Goal: Information Seeking & Learning: Learn about a topic

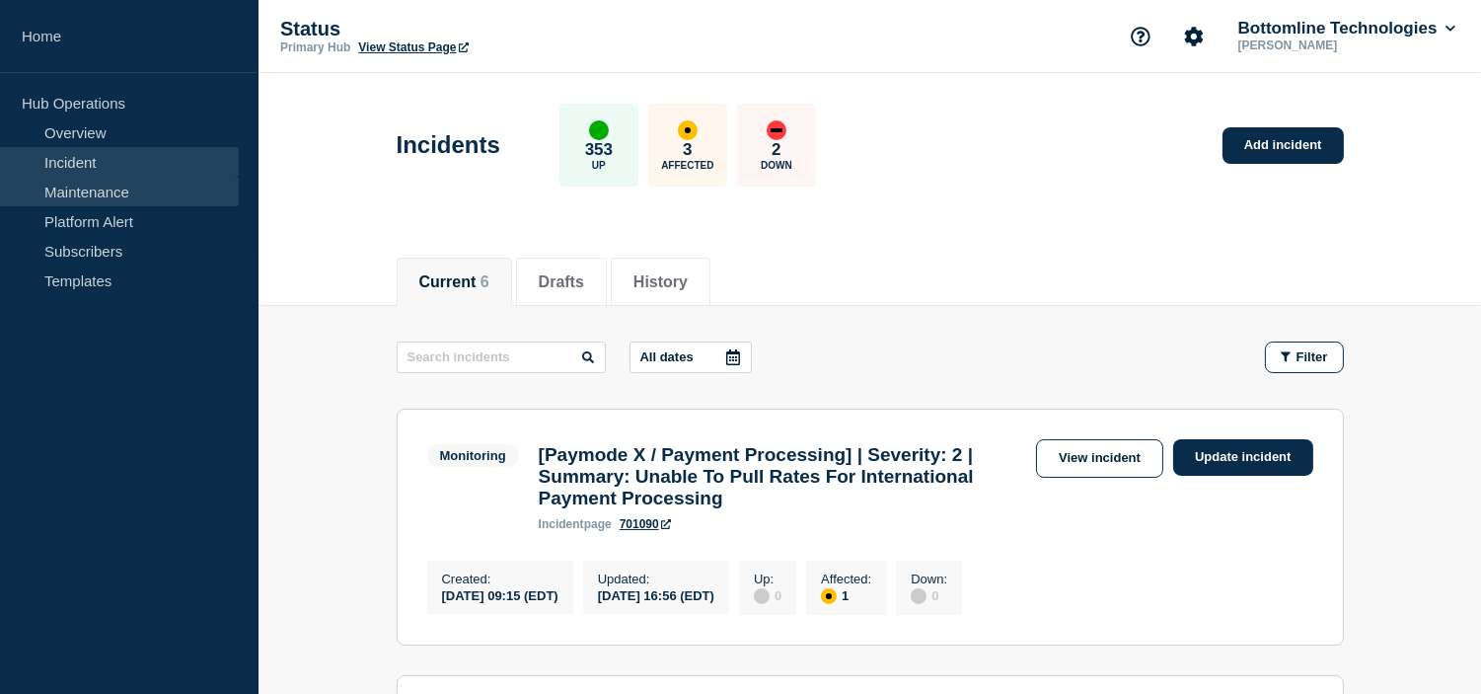
click at [61, 189] on link "Maintenance" at bounding box center [119, 192] width 239 height 30
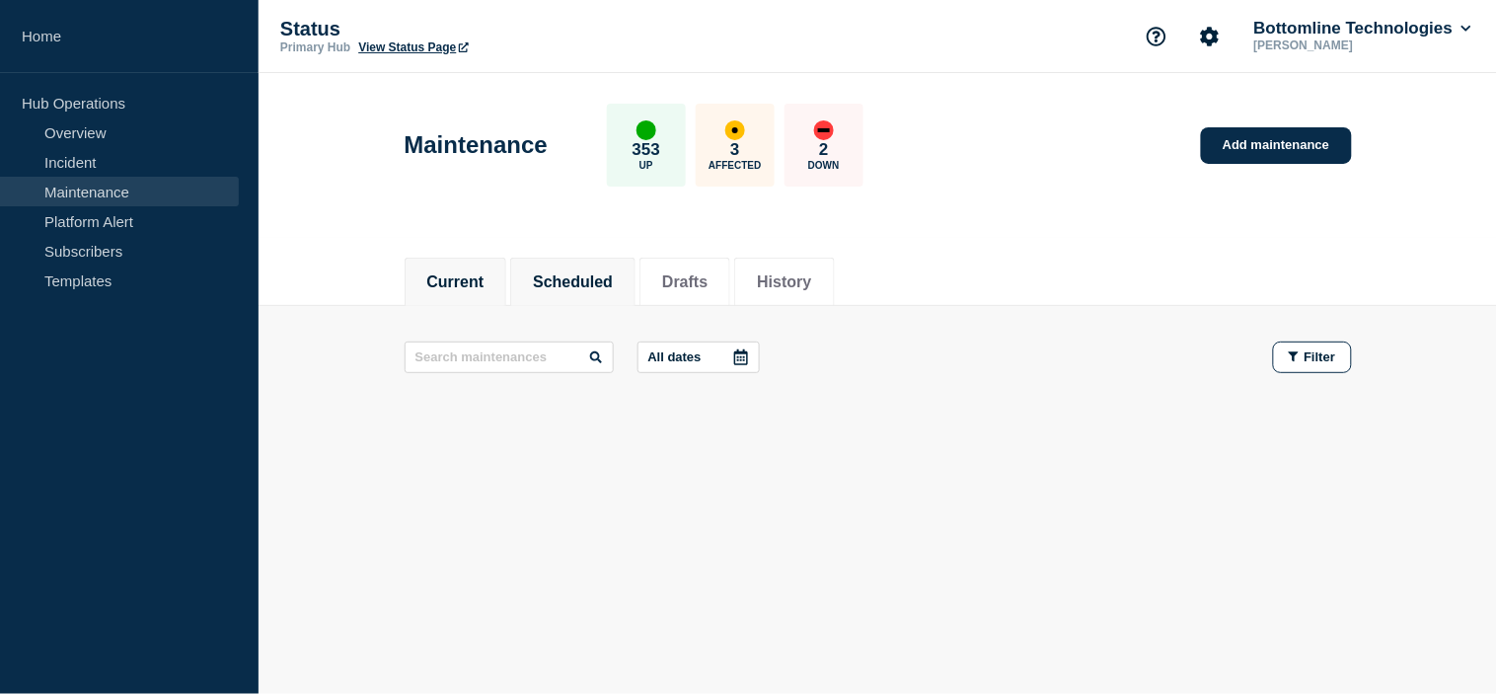
click at [560, 284] on button "Scheduled" at bounding box center [573, 282] width 80 height 18
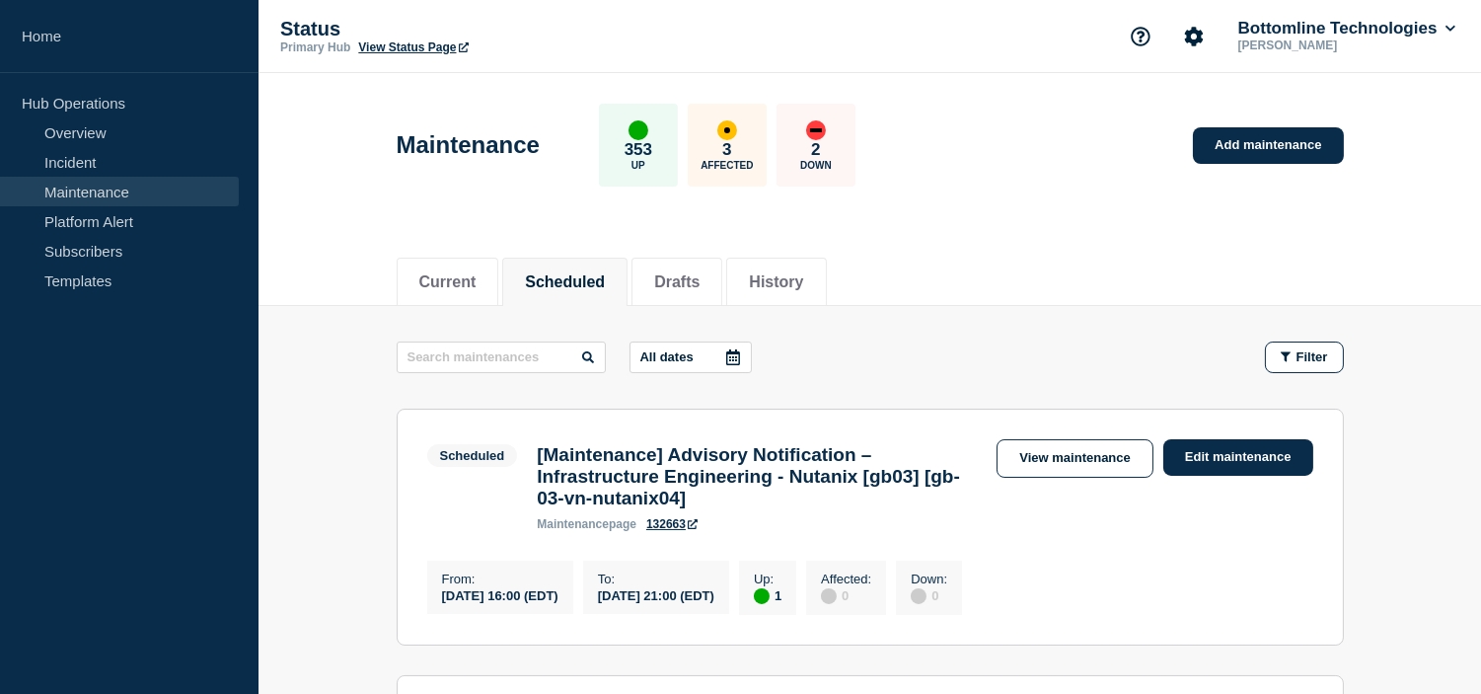
click at [674, 356] on p "All dates" at bounding box center [667, 356] width 53 height 15
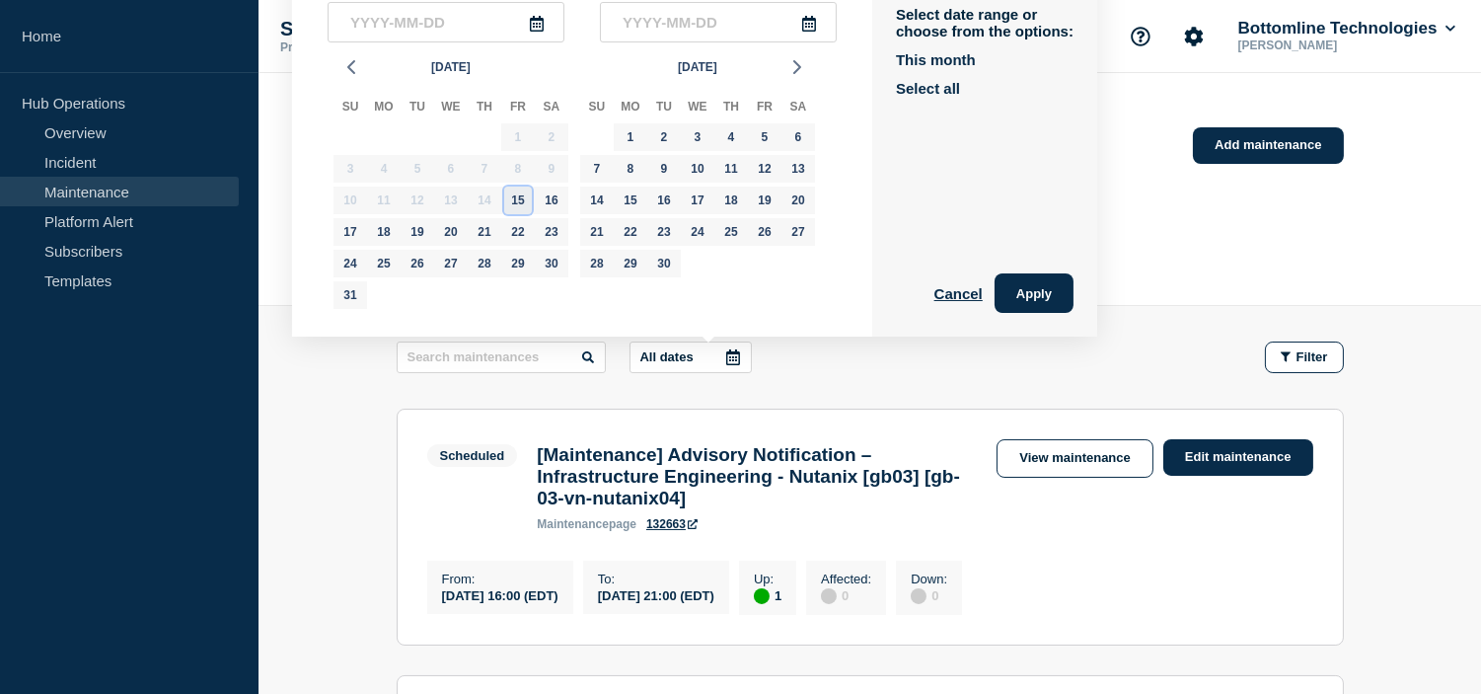
click at [526, 189] on div "15" at bounding box center [518, 201] width 28 height 28
type input "2025-08-15"
click at [415, 271] on div "26" at bounding box center [418, 264] width 28 height 28
type input "2025-08-26"
click at [1053, 302] on button "Apply" at bounding box center [1034, 292] width 79 height 39
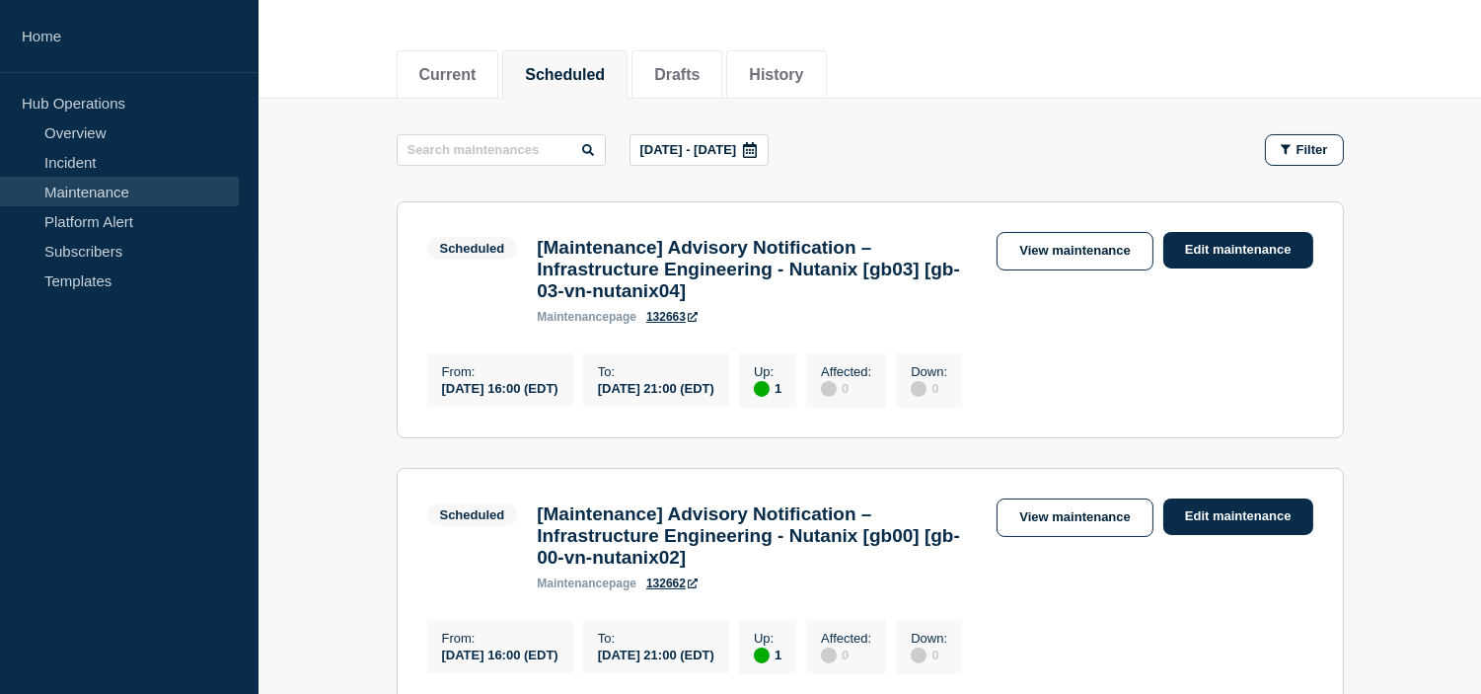
scroll to position [208, 0]
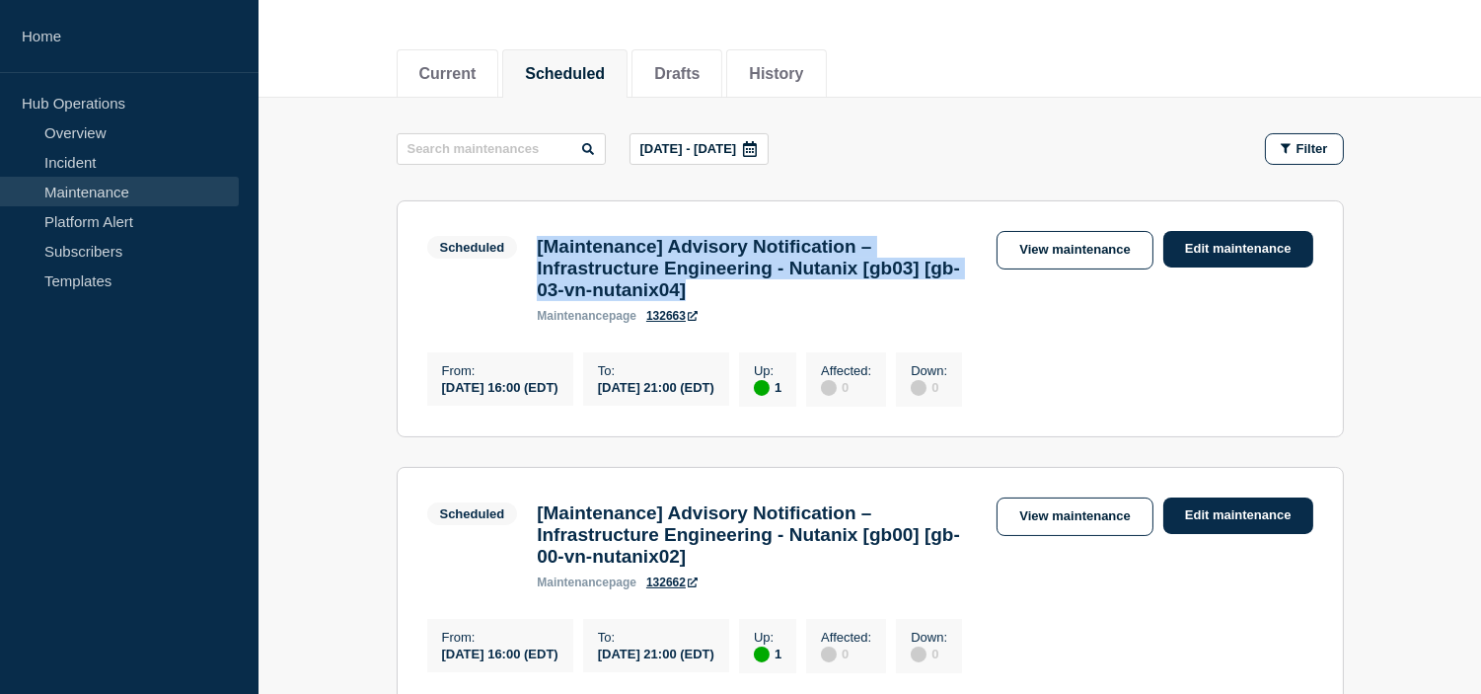
drag, startPoint x: 819, startPoint y: 313, endPoint x: 508, endPoint y: 253, distance: 316.7
click at [508, 253] on div "Scheduled [Maintenance] Advisory Notification – Infrastructure Engineering - Nu…" at bounding box center [707, 277] width 561 height 92
copy div "[Maintenance] Advisory Notification – Infrastructure Engineering - Nutanix [gb0…"
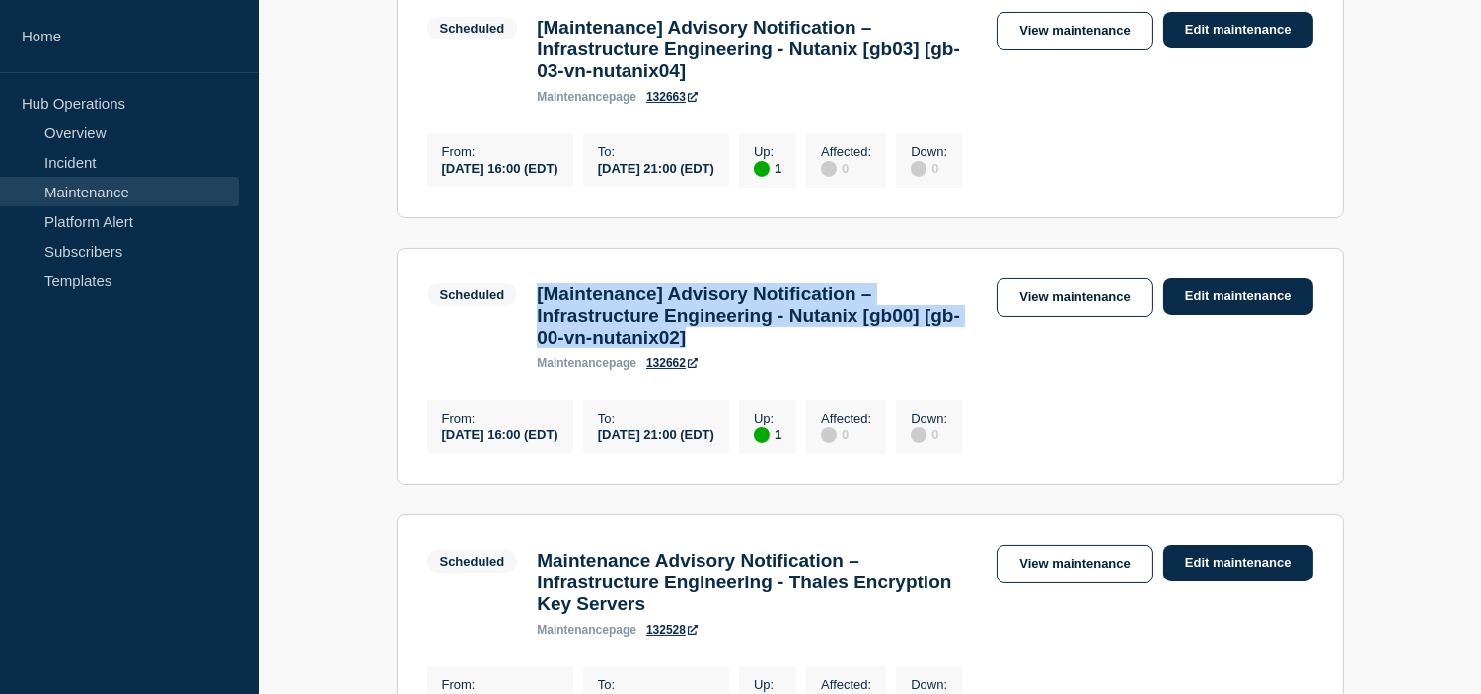
drag, startPoint x: 827, startPoint y: 366, endPoint x: 526, endPoint y: 308, distance: 306.6
click at [527, 308] on div "[Maintenance] Advisory Notification – Infrastructure Engineering - Nutanix [gb0…" at bounding box center [757, 326] width 460 height 87
copy h3 "[Maintenance] Advisory Notification – Infrastructure Engineering - Nutanix [gb0…"
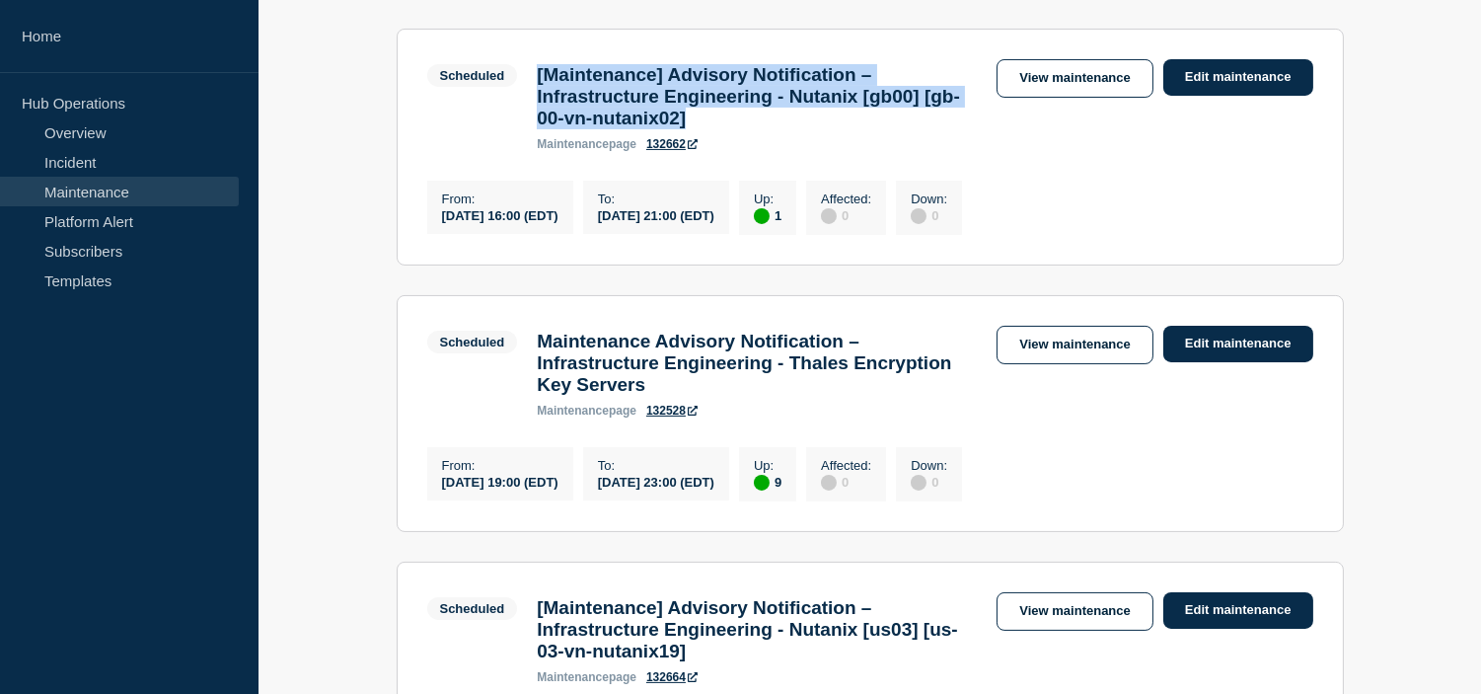
scroll to position [756, 0]
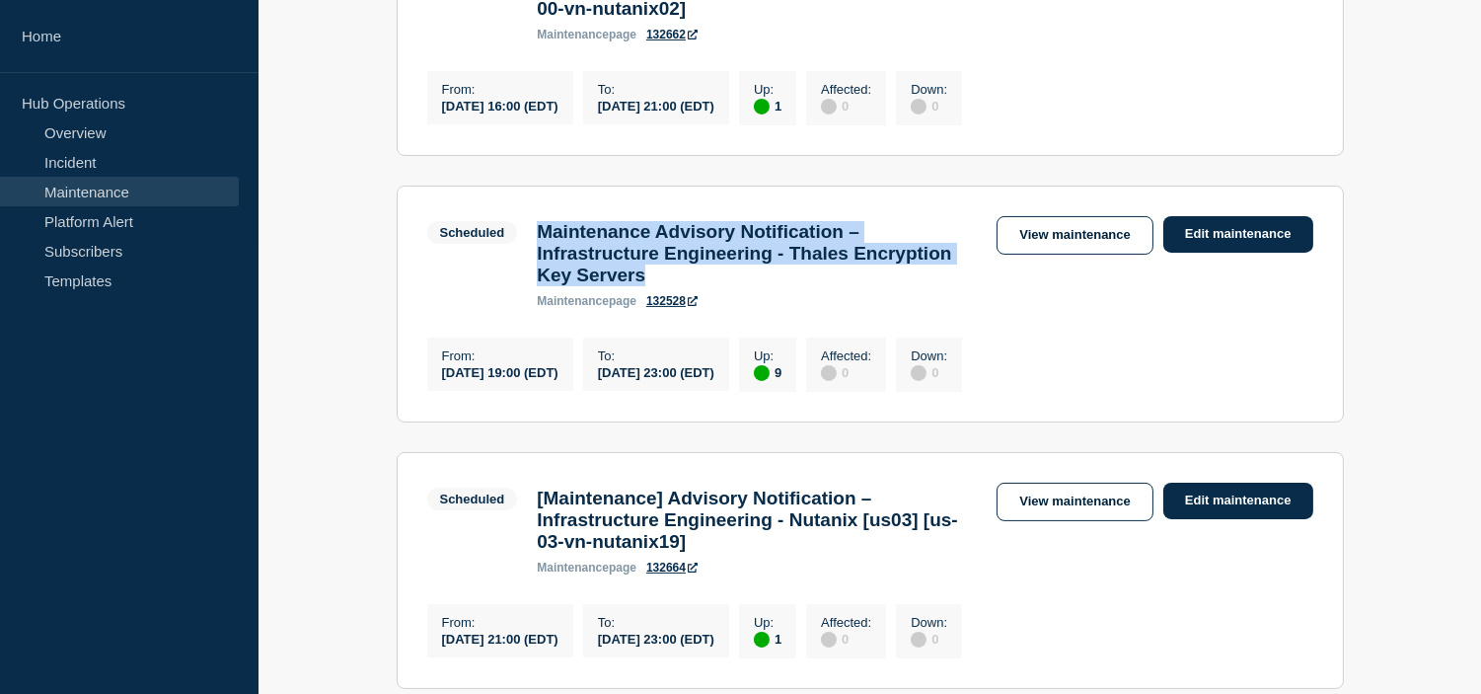
drag, startPoint x: 793, startPoint y: 318, endPoint x: 529, endPoint y: 257, distance: 271.5
click at [529, 257] on div "Maintenance Advisory Notification – Infrastructure Engineering - Thales Encrypt…" at bounding box center [757, 264] width 460 height 87
copy h3 "Maintenance Advisory Notification – Infrastructure Engineering - Thales Encrypt…"
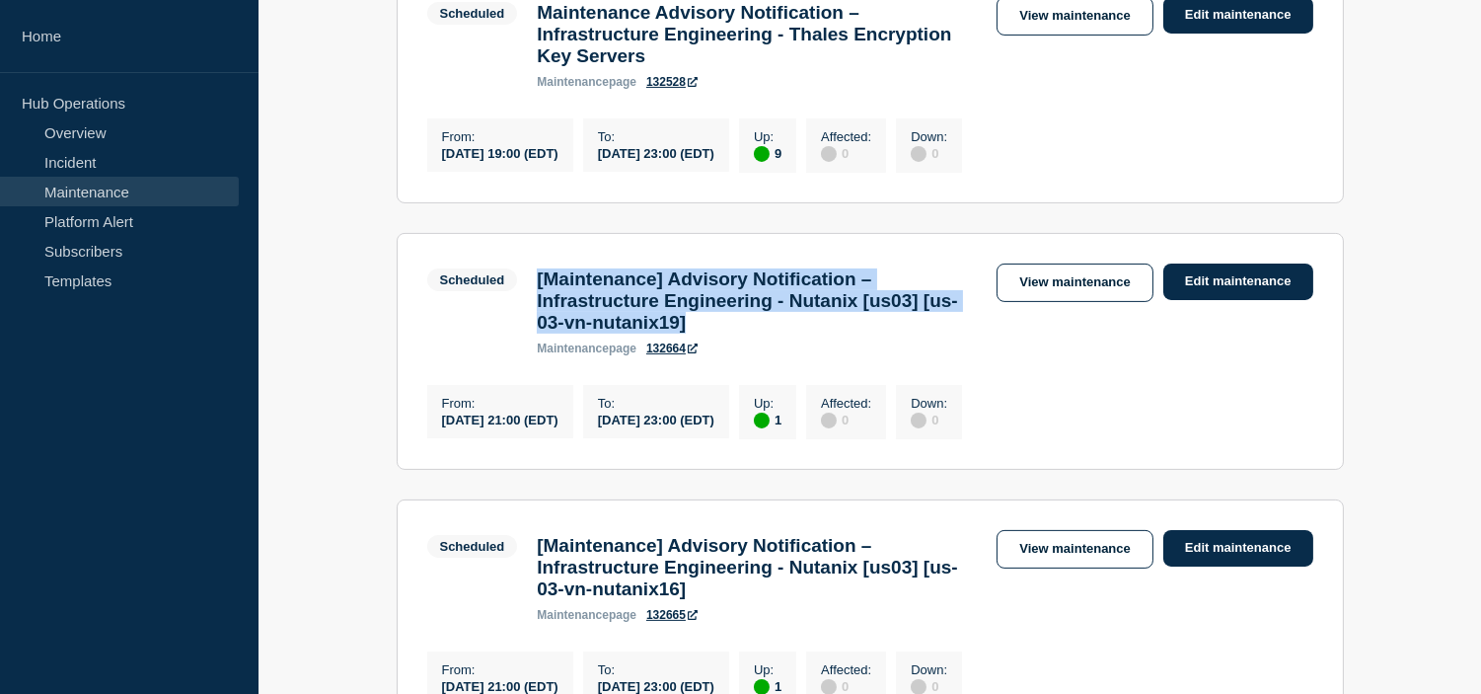
drag, startPoint x: 825, startPoint y: 380, endPoint x: 530, endPoint y: 322, distance: 300.8
click at [530, 322] on div "[Maintenance] Advisory Notification – Infrastructure Engineering - Nutanix [us0…" at bounding box center [757, 311] width 460 height 87
copy h3 "[Maintenance] Advisory Notification – Infrastructure Engineering - Nutanix [us0…"
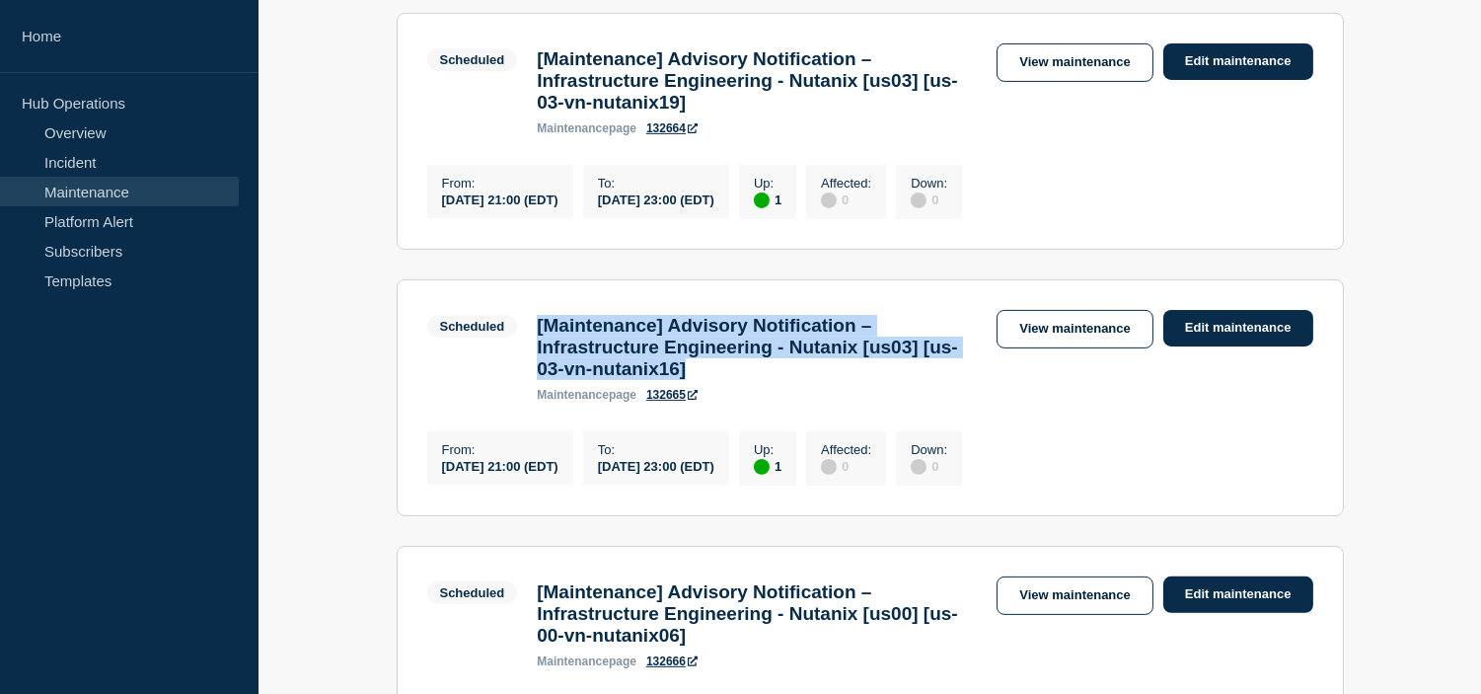
drag, startPoint x: 822, startPoint y: 450, endPoint x: 530, endPoint y: 389, distance: 298.5
click at [530, 389] on div "[Maintenance] Advisory Notification – Infrastructure Engineering - Nutanix [us0…" at bounding box center [757, 358] width 460 height 87
copy h3 "[Maintenance] Advisory Notification – Infrastructure Engineering - Nutanix [us0…"
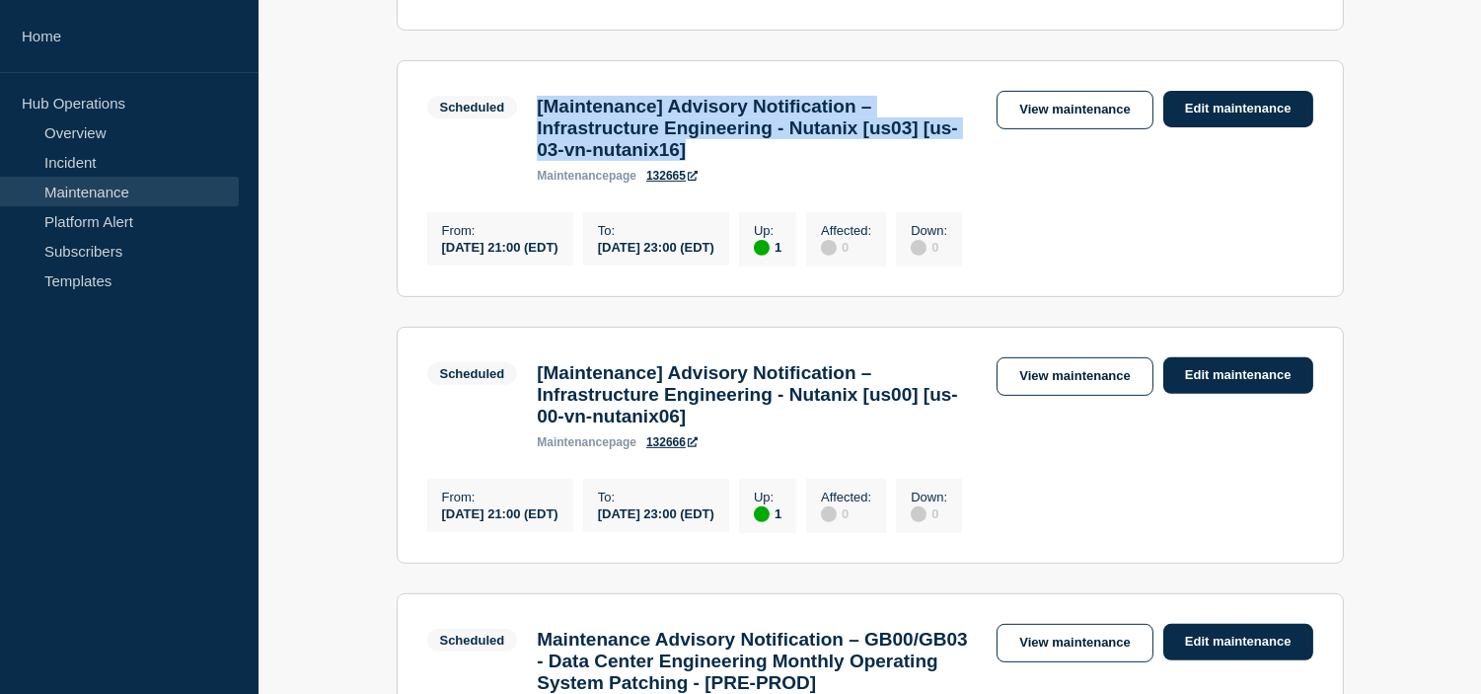
scroll to position [1524, 0]
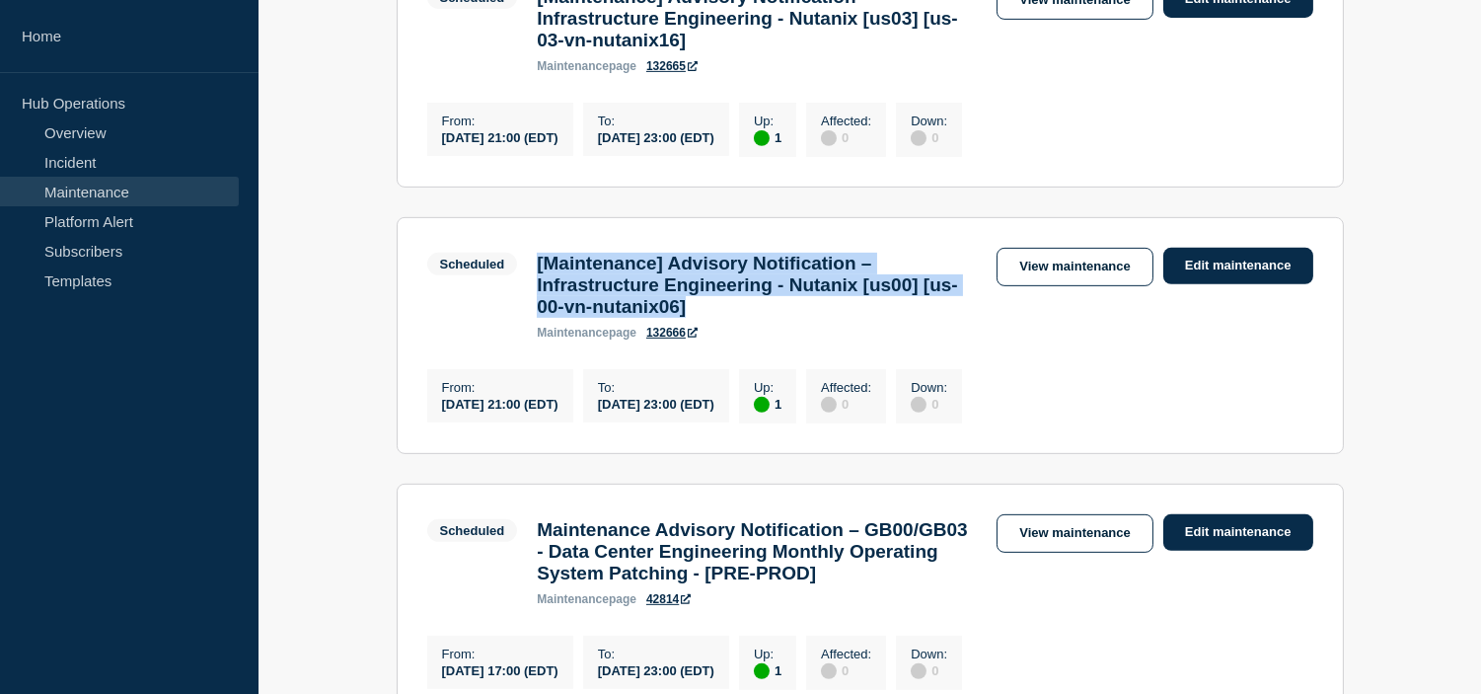
drag, startPoint x: 827, startPoint y: 398, endPoint x: 533, endPoint y: 337, distance: 300.4
click at [533, 337] on div "[Maintenance] Advisory Notification – Infrastructure Engineering - Nutanix [us0…" at bounding box center [757, 296] width 460 height 87
copy h3 "[Maintenance] Advisory Notification – Infrastructure Engineering - Nutanix [us0…"
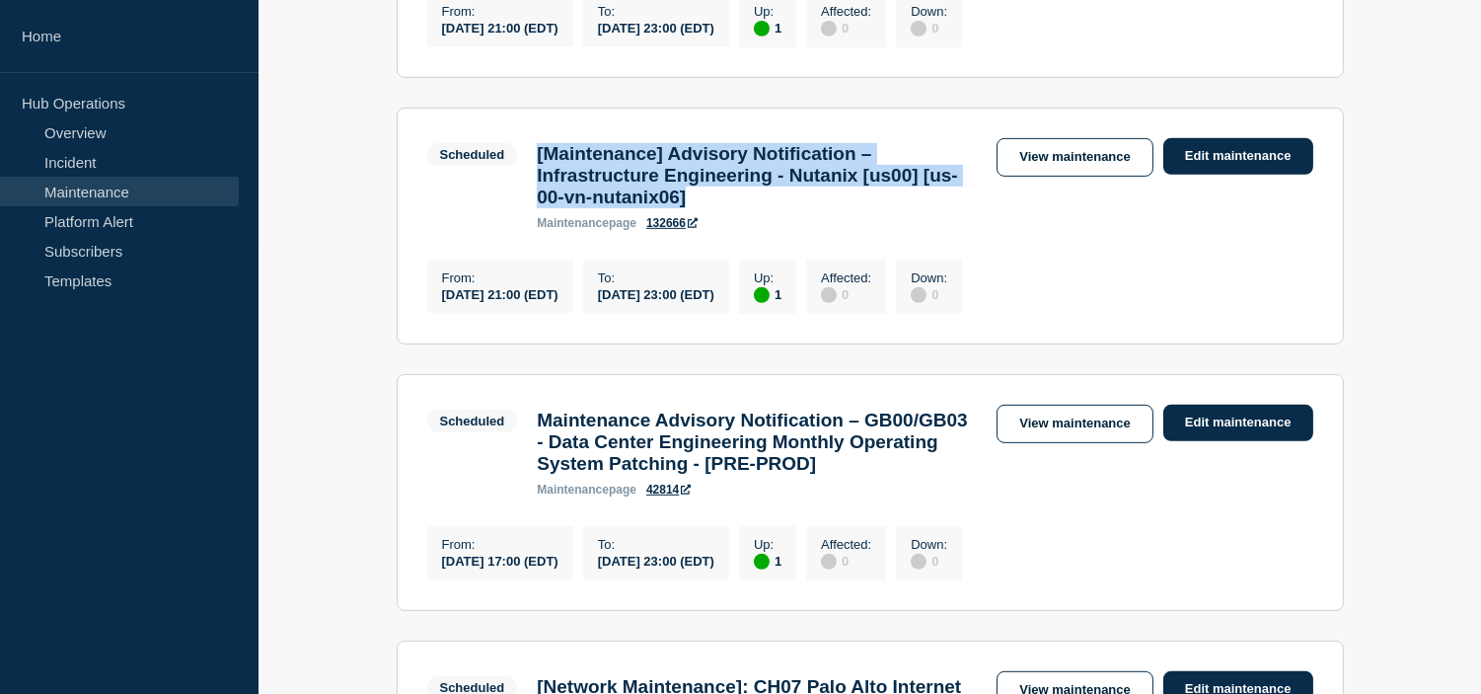
scroll to position [1743, 0]
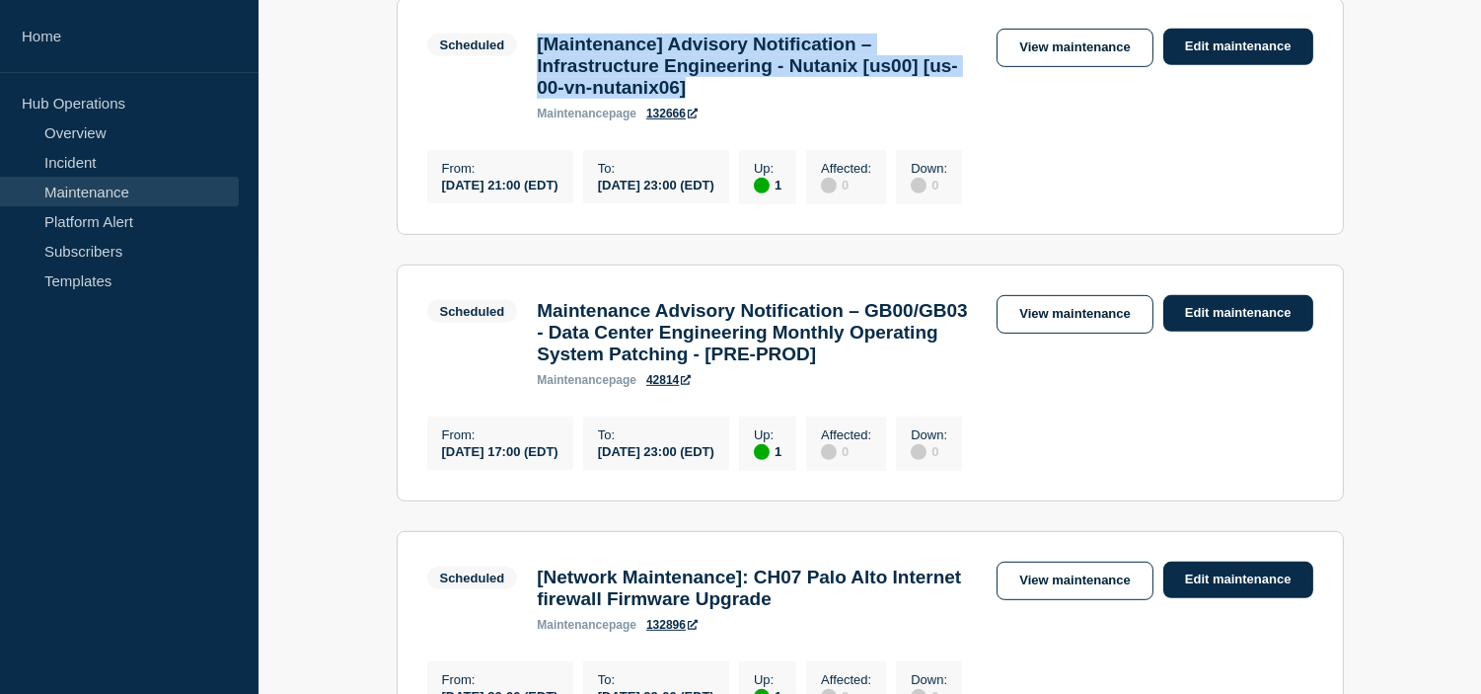
drag, startPoint x: 1051, startPoint y: 131, endPoint x: 1053, endPoint y: 230, distance: 98.7
click at [1051, 67] on link "View maintenance" at bounding box center [1075, 48] width 156 height 38
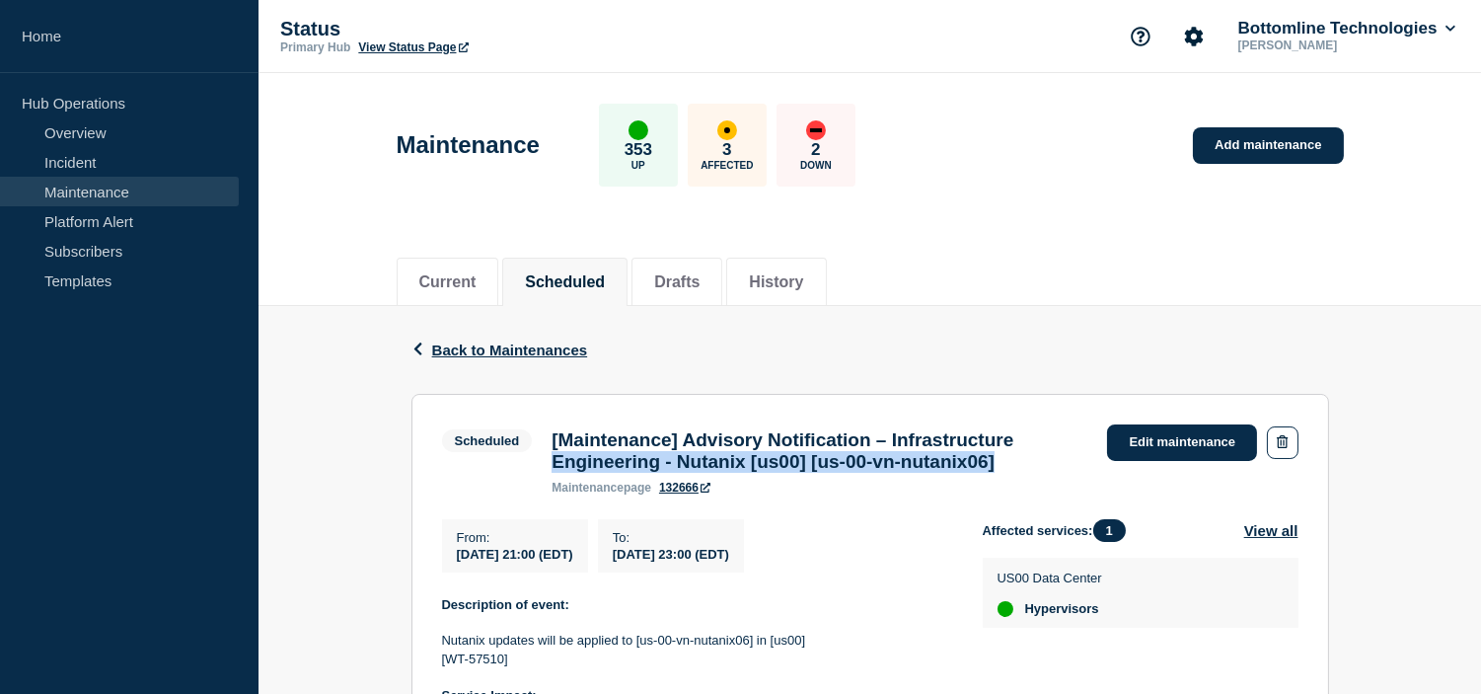
drag, startPoint x: 1064, startPoint y: 471, endPoint x: 546, endPoint y: 455, distance: 518.4
click at [546, 455] on div "[Maintenance] Advisory Notification – Infrastructure Engineering - Nutanix [us0…" at bounding box center [820, 461] width 556 height 65
click at [568, 448] on h3 "[Maintenance] Advisory Notification – Infrastructure Engineering - Nutanix [us0…" at bounding box center [820, 450] width 536 height 43
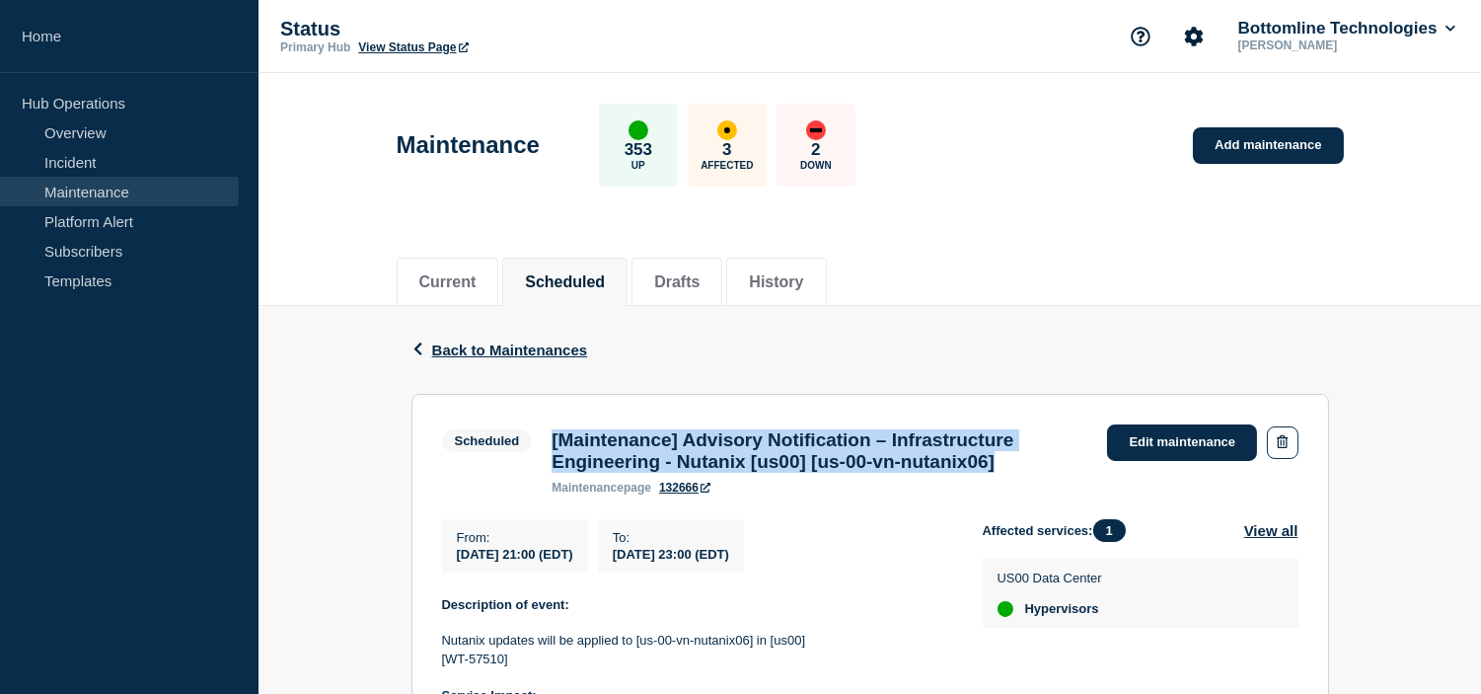
drag, startPoint x: 547, startPoint y: 441, endPoint x: 1083, endPoint y: 475, distance: 536.9
click at [1083, 475] on div "[Maintenance] Advisory Notification – Infrastructure Engineering - Nutanix [us0…" at bounding box center [820, 461] width 556 height 65
click at [1036, 473] on h3 "[Maintenance] Advisory Notification – Infrastructure Engineering - Nutanix [us0…" at bounding box center [820, 450] width 536 height 43
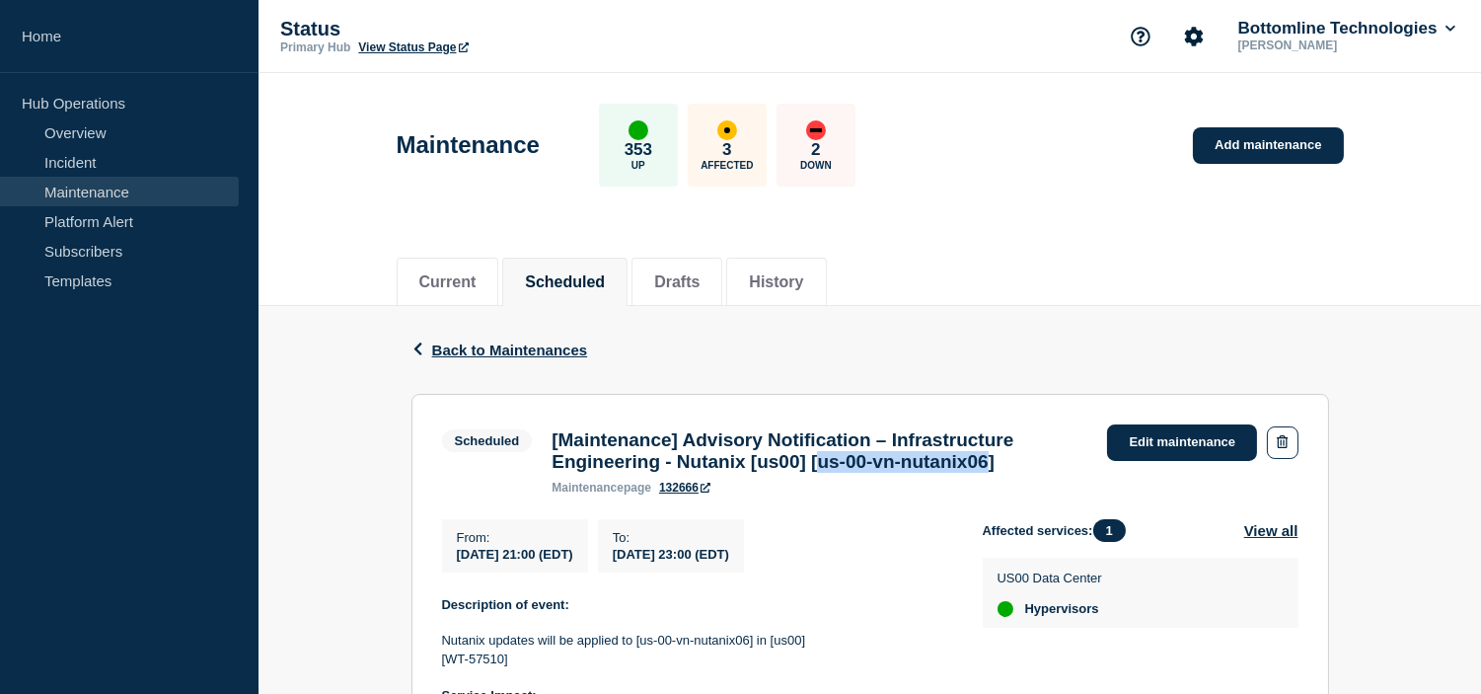
drag, startPoint x: 856, startPoint y: 469, endPoint x: 1050, endPoint y: 467, distance: 194.4
click at [1050, 467] on h3 "[Maintenance] Advisory Notification – Infrastructure Engineering - Nutanix [us0…" at bounding box center [820, 450] width 536 height 43
copy h3 "us-00-vn-nutanix06"
click at [1029, 462] on h3 "[Maintenance] Advisory Notification – Infrastructure Engineering - Nutanix [us0…" at bounding box center [820, 450] width 536 height 43
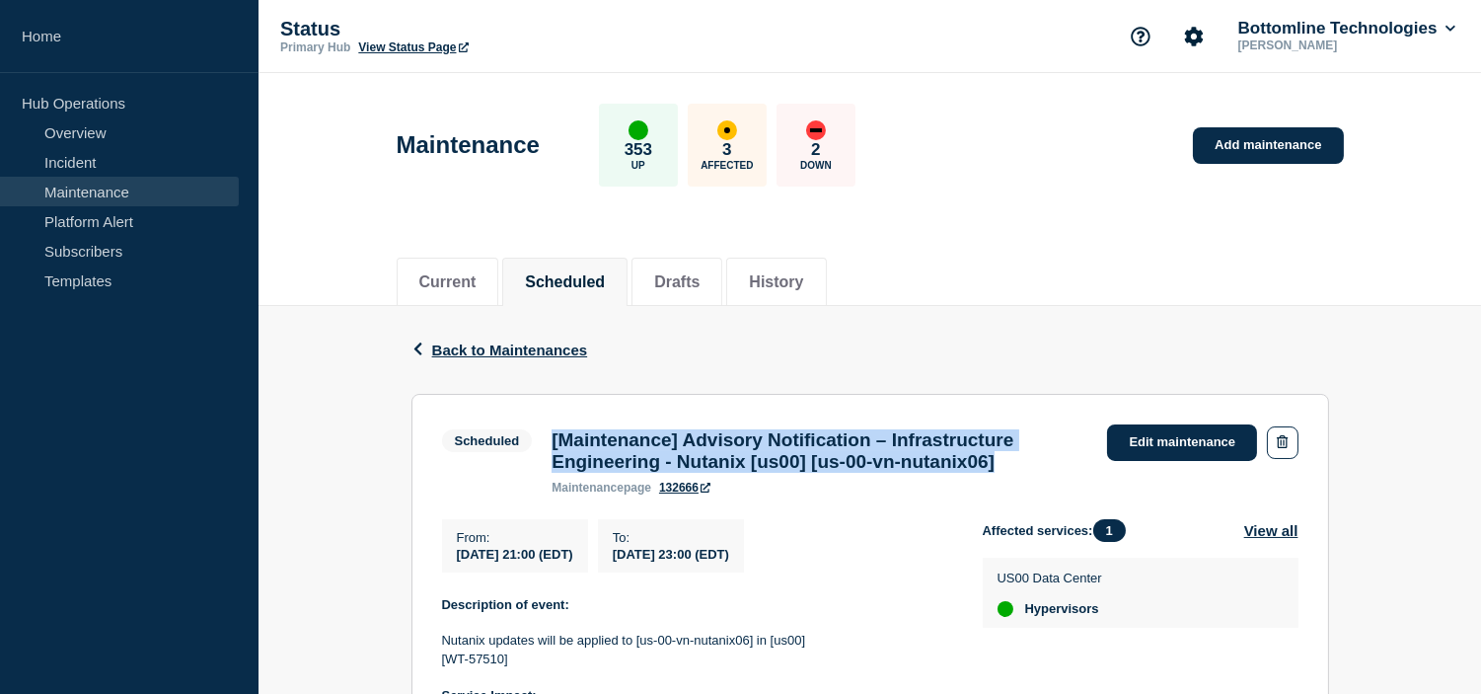
drag, startPoint x: 1013, startPoint y: 470, endPoint x: 546, endPoint y: 442, distance: 467.6
click at [546, 442] on div "[Maintenance] Advisory Notification – Infrastructure Engineering - Nutanix [us0…" at bounding box center [820, 461] width 556 height 65
copy h3 "[Maintenance] Advisory Notification – Infrastructure Engineering - Nutanix [us0…"
drag, startPoint x: 834, startPoint y: 563, endPoint x: 456, endPoint y: 551, distance: 378.2
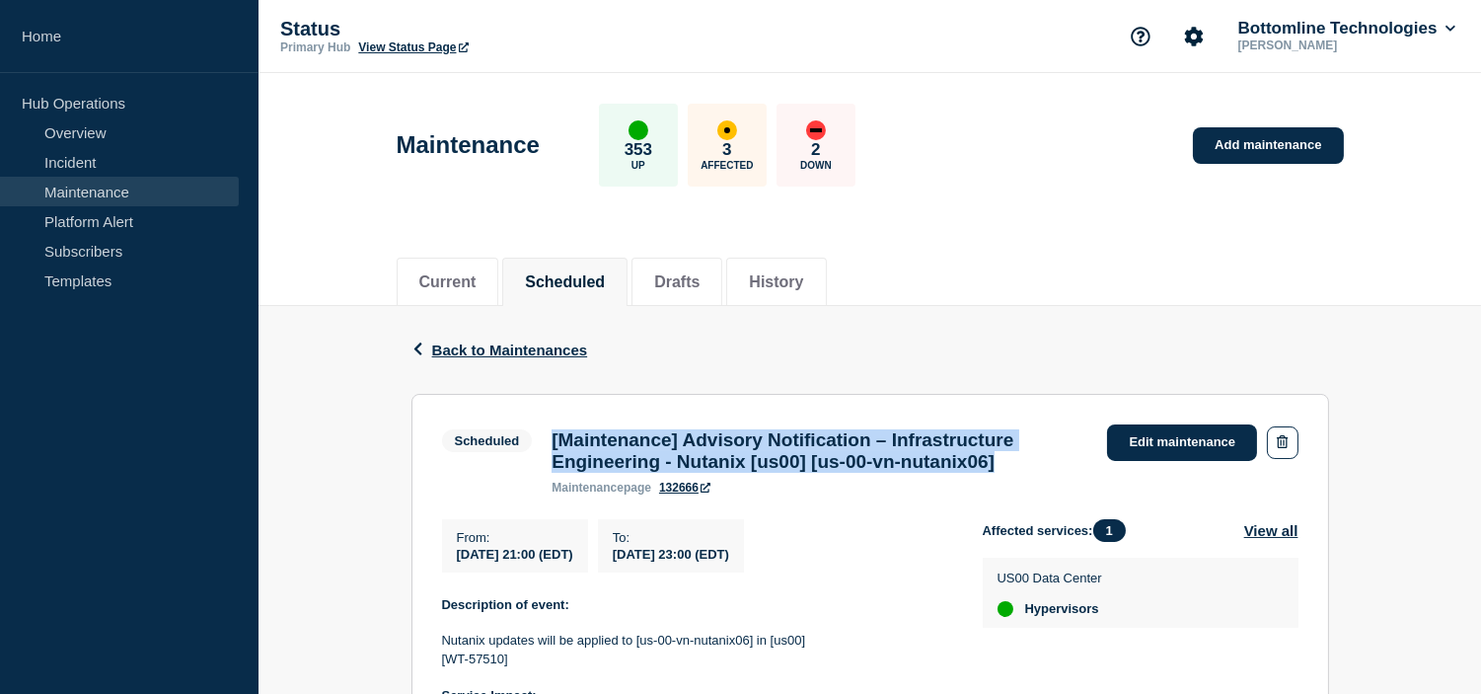
click at [456, 551] on div "From : 2025-08-15 21:00 (EDT) To : 2025-08-17 23:00 (EDT)" at bounding box center [712, 545] width 541 height 53
click at [509, 556] on span "2025-08-15 21:00 (EDT)" at bounding box center [515, 554] width 116 height 15
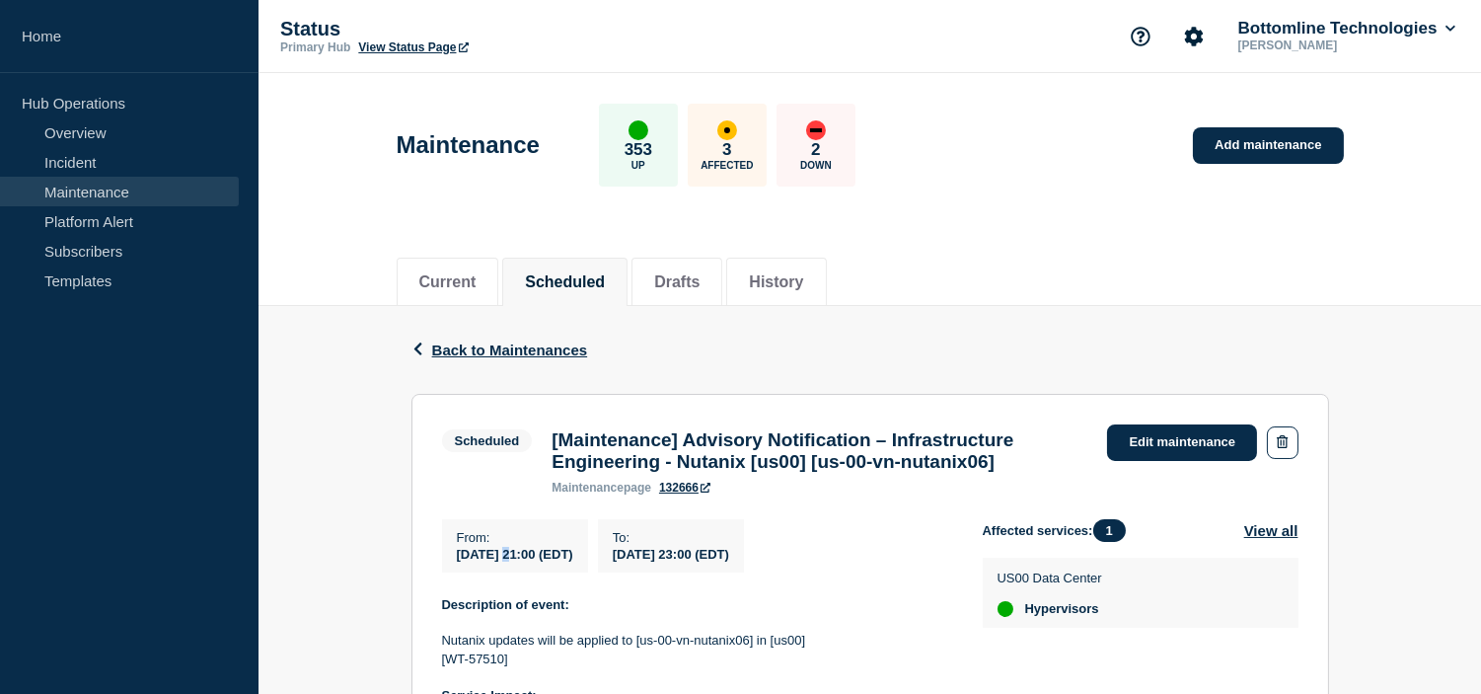
click at [510, 557] on span "2025-08-15 21:00 (EDT)" at bounding box center [515, 554] width 116 height 15
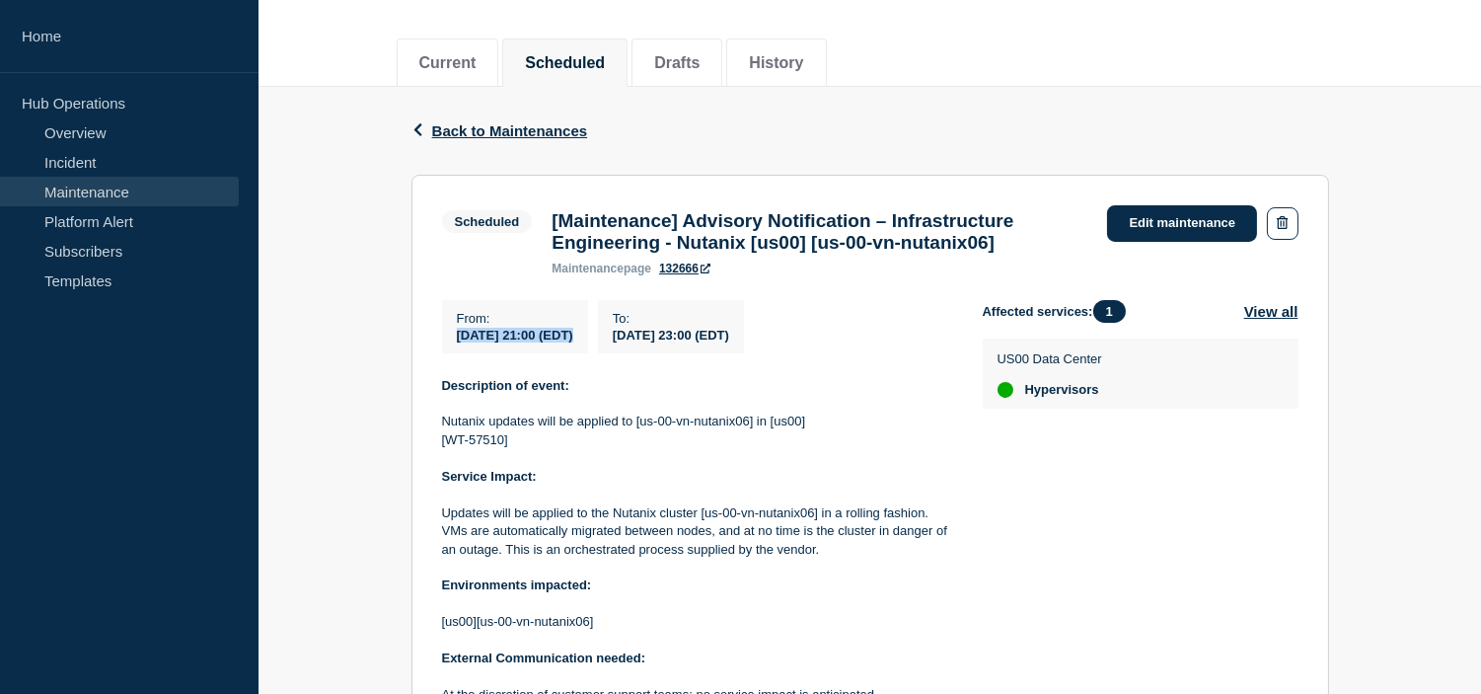
scroll to position [438, 0]
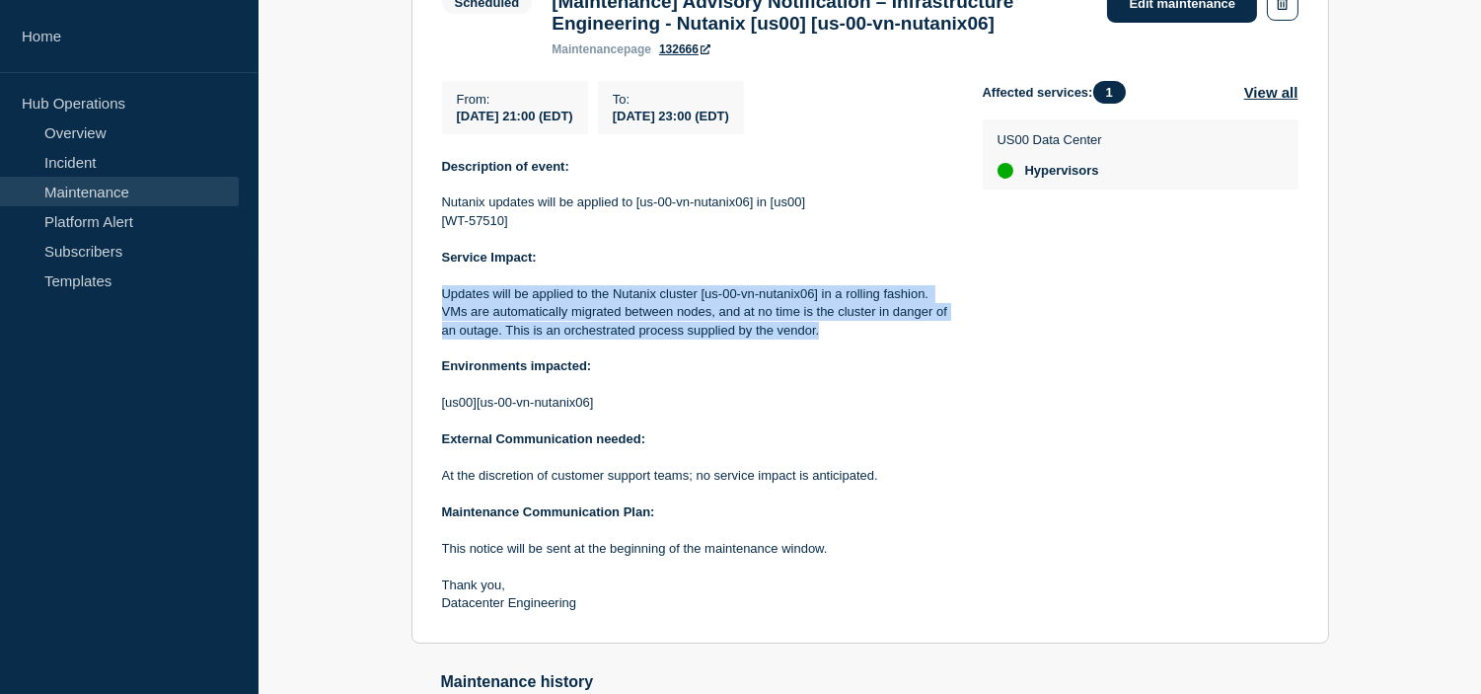
drag, startPoint x: 825, startPoint y: 340, endPoint x: 434, endPoint y: 310, distance: 392.0
click at [434, 310] on section "Scheduled [Maintenance] Advisory Notification – Infrastructure Engineering - Nu…" at bounding box center [871, 300] width 918 height 688
copy p "Updates will be applied to the Nutanix cluster [us-00-vn-nutanix06] in a rollin…"
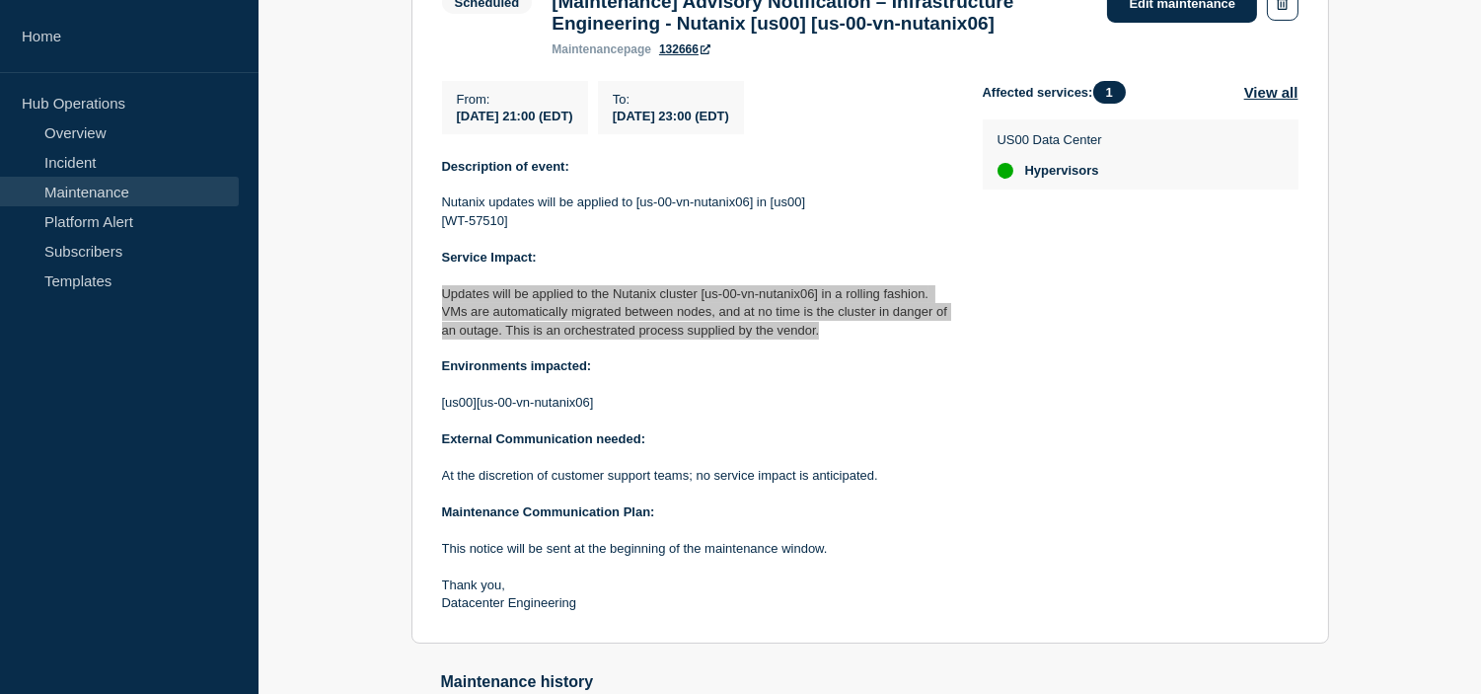
scroll to position [0, 0]
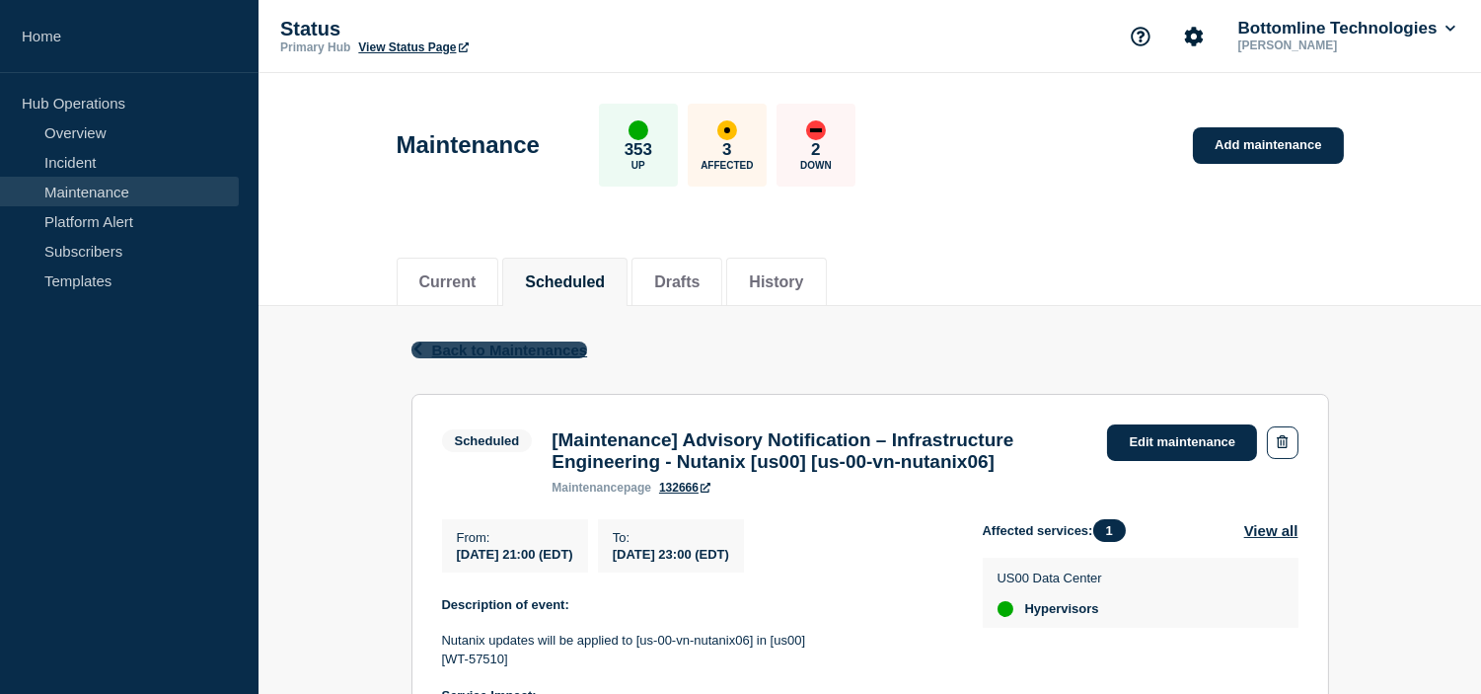
click at [478, 349] on span "Back to Maintenances" at bounding box center [510, 349] width 156 height 17
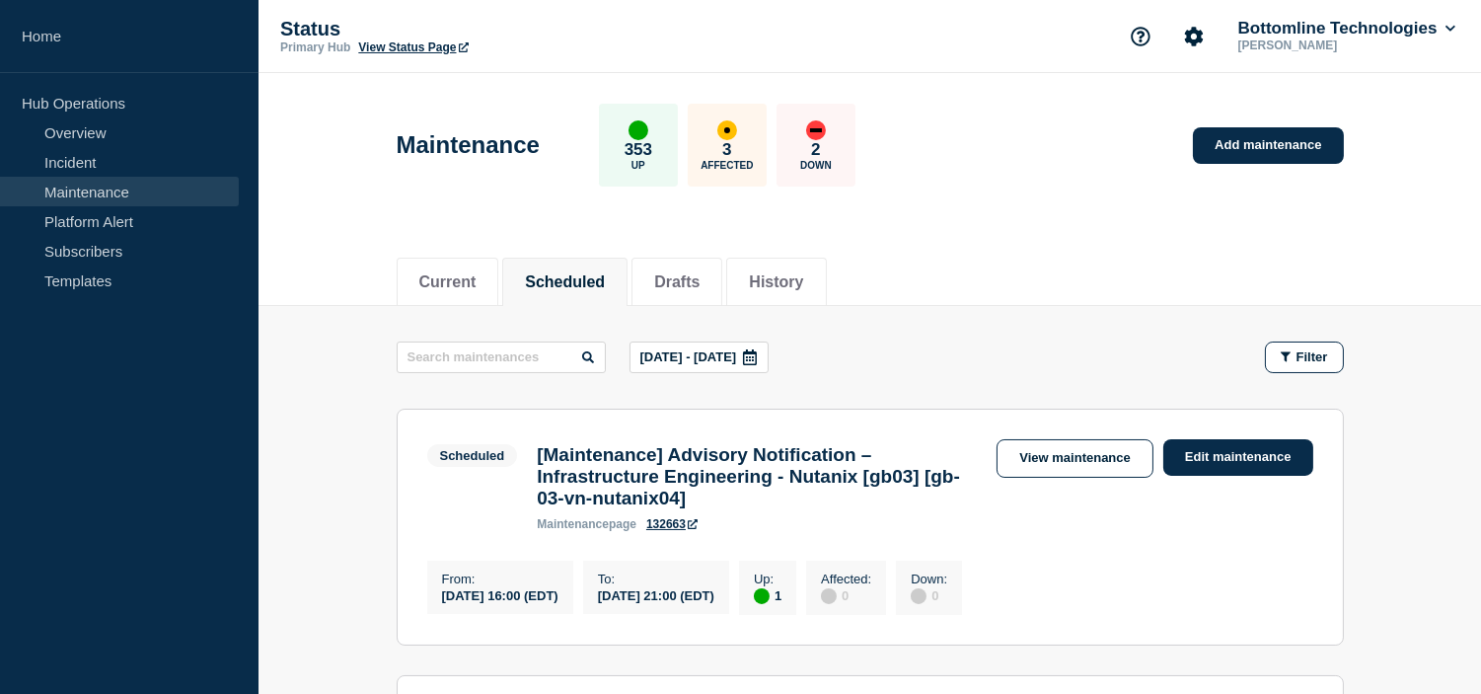
click at [639, 428] on section "Scheduled [Maintenance] Advisory Notification – Infrastructure Engineering - Nu…" at bounding box center [870, 527] width 947 height 237
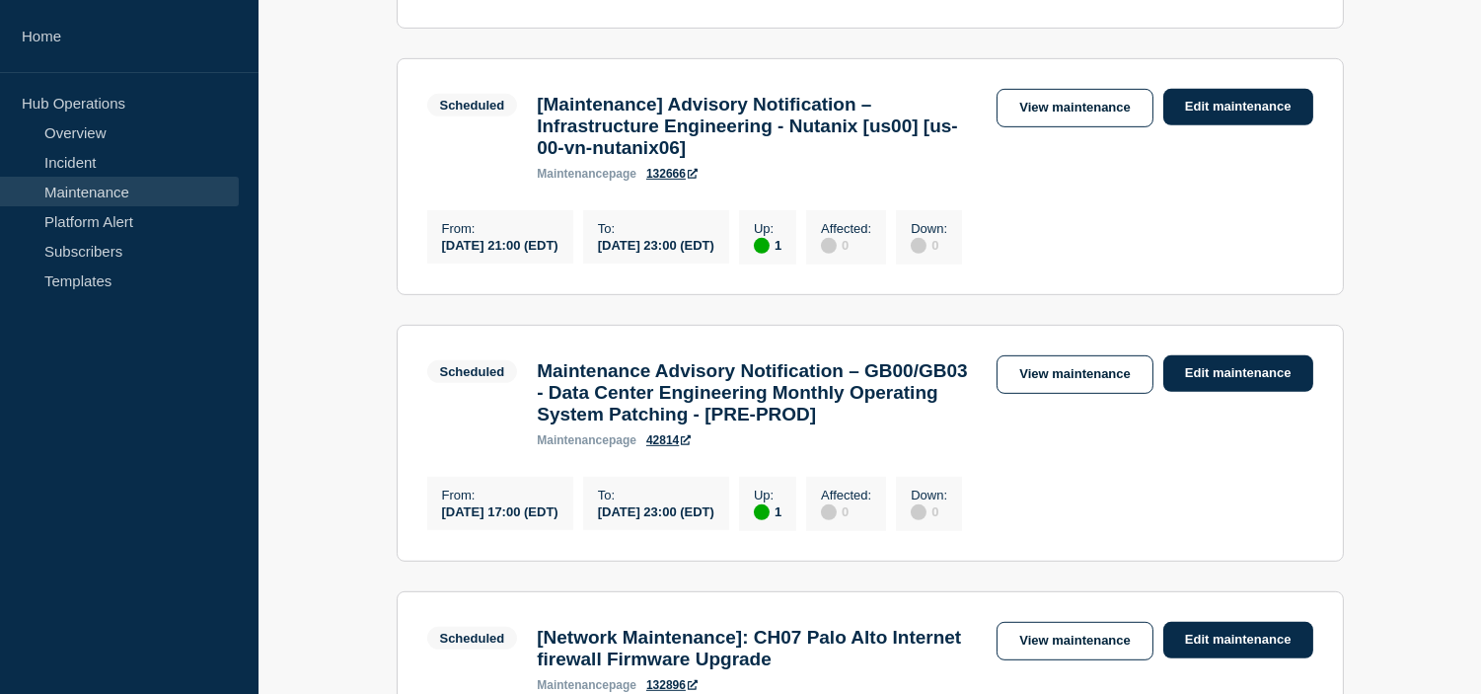
scroll to position [1792, 0]
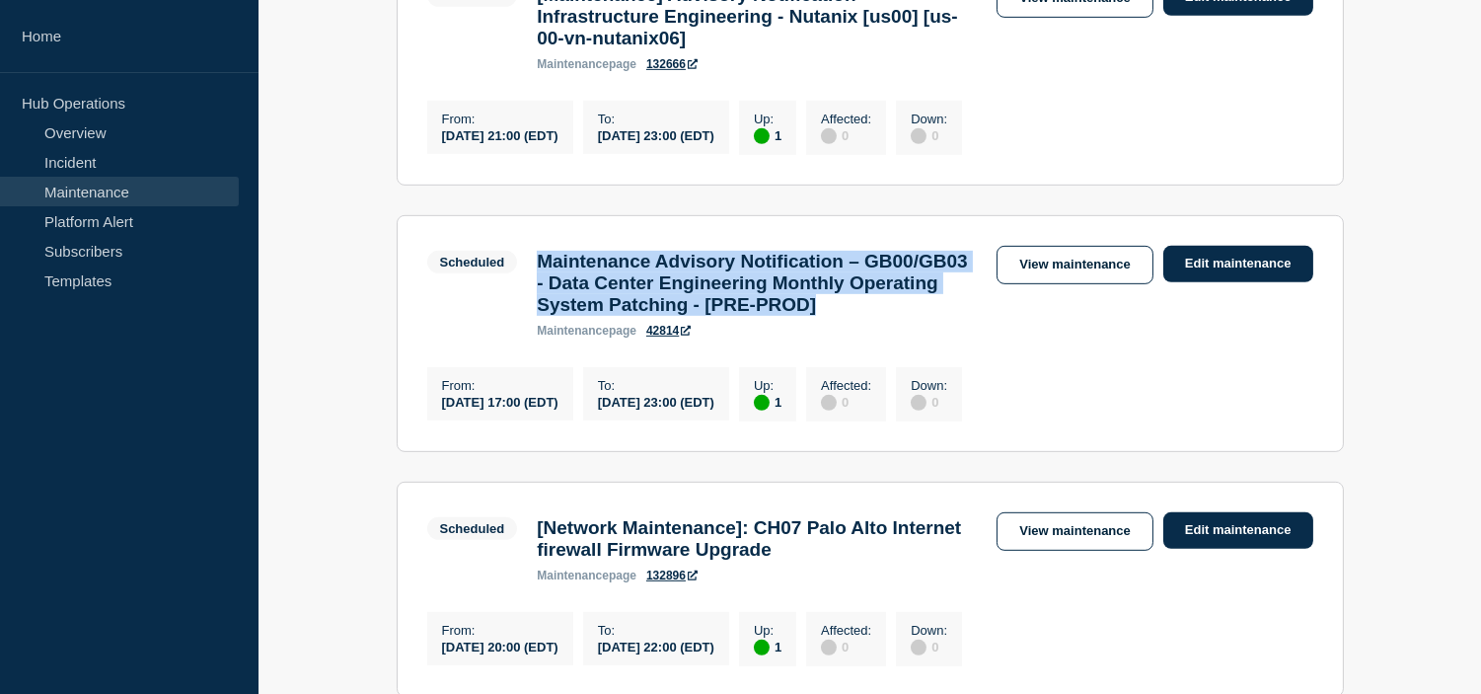
drag, startPoint x: 661, startPoint y: 436, endPoint x: 540, endPoint y: 351, distance: 148.1
click at [540, 316] on h3 "Maintenance Advisory Notification – GB00/GB03 - Data Center Engineering Monthly…" at bounding box center [757, 283] width 440 height 65
click at [1056, 284] on link "View maintenance" at bounding box center [1075, 265] width 156 height 38
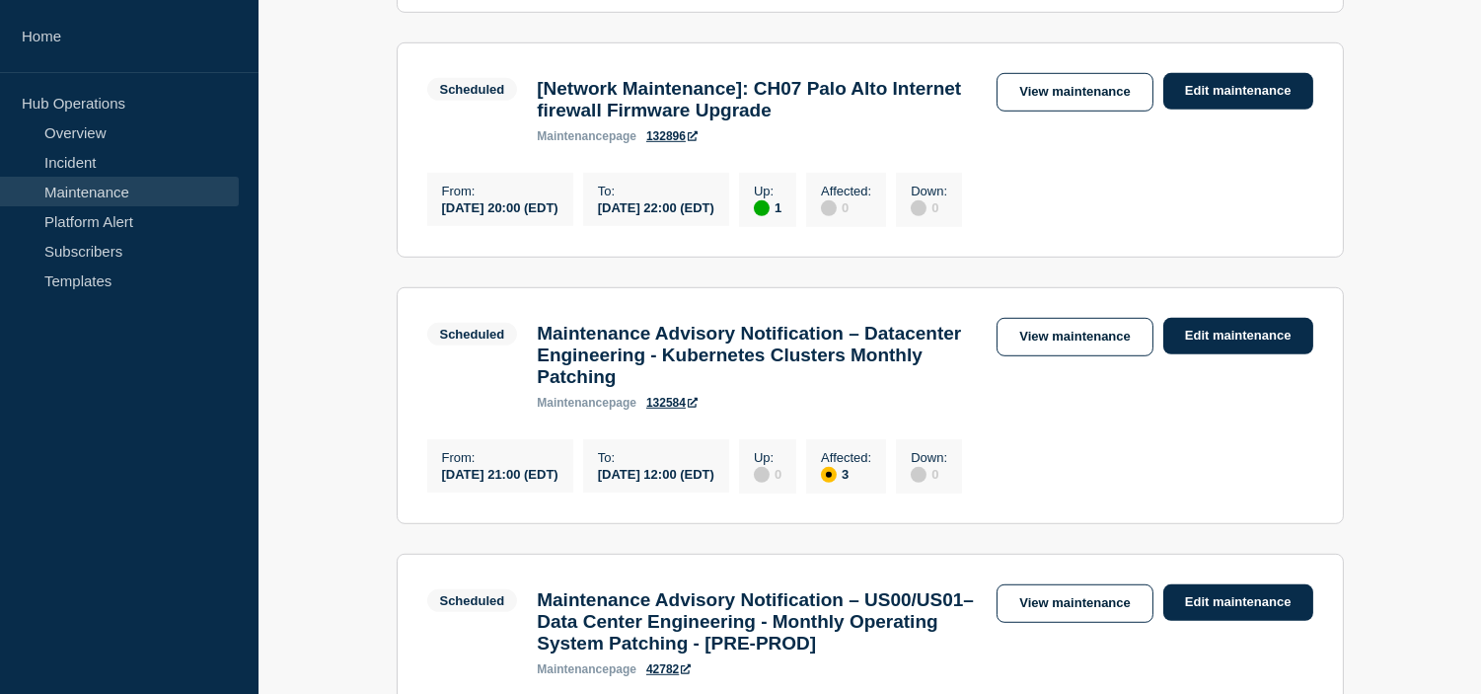
scroll to position [2341, 0]
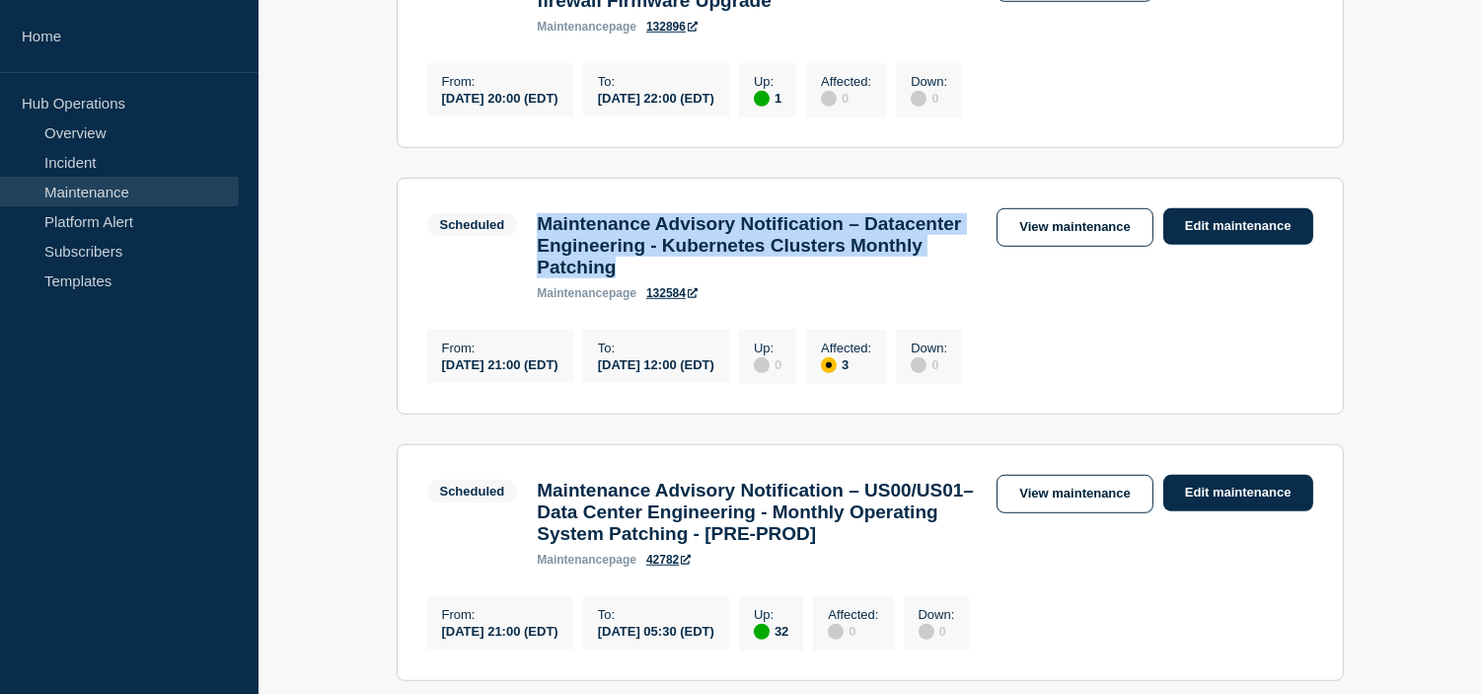
drag, startPoint x: 816, startPoint y: 421, endPoint x: 534, endPoint y: 377, distance: 285.7
click at [534, 300] on div "Maintenance Advisory Notification – Datacenter Engineering - Kubernetes Cluster…" at bounding box center [757, 256] width 460 height 87
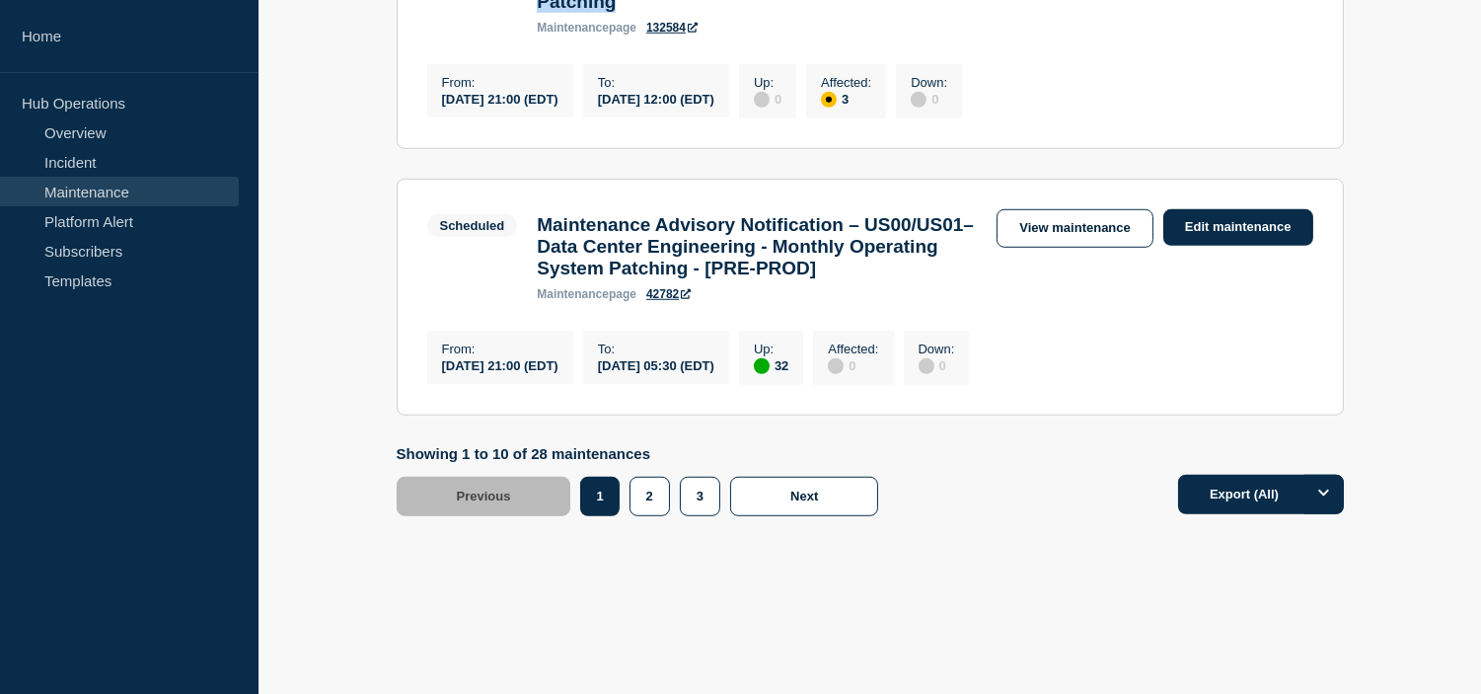
scroll to position [2779, 0]
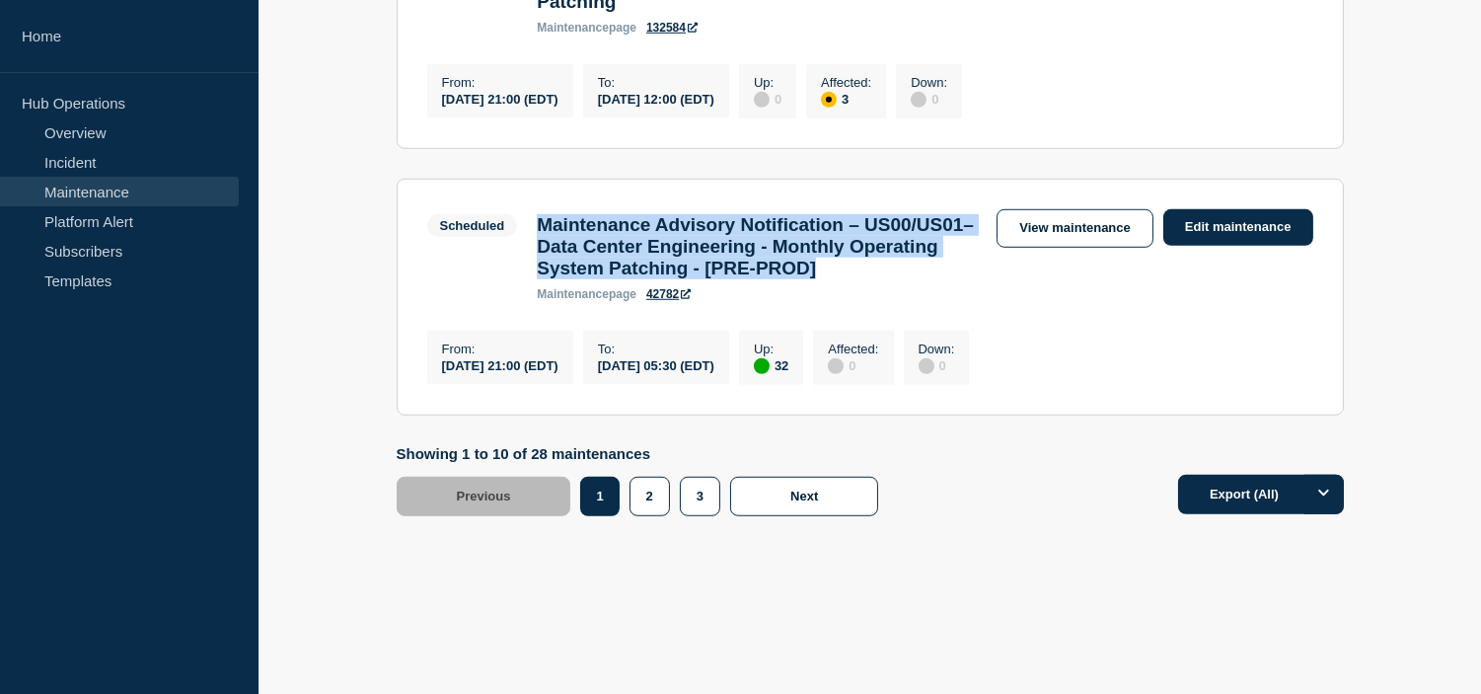
drag, startPoint x: 671, startPoint y: 294, endPoint x: 526, endPoint y: 209, distance: 168.1
click at [527, 214] on div "Maintenance Advisory Notification – US00/US01– Data Center Engineering - Monthl…" at bounding box center [757, 257] width 460 height 87
click at [1080, 220] on link "View maintenance" at bounding box center [1075, 228] width 156 height 38
drag, startPoint x: 643, startPoint y: 536, endPoint x: 644, endPoint y: 500, distance: 35.5
click at [643, 516] on button "2" at bounding box center [650, 496] width 40 height 39
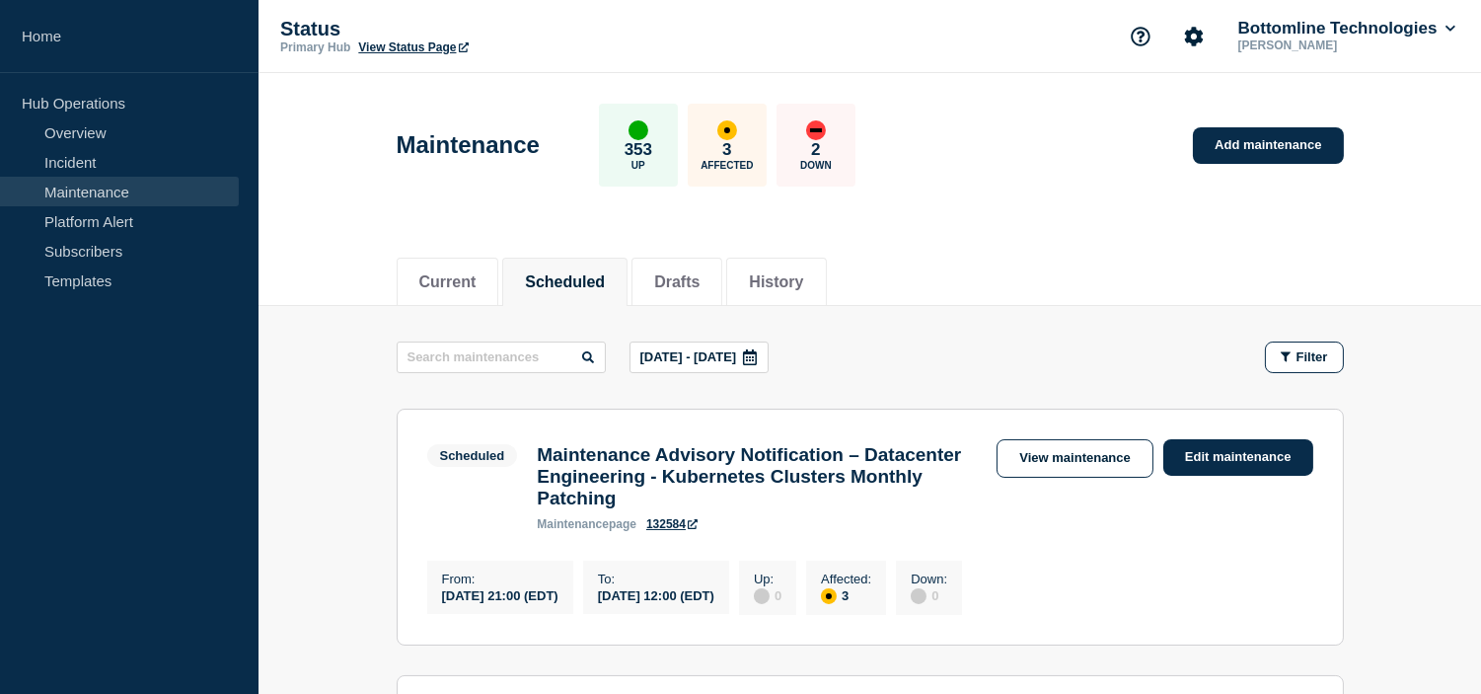
scroll to position [219, 0]
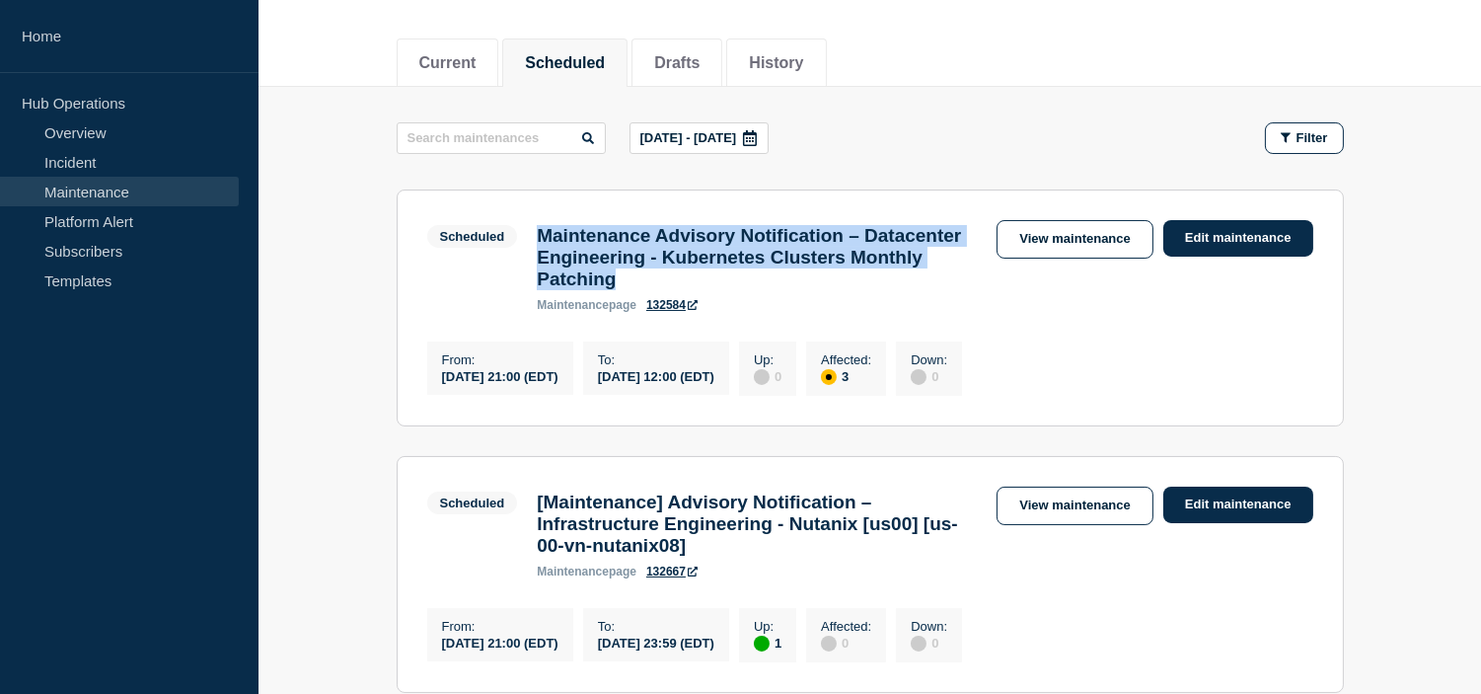
drag, startPoint x: 813, startPoint y: 289, endPoint x: 530, endPoint y: 240, distance: 287.5
click at [530, 240] on div "Maintenance Advisory Notification – Datacenter Engineering - Kubernetes Cluster…" at bounding box center [757, 268] width 460 height 87
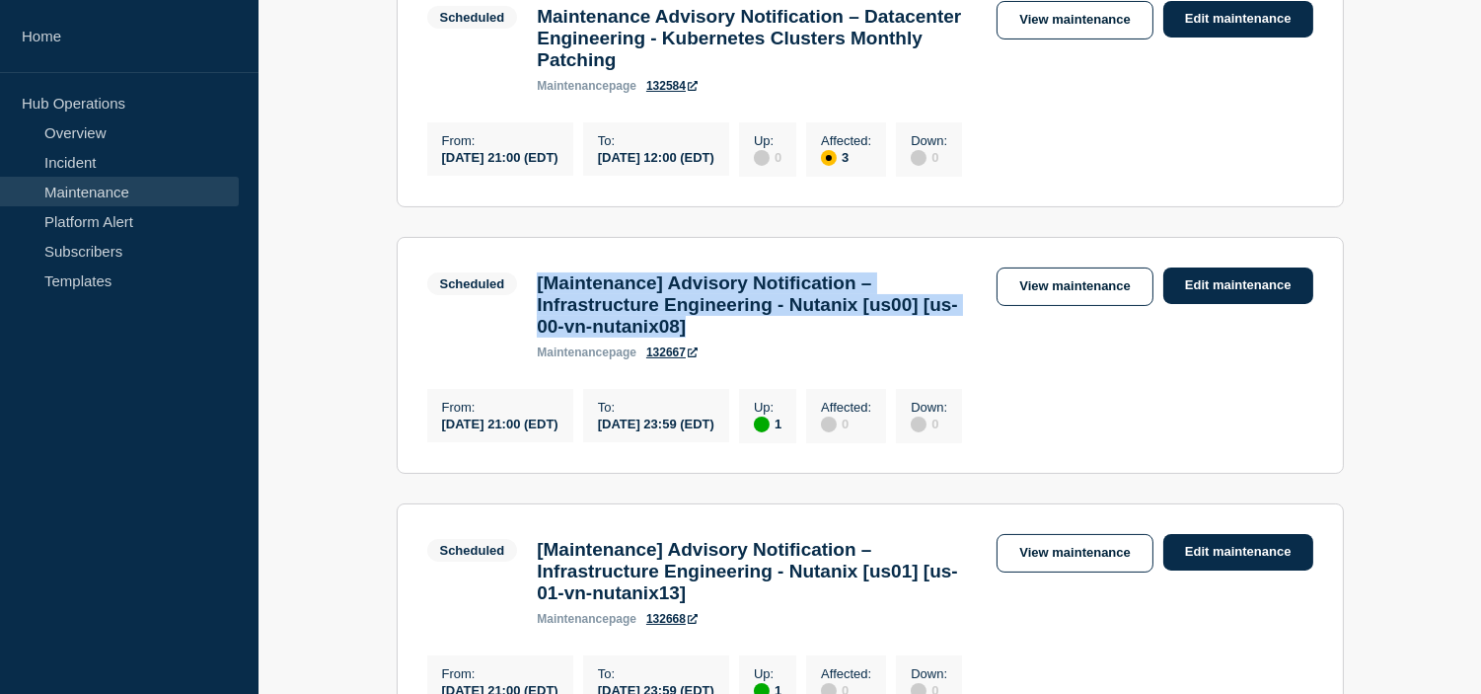
drag, startPoint x: 821, startPoint y: 353, endPoint x: 531, endPoint y: 294, distance: 296.1
click at [531, 294] on div "[Maintenance] Advisory Notification – Infrastructure Engineering - Nutanix [us0…" at bounding box center [757, 315] width 460 height 87
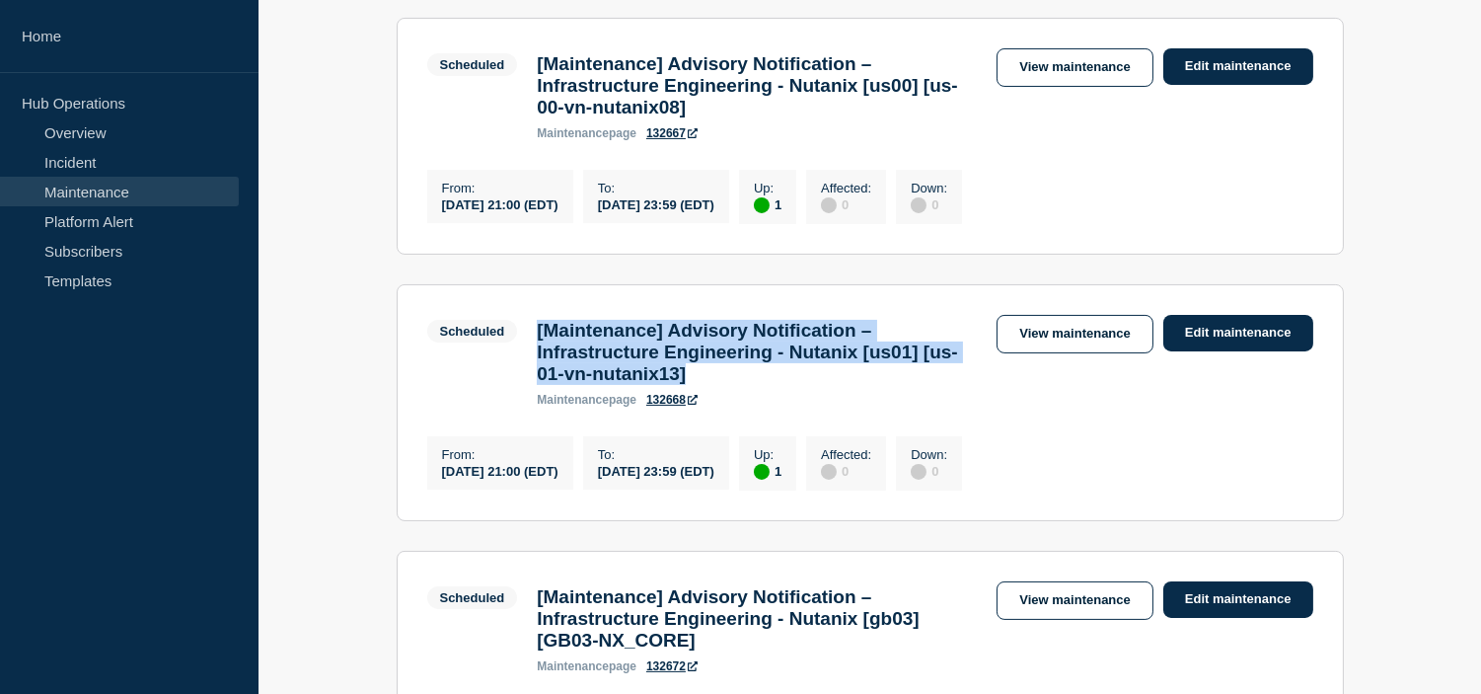
drag, startPoint x: 821, startPoint y: 411, endPoint x: 536, endPoint y: 365, distance: 288.8
click at [537, 365] on h3 "[Maintenance] Advisory Notification – Infrastructure Engineering - Nutanix [us0…" at bounding box center [757, 352] width 440 height 65
drag, startPoint x: 829, startPoint y: 150, endPoint x: 538, endPoint y: 76, distance: 300.4
click at [534, 71] on div "[Maintenance] Advisory Notification – Infrastructure Engineering - Nutanix [us0…" at bounding box center [757, 96] width 460 height 87
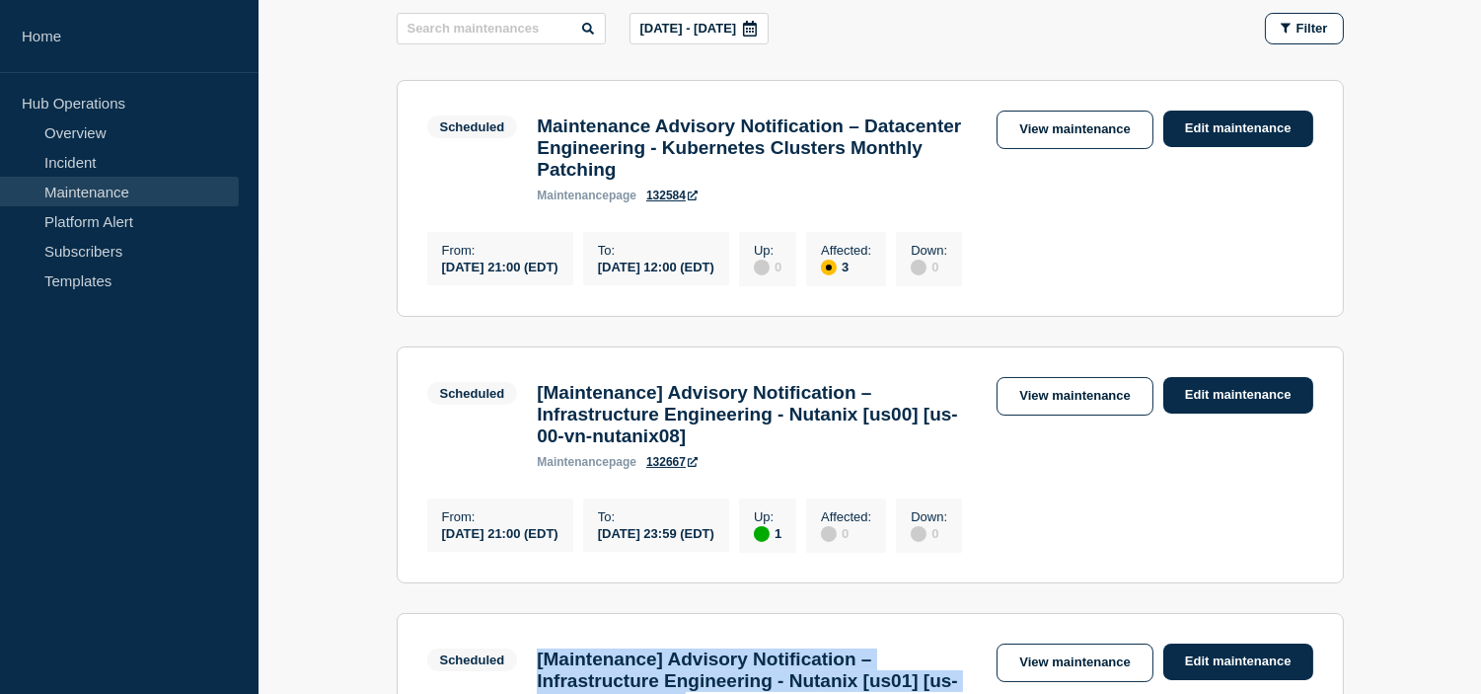
scroll to position [219, 0]
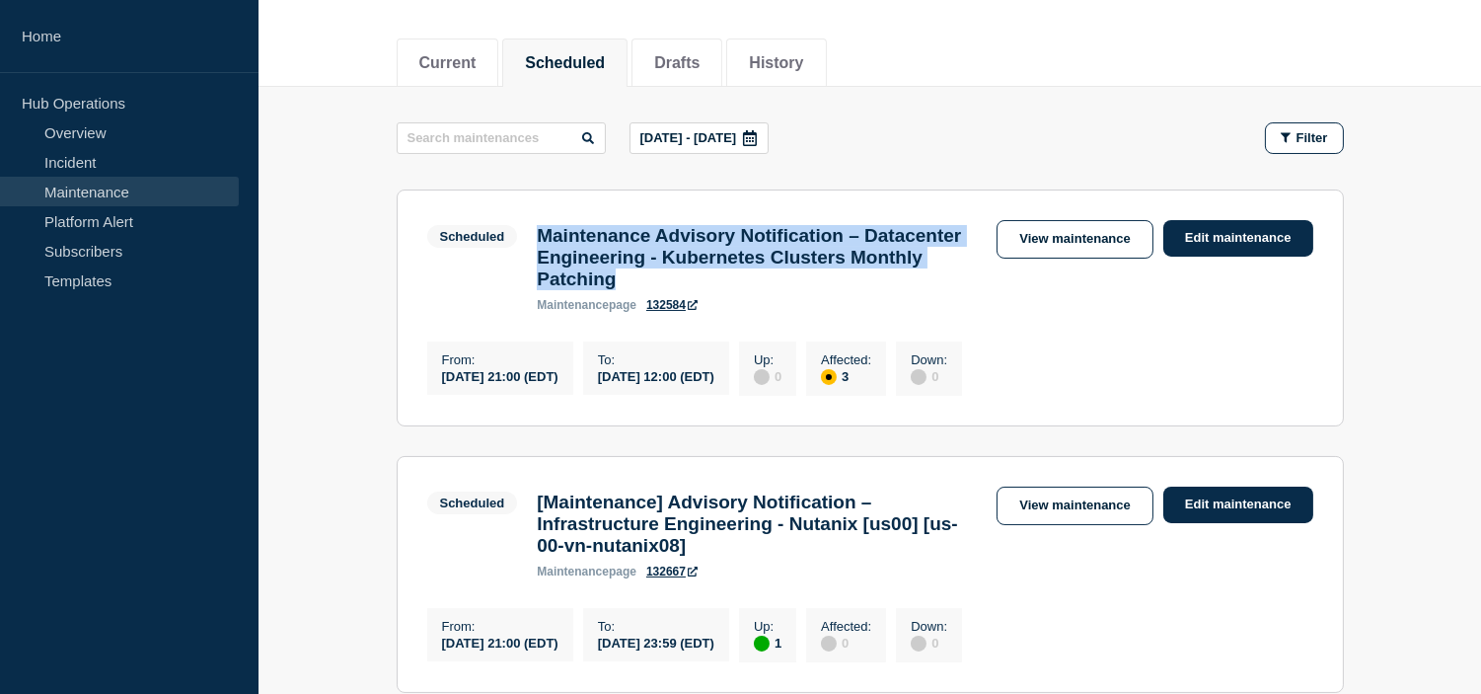
drag, startPoint x: 824, startPoint y: 297, endPoint x: 533, endPoint y: 245, distance: 295.8
click at [533, 245] on div "Maintenance Advisory Notification – Datacenter Engineering - Kubernetes Cluster…" at bounding box center [757, 268] width 460 height 87
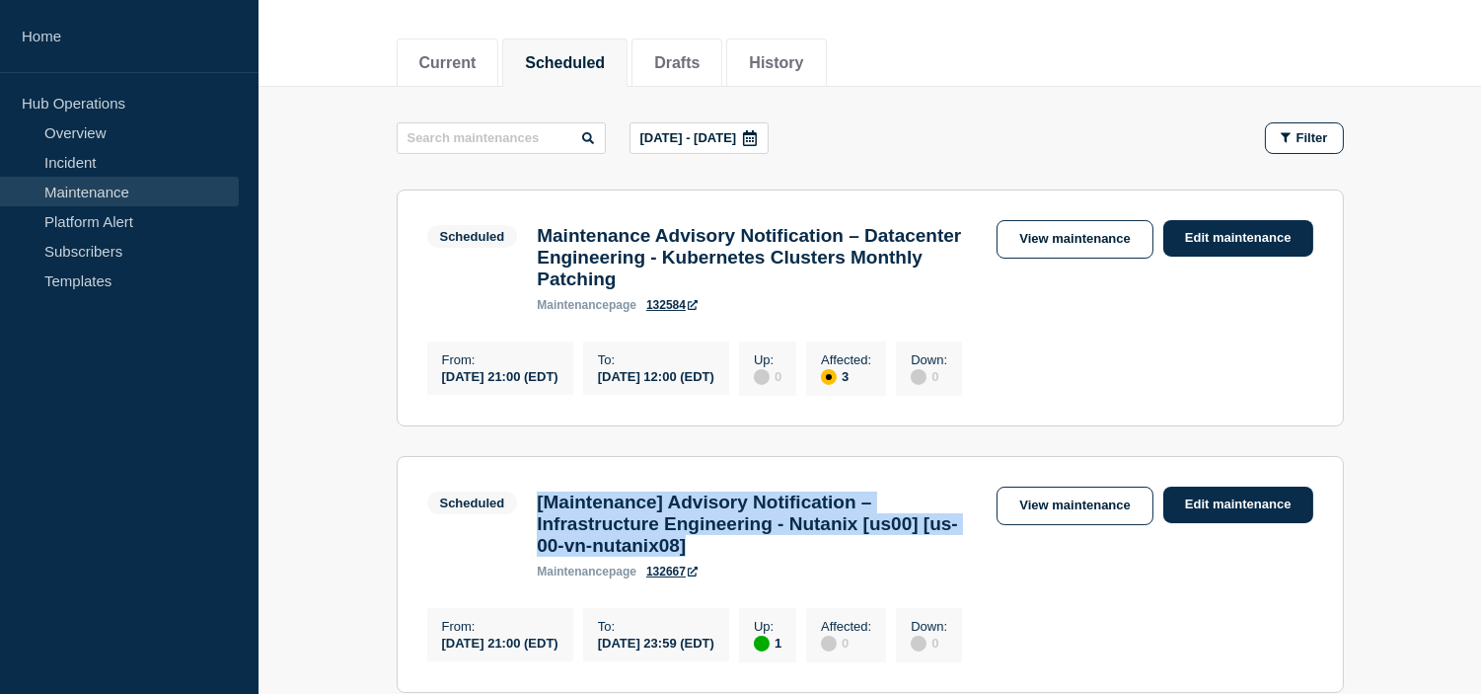
drag, startPoint x: 834, startPoint y: 568, endPoint x: 583, endPoint y: 520, distance: 255.3
click at [528, 518] on div "[Maintenance] Advisory Notification – Infrastructure Engineering - Nutanix [us0…" at bounding box center [757, 534] width 460 height 87
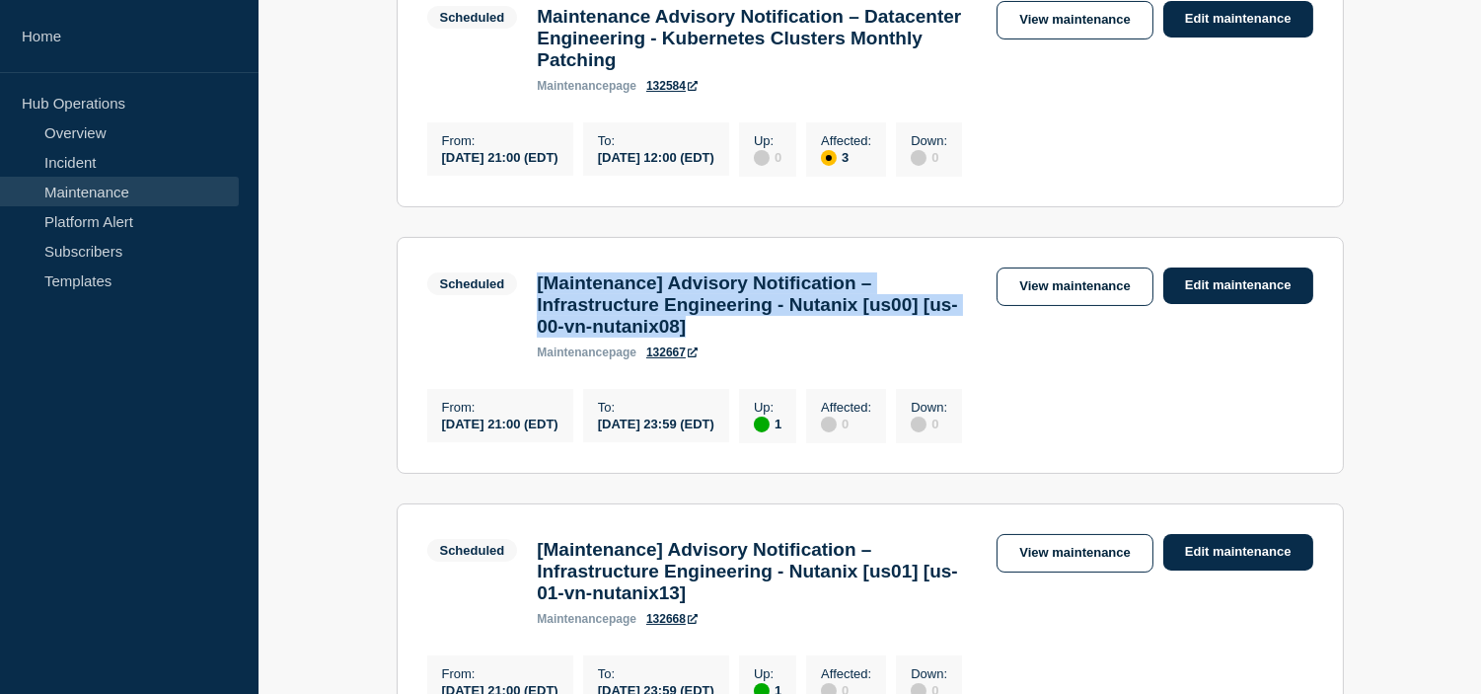
scroll to position [657, 0]
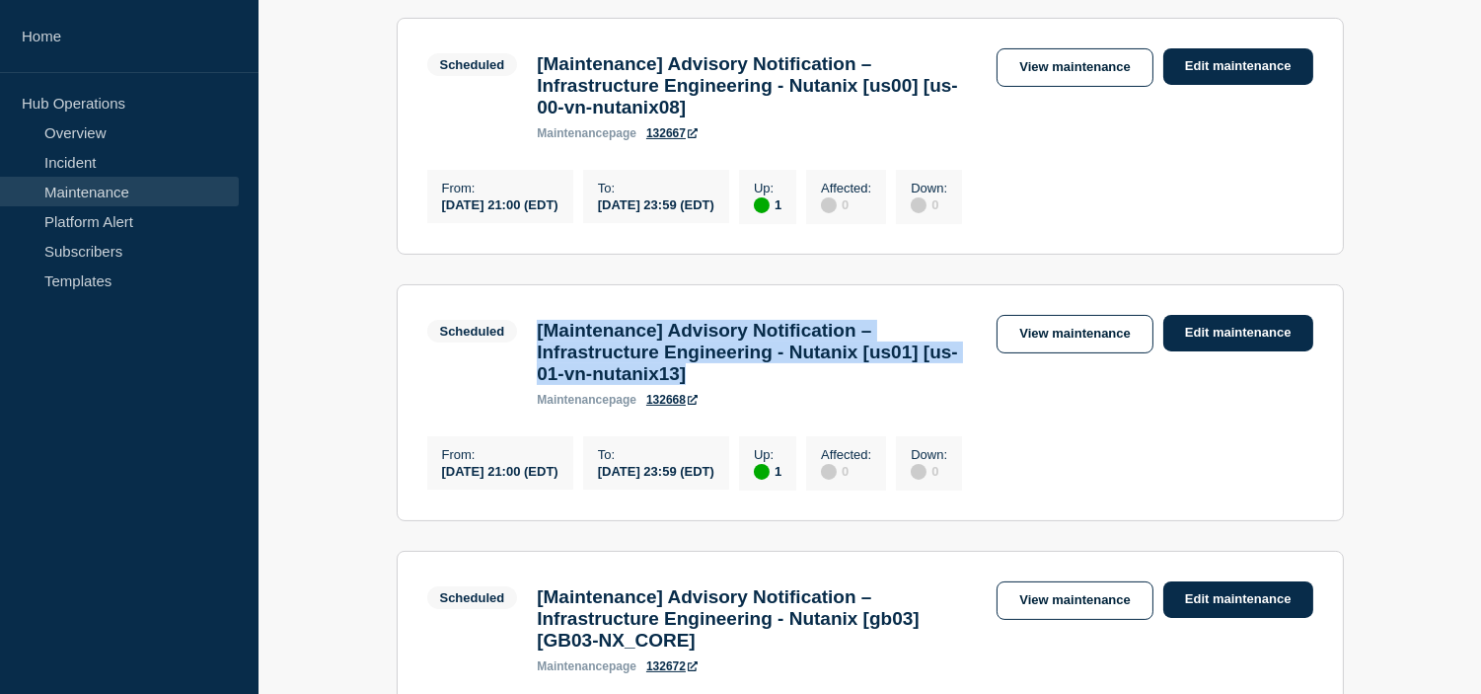
drag, startPoint x: 824, startPoint y: 416, endPoint x: 538, endPoint y: 370, distance: 289.9
click at [538, 369] on h3 "[Maintenance] Advisory Notification – Infrastructure Engineering - Nutanix [us0…" at bounding box center [757, 352] width 440 height 65
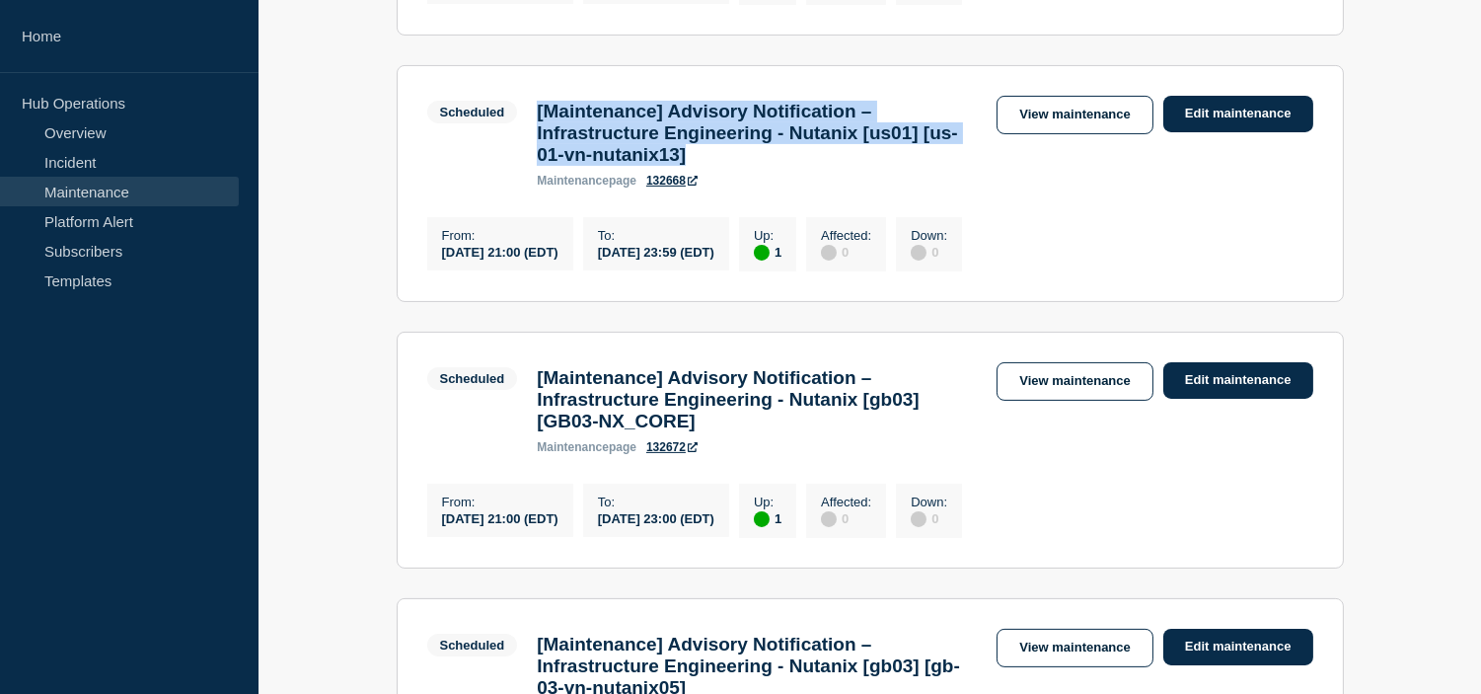
scroll to position [987, 0]
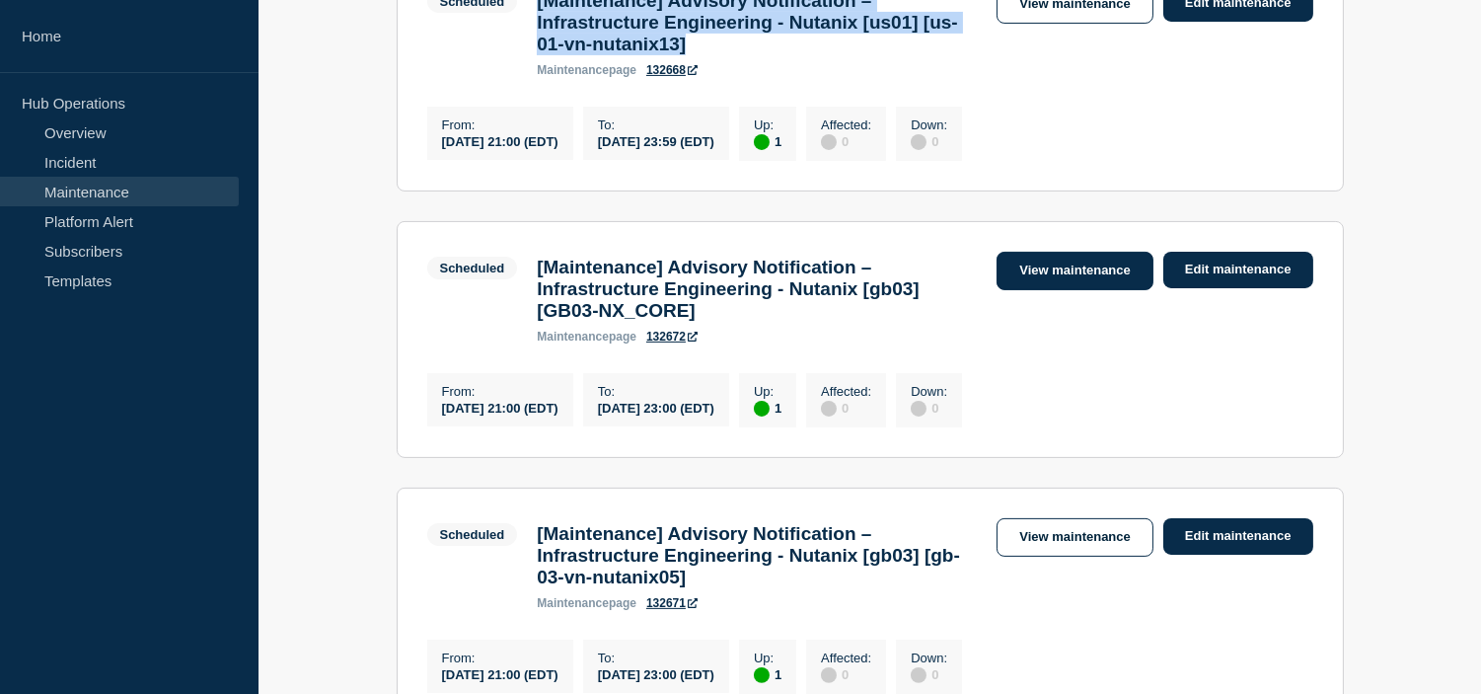
click at [1036, 290] on link "View maintenance" at bounding box center [1075, 271] width 156 height 38
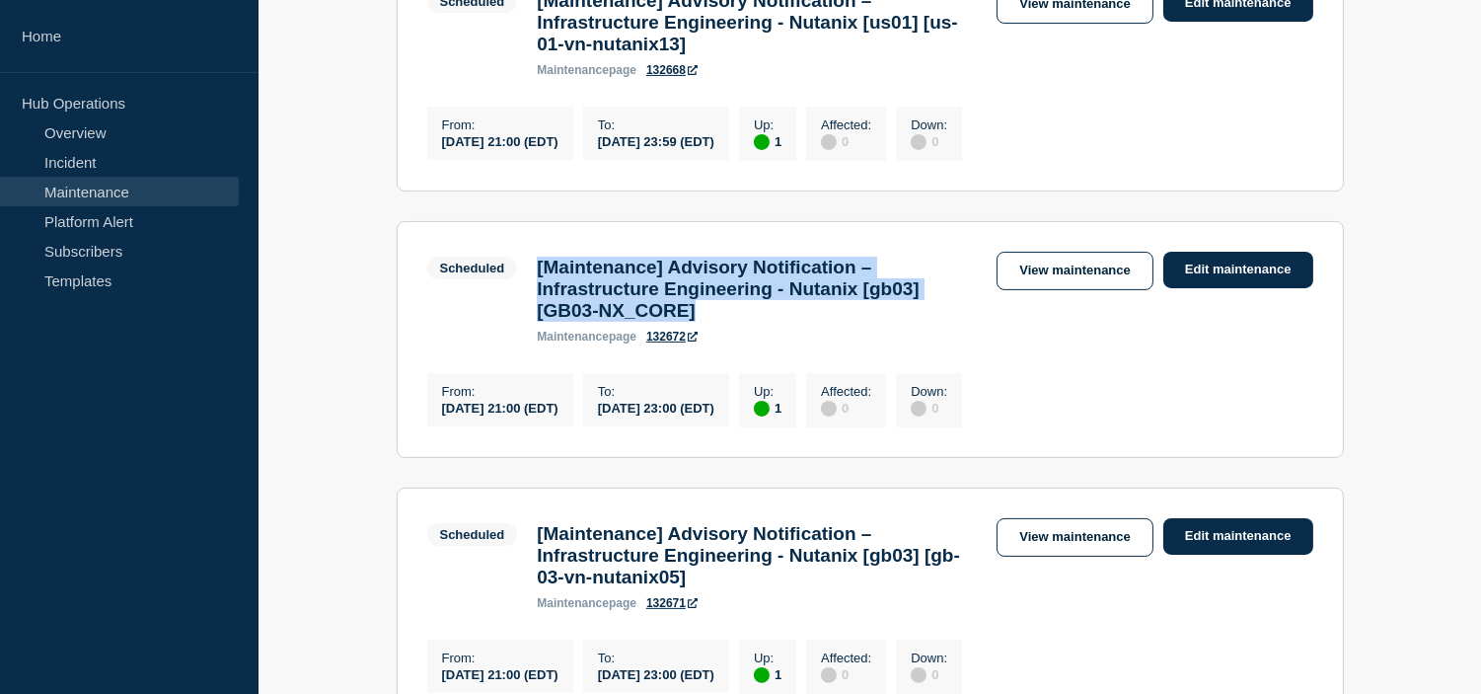
drag, startPoint x: 785, startPoint y: 370, endPoint x: 528, endPoint y: 317, distance: 262.1
click at [528, 317] on div "[Maintenance] Advisory Notification – Infrastructure Engineering - Nutanix [gb0…" at bounding box center [757, 300] width 460 height 87
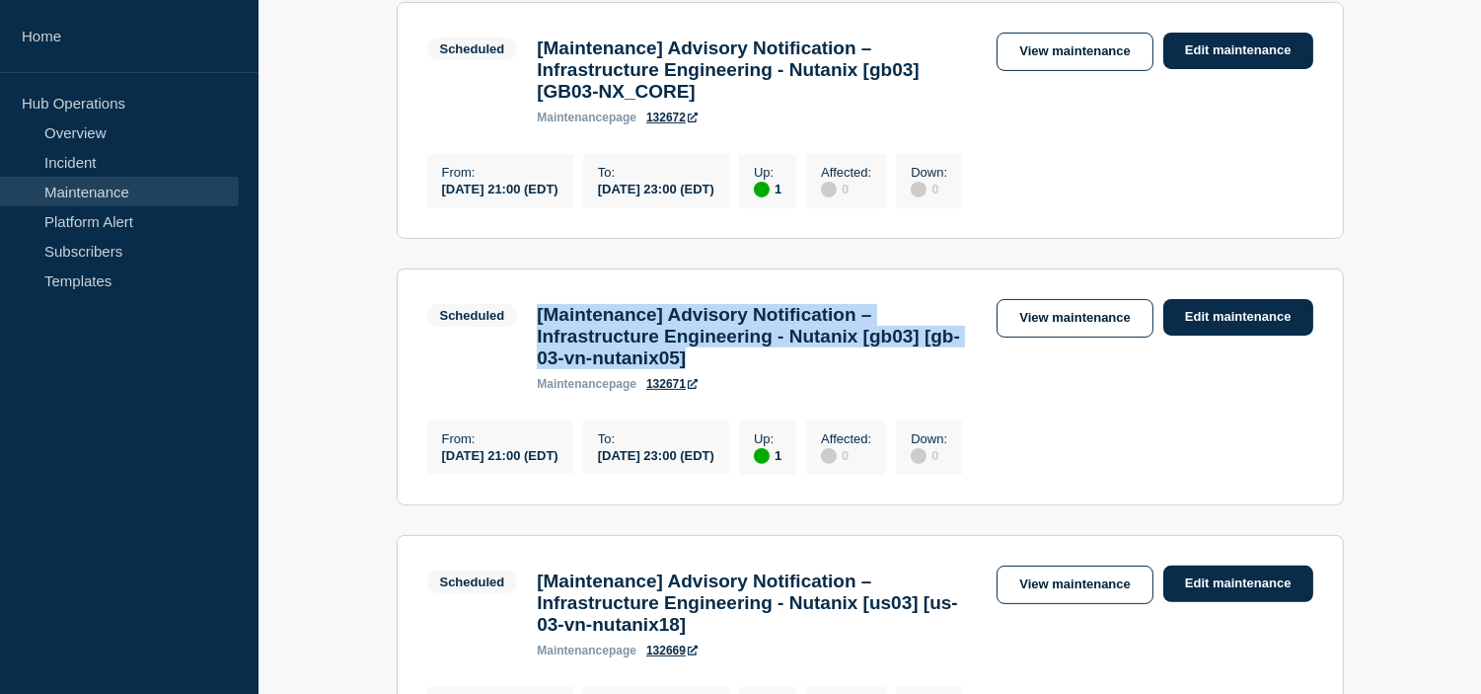
drag, startPoint x: 823, startPoint y: 439, endPoint x: 526, endPoint y: 379, distance: 303.1
click at [527, 379] on div "[Maintenance] Advisory Notification – Infrastructure Engineering - Nutanix [gb0…" at bounding box center [757, 347] width 460 height 87
click at [1054, 338] on link "View maintenance" at bounding box center [1075, 318] width 156 height 38
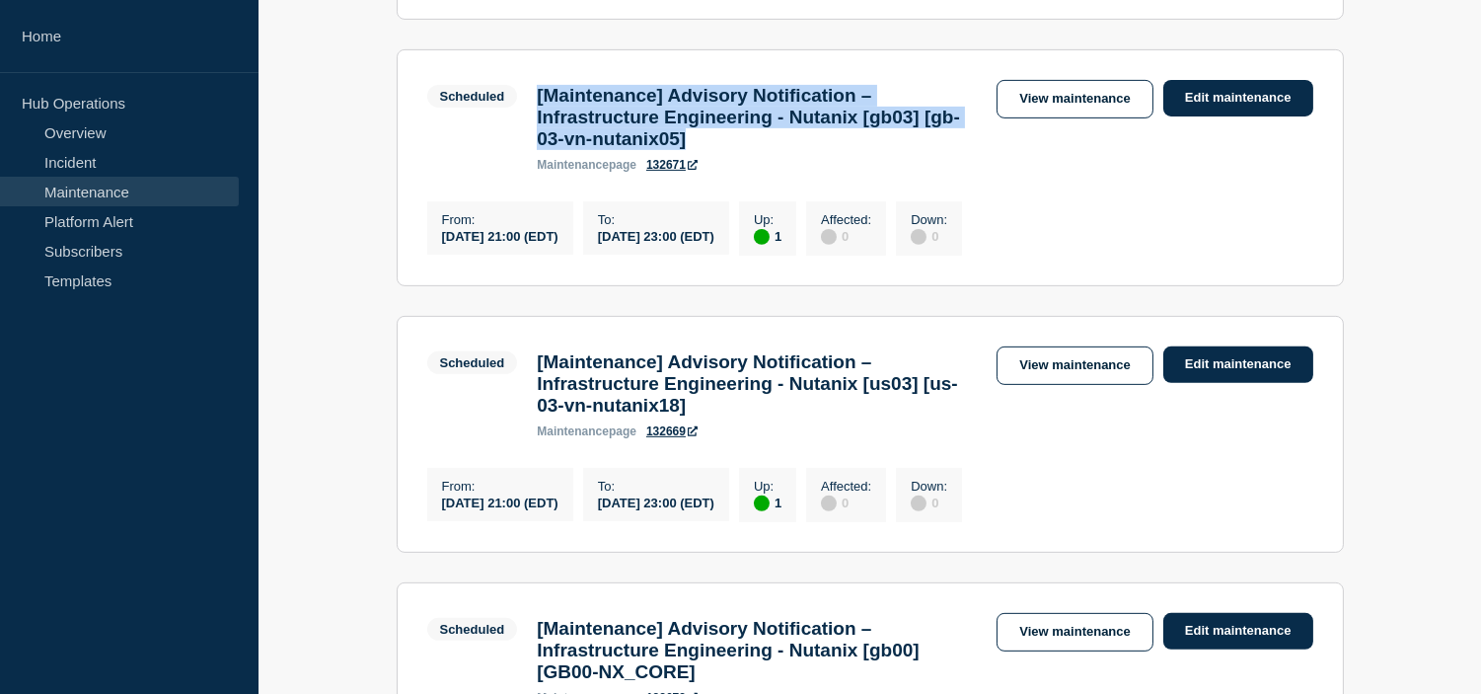
scroll to position [1535, 0]
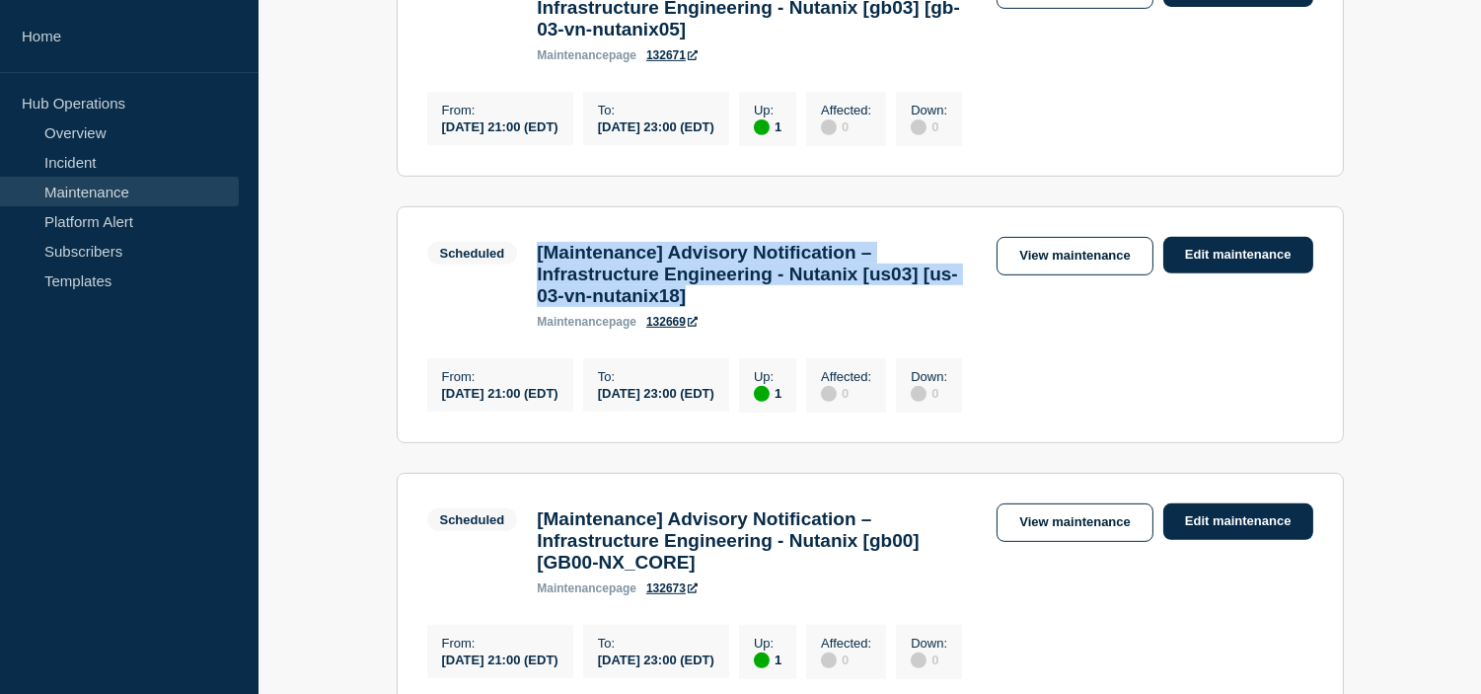
drag, startPoint x: 830, startPoint y: 390, endPoint x: 509, endPoint y: 340, distance: 324.7
click at [509, 329] on div "Scheduled [Maintenance] Advisory Notification – Infrastructure Engineering - Nu…" at bounding box center [707, 283] width 561 height 92
click at [509, 264] on span "Scheduled" at bounding box center [472, 253] width 91 height 23
drag, startPoint x: 827, startPoint y: 389, endPoint x: 533, endPoint y: 322, distance: 301.7
click at [533, 322] on div "[Maintenance] Advisory Notification – Infrastructure Engineering - Nutanix [us0…" at bounding box center [757, 285] width 460 height 87
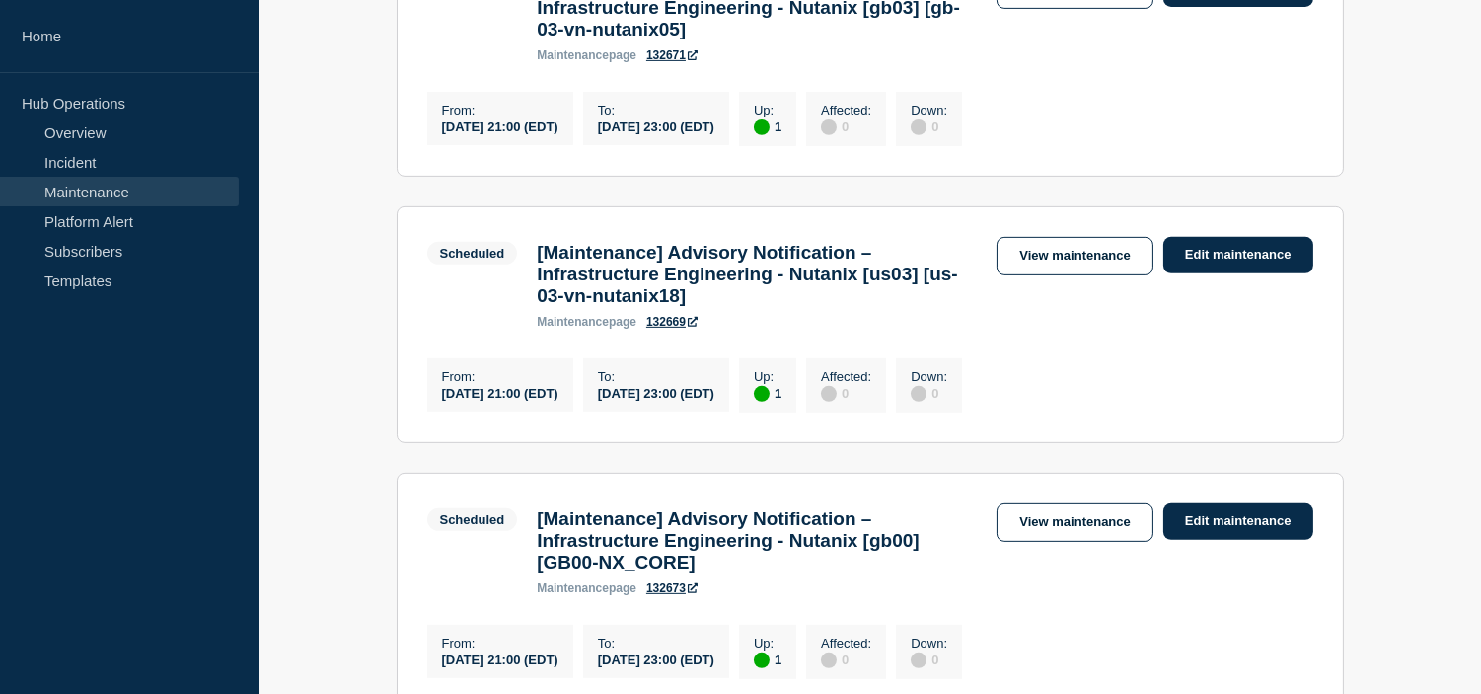
click at [525, 401] on div "2025-08-16 21:00 (EDT)" at bounding box center [500, 392] width 116 height 17
click at [715, 401] on div "2025-08-17 23:00 (EDT)" at bounding box center [656, 392] width 116 height 17
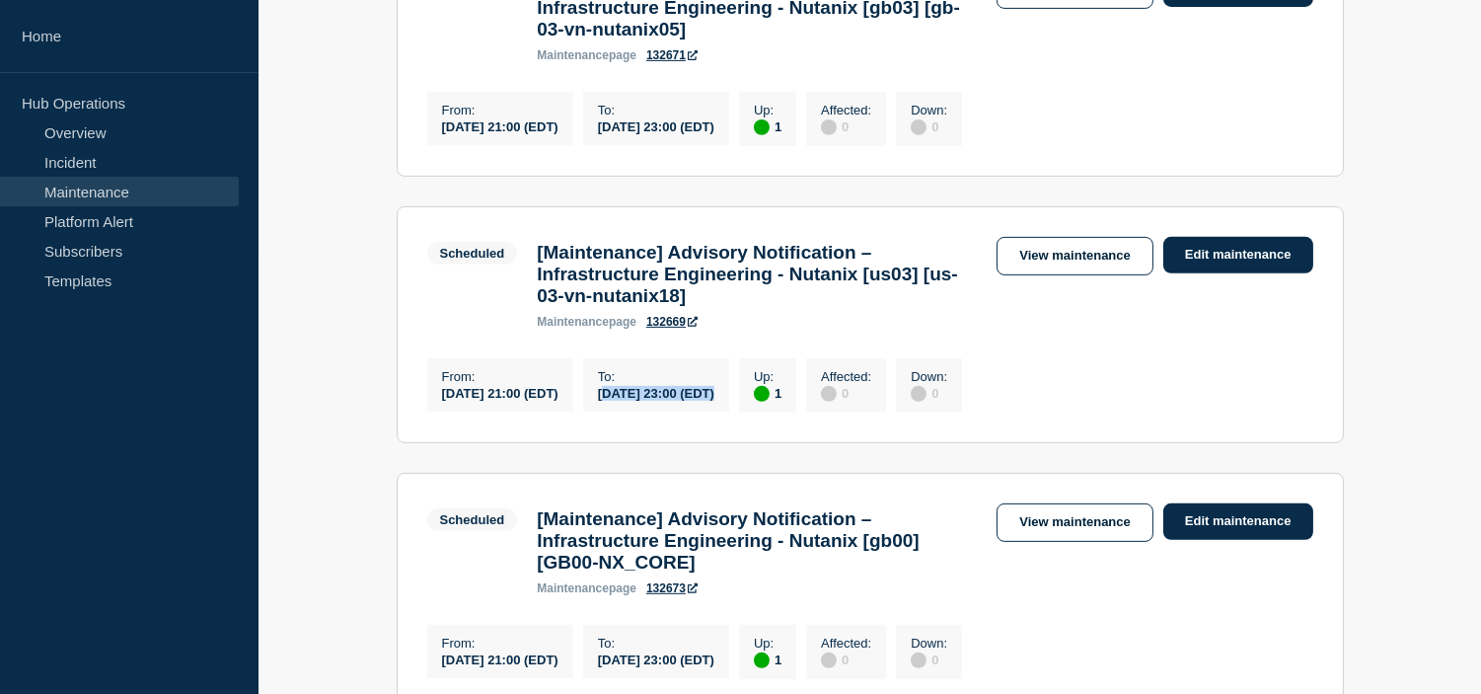
click at [715, 401] on div "2025-08-17 23:00 (EDT)" at bounding box center [656, 392] width 116 height 17
click at [1103, 275] on link "View maintenance" at bounding box center [1075, 256] width 156 height 38
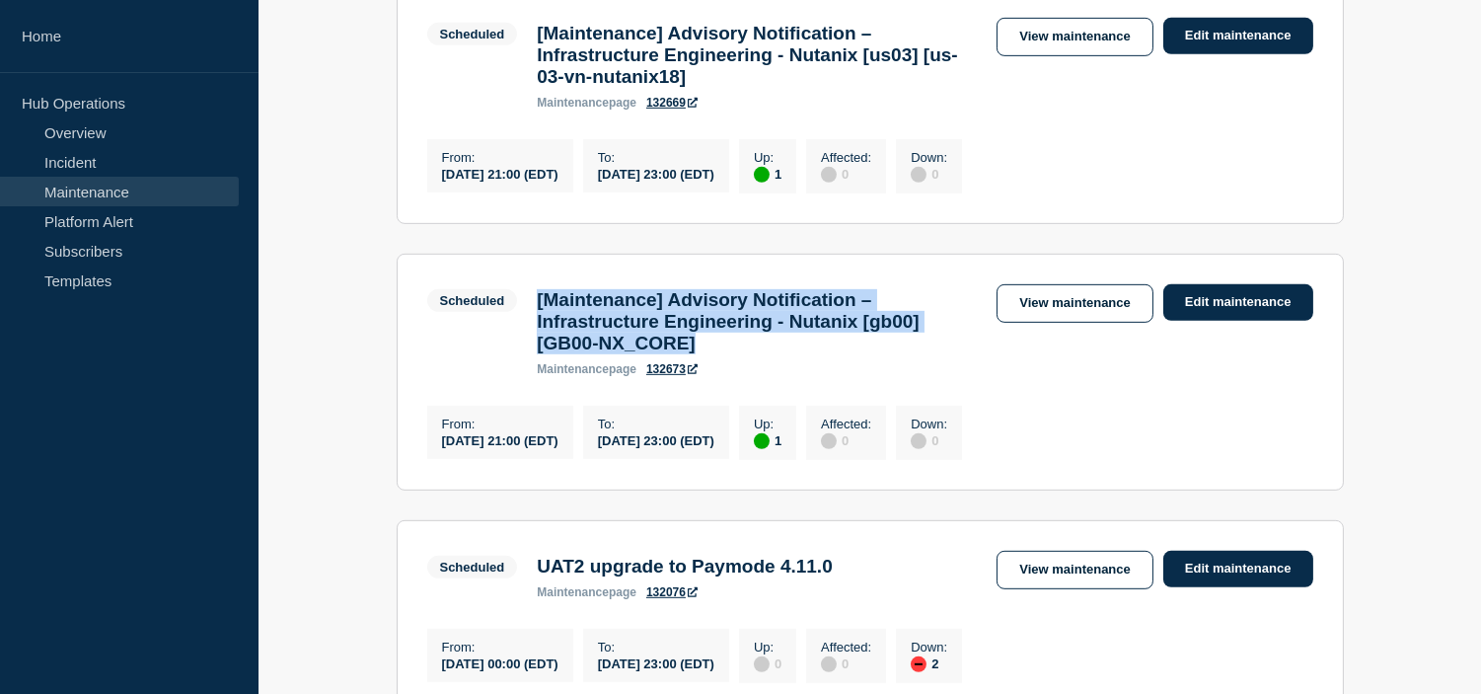
drag, startPoint x: 788, startPoint y: 446, endPoint x: 535, endPoint y: 398, distance: 257.2
click at [535, 376] on div "[Maintenance] Advisory Notification – Infrastructure Engineering - Nutanix [gb0…" at bounding box center [757, 332] width 460 height 87
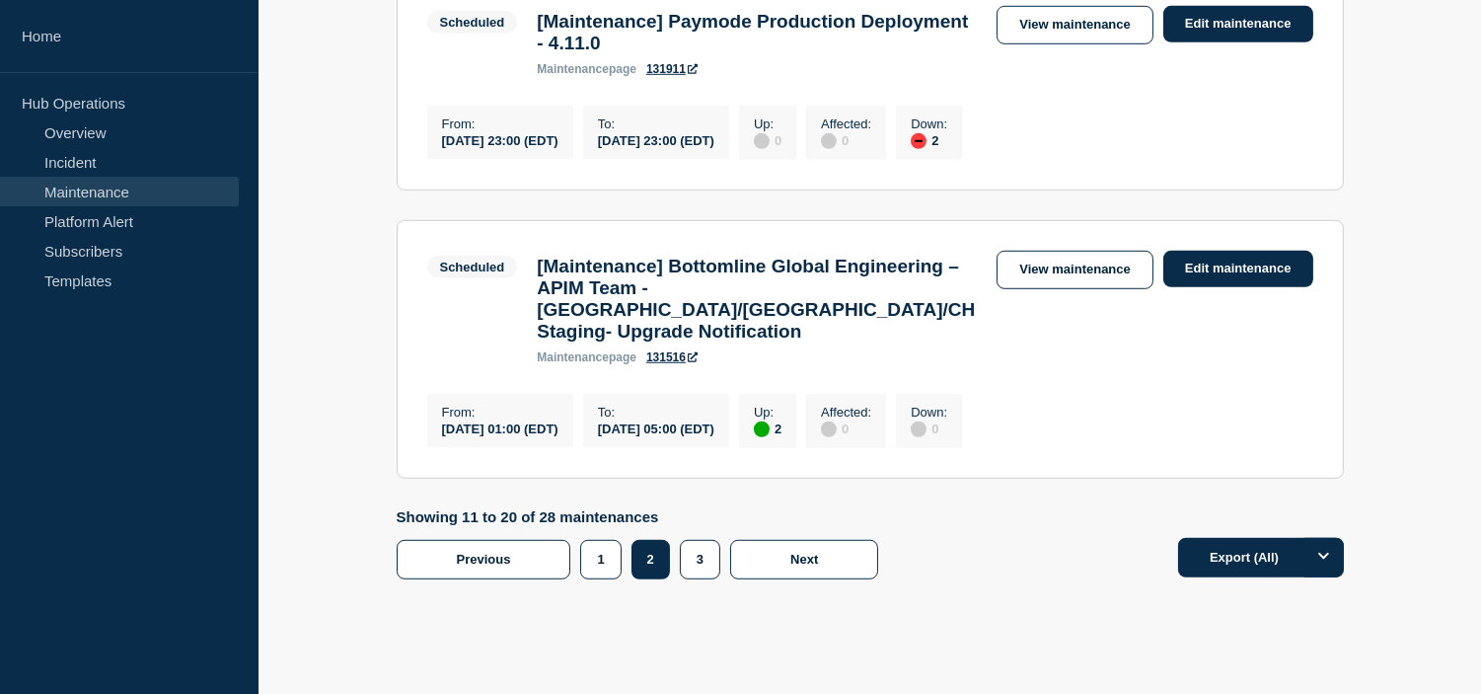
scroll to position [2704, 0]
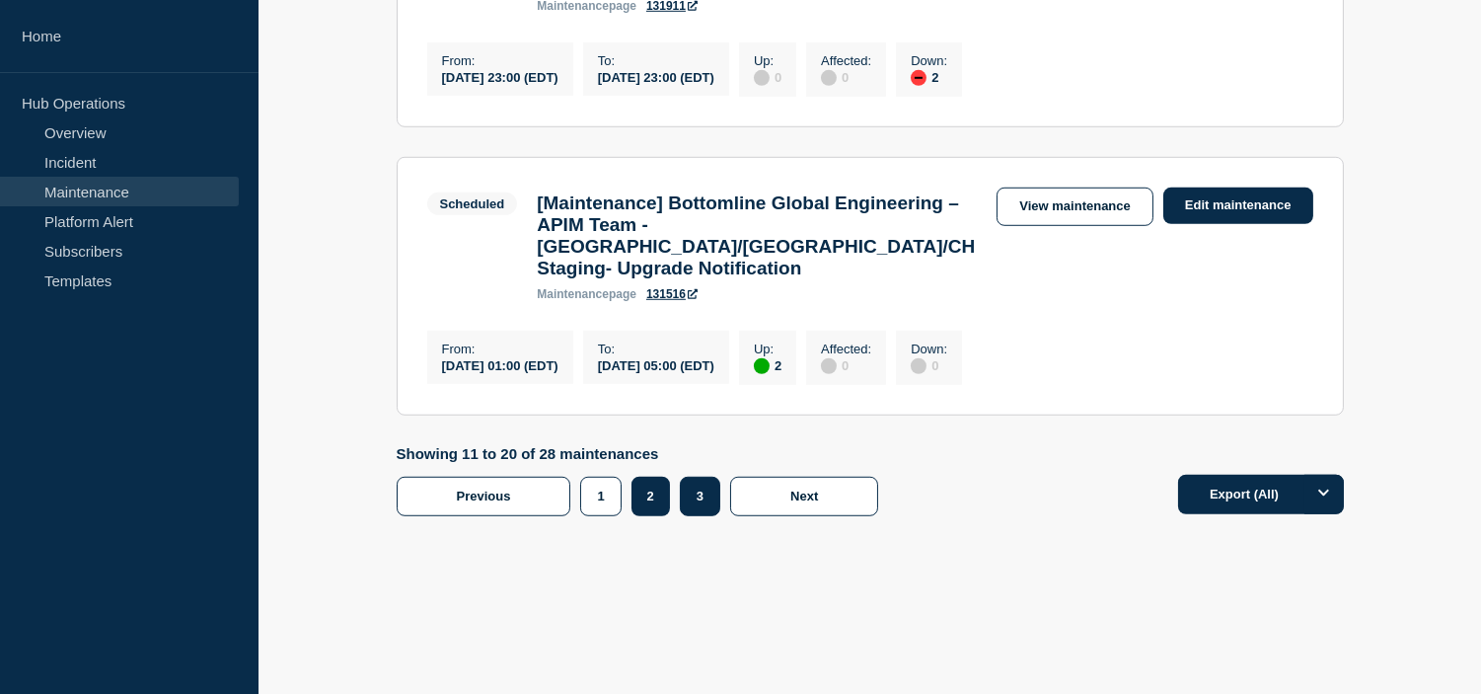
click at [714, 490] on button "3" at bounding box center [700, 496] width 40 height 39
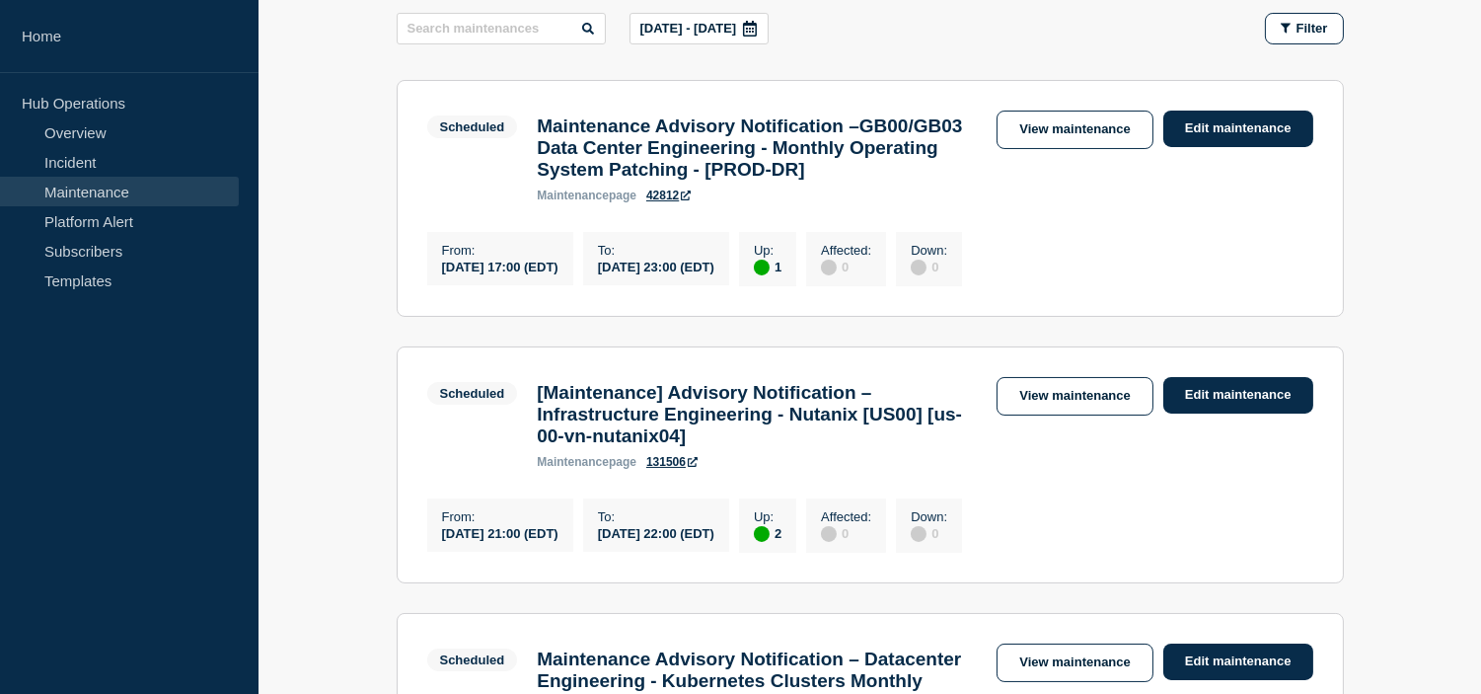
scroll to position [219, 0]
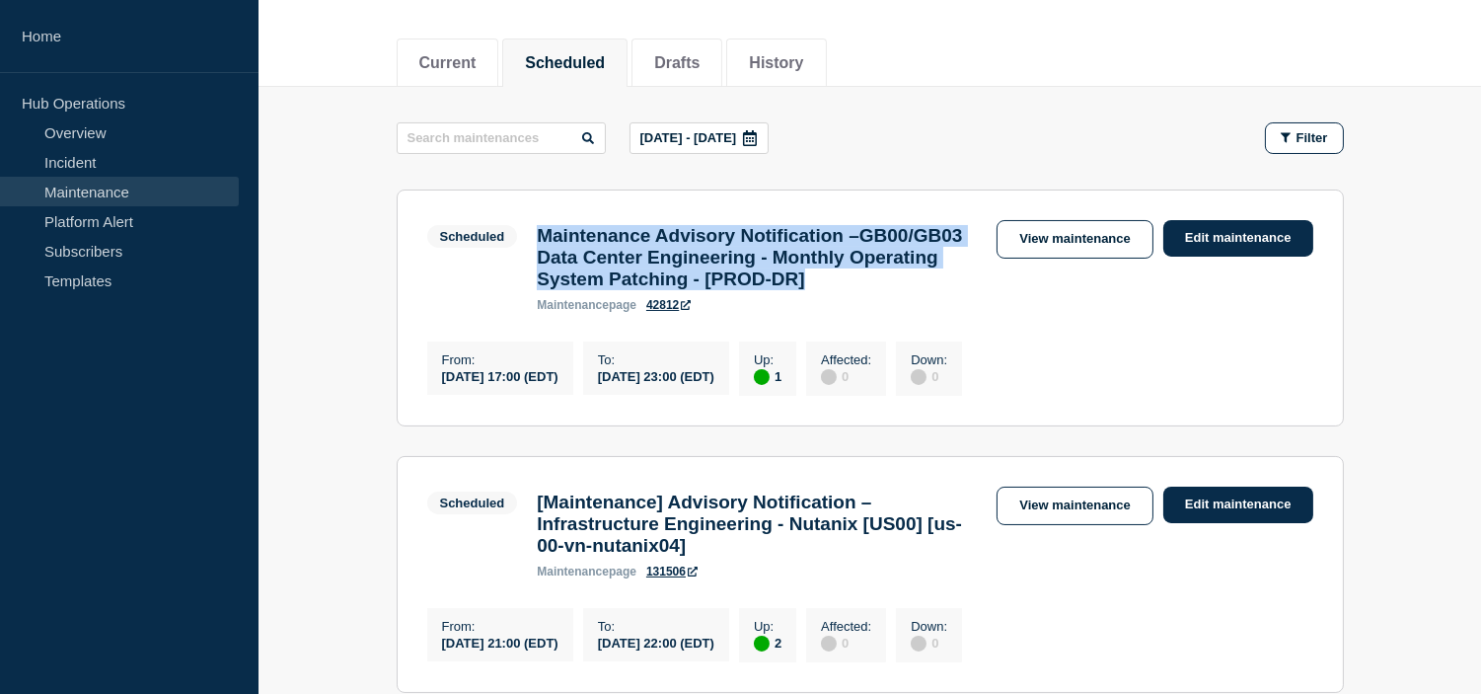
drag, startPoint x: 626, startPoint y: 277, endPoint x: 536, endPoint y: 225, distance: 103.9
click at [537, 225] on h3 "Maintenance Advisory Notification –GB00/GB03 Data Center Engineering - Monthly …" at bounding box center [757, 257] width 440 height 65
click at [659, 290] on h3 "Maintenance Advisory Notification –GB00/GB03 Data Center Engineering - Monthly …" at bounding box center [757, 257] width 440 height 65
drag, startPoint x: 664, startPoint y: 324, endPoint x: 573, endPoint y: 247, distance: 119.0
click at [561, 239] on h3 "Maintenance Advisory Notification –GB00/GB03 Data Center Engineering - Monthly …" at bounding box center [757, 257] width 440 height 65
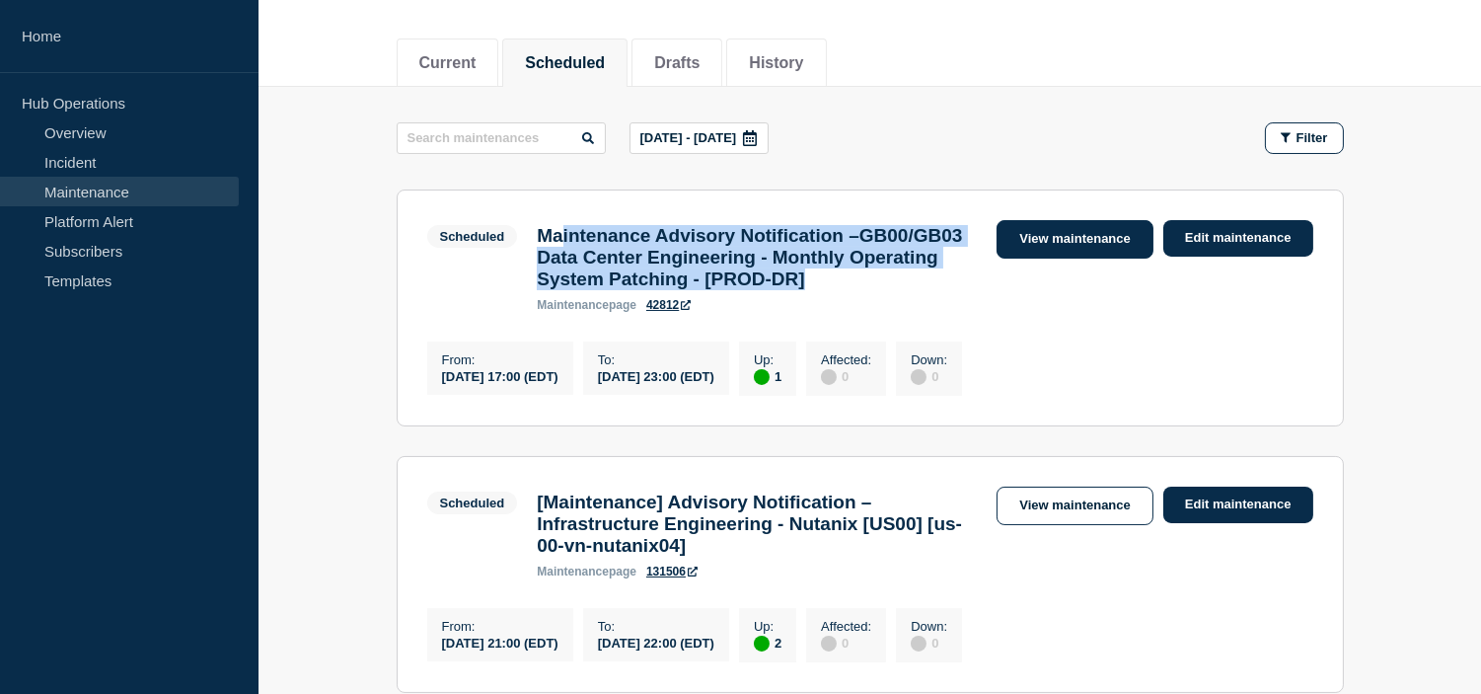
click at [1042, 244] on link "View maintenance" at bounding box center [1075, 239] width 156 height 38
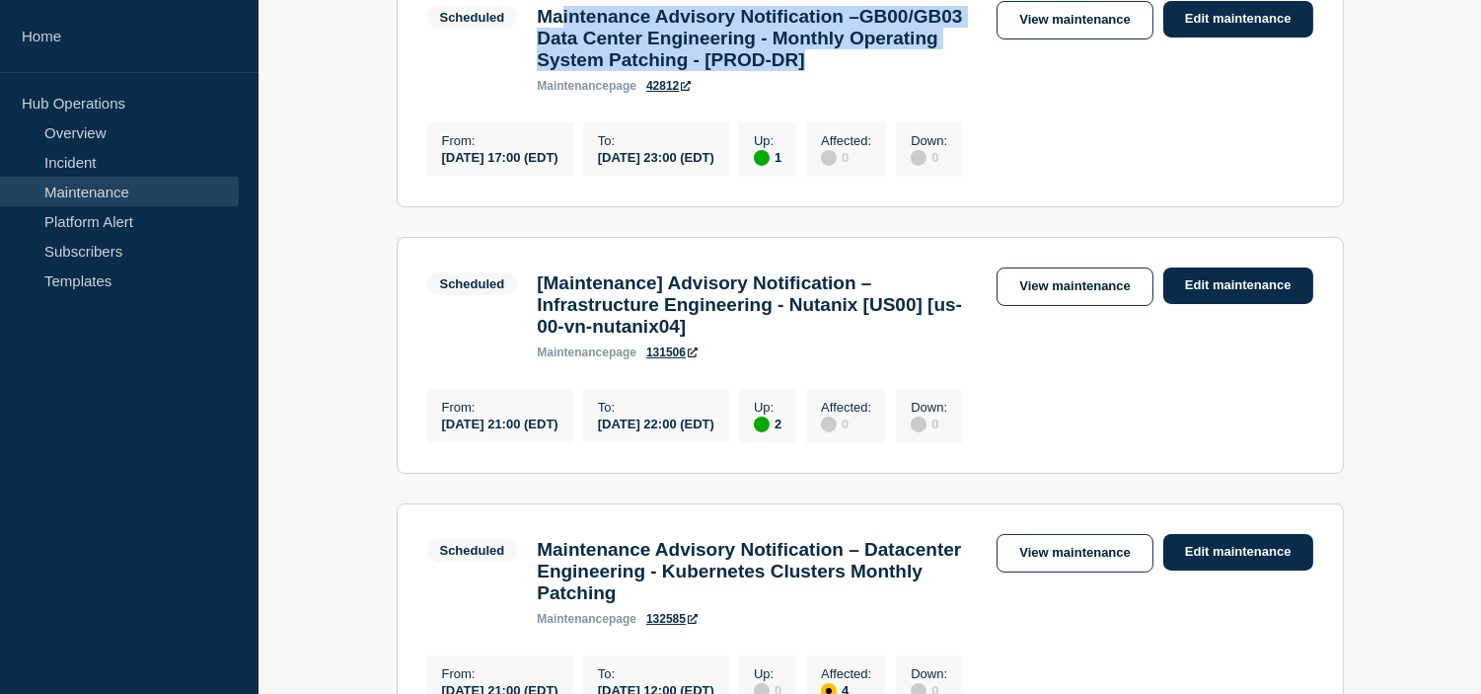
scroll to position [548, 0]
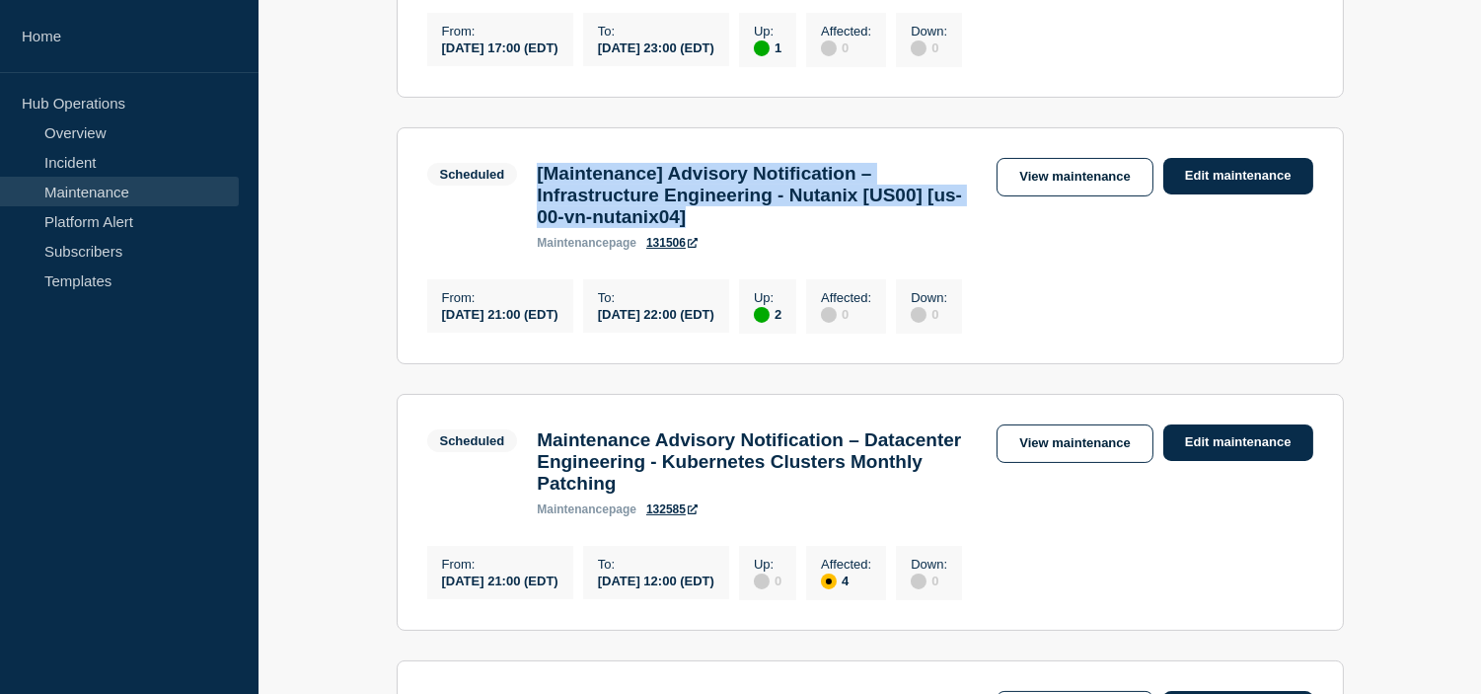
drag, startPoint x: 666, startPoint y: 261, endPoint x: 539, endPoint y: 211, distance: 136.5
click at [539, 211] on h3 "[Maintenance] Advisory Notification – Infrastructure Engineering - Nutanix [US0…" at bounding box center [757, 195] width 440 height 65
click at [1053, 196] on link "View maintenance" at bounding box center [1075, 177] width 156 height 38
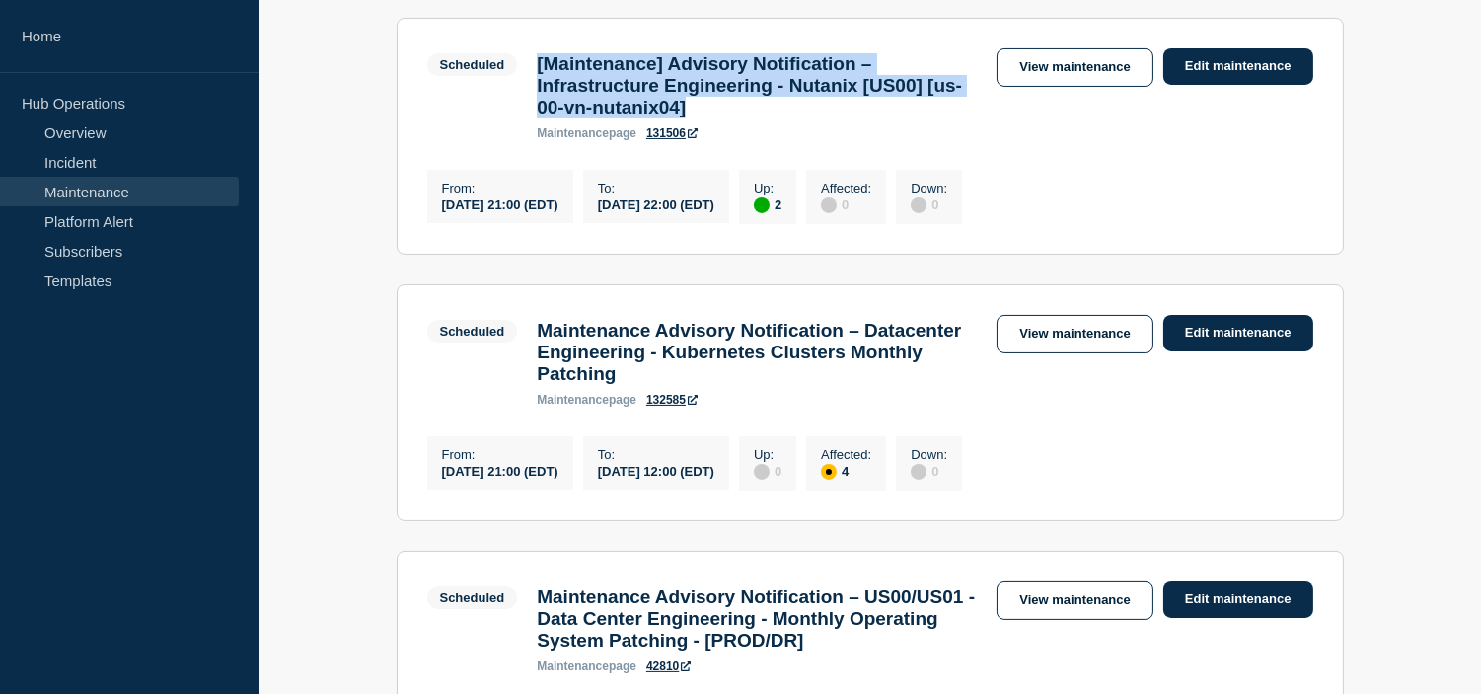
scroll to position [767, 0]
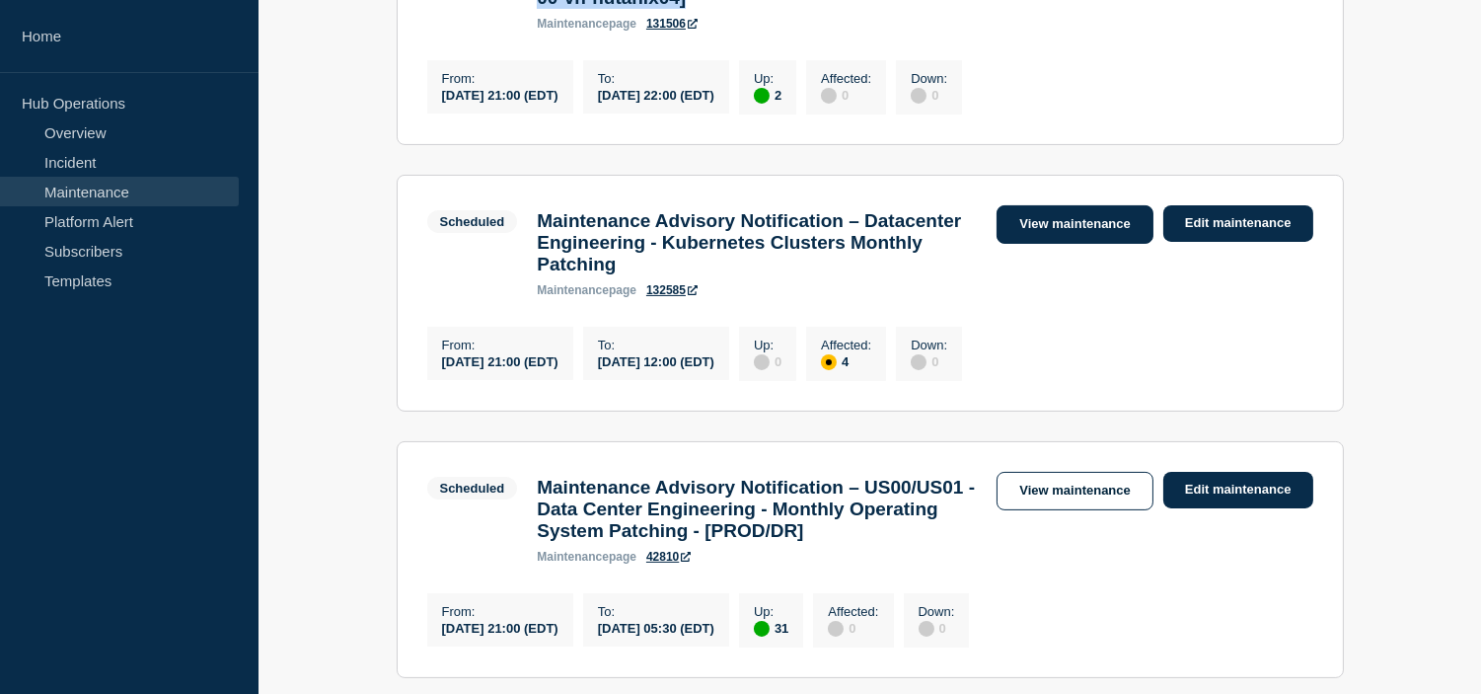
click at [1051, 244] on link "View maintenance" at bounding box center [1075, 224] width 156 height 38
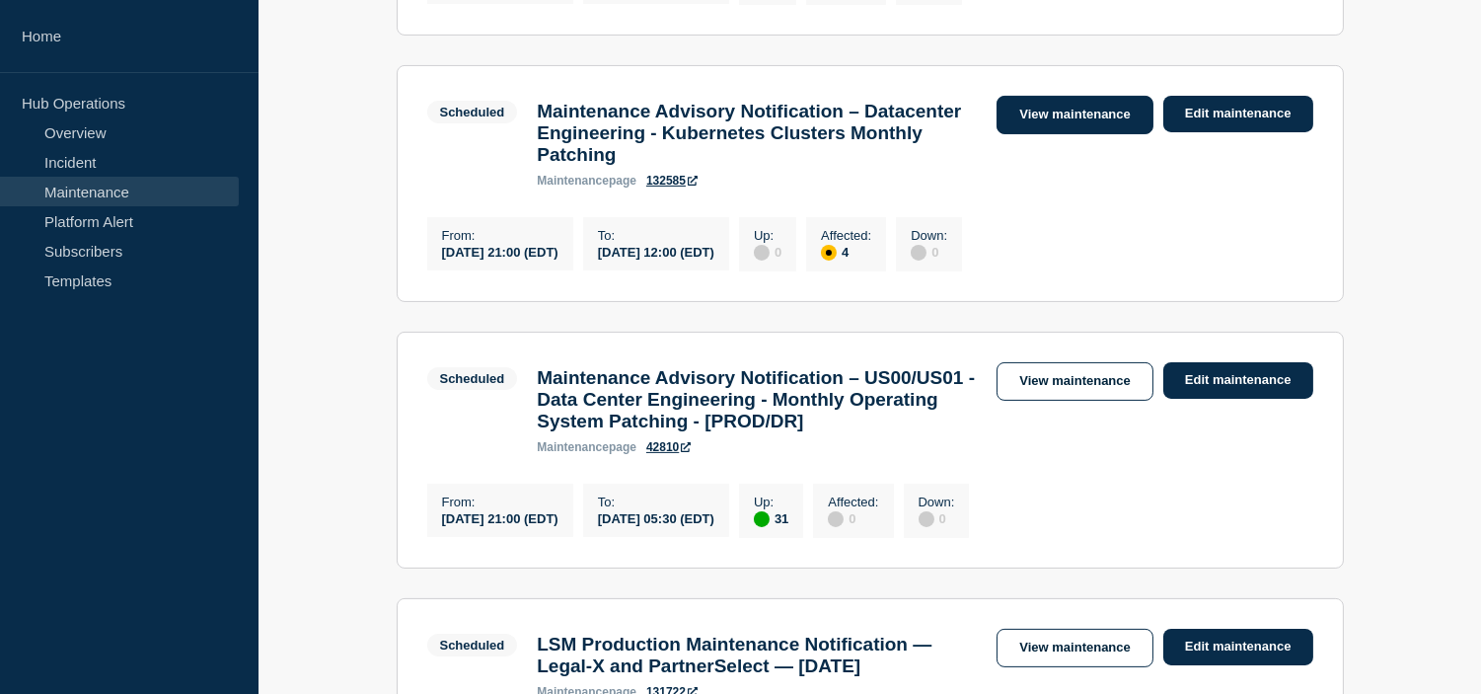
scroll to position [987, 0]
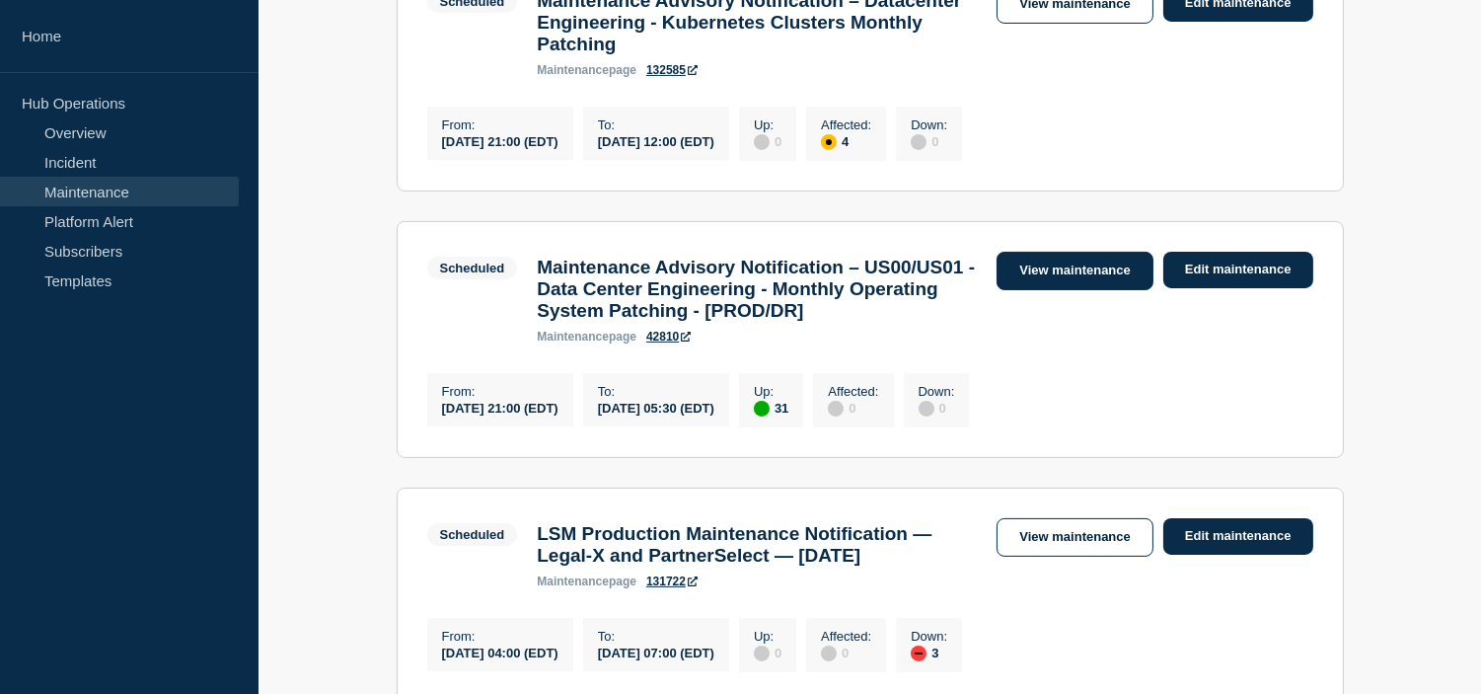
click at [1059, 290] on link "View maintenance" at bounding box center [1075, 271] width 156 height 38
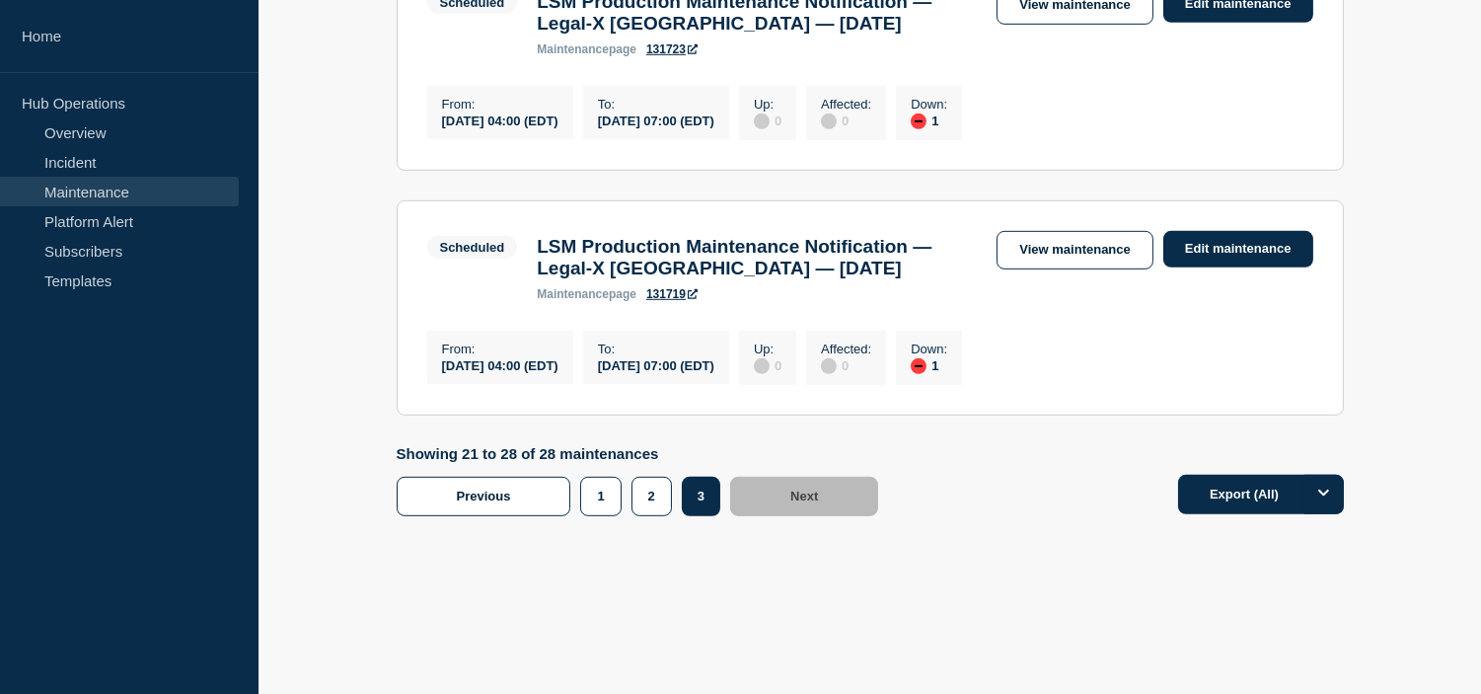
scroll to position [2193, 0]
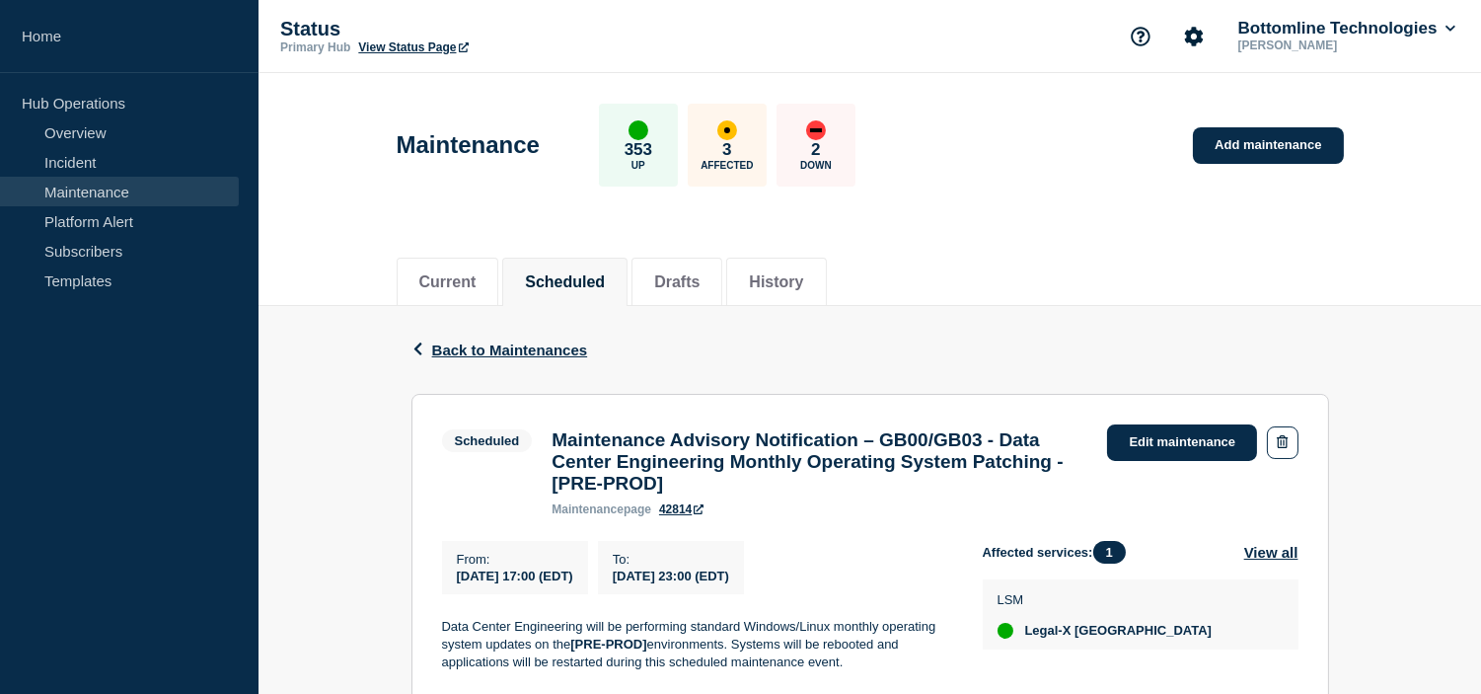
click at [556, 583] on span "2025-08-16 17:00 (EDT)" at bounding box center [515, 575] width 116 height 15
click at [555, 583] on span "2025-08-16 17:00 (EDT)" at bounding box center [515, 575] width 116 height 15
copy div "2025-08-16 17:00 (EDT)"
click at [685, 583] on span "2025-08-16 23:00 (EDT)" at bounding box center [671, 575] width 116 height 15
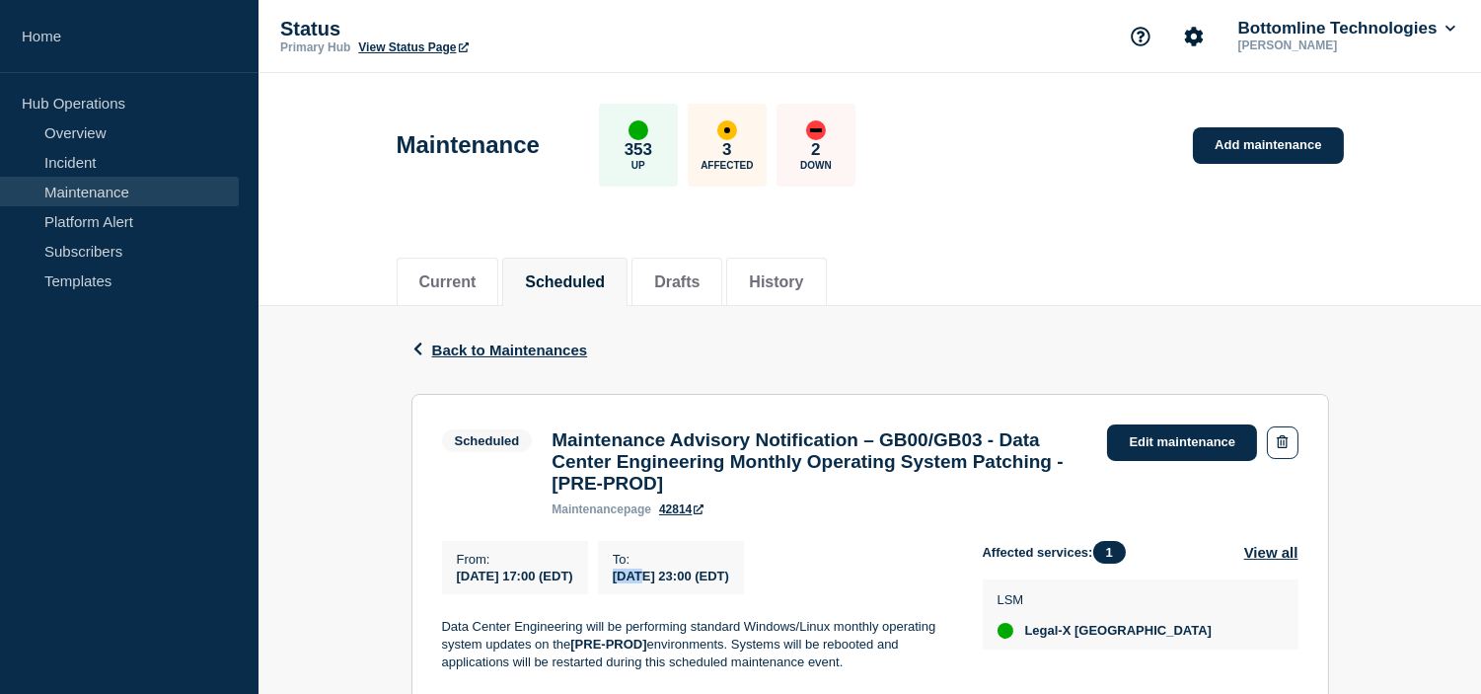
click at [685, 583] on span "2025-08-16 23:00 (EDT)" at bounding box center [671, 575] width 116 height 15
copy div "2025-08-16 23:00 (EDT)"
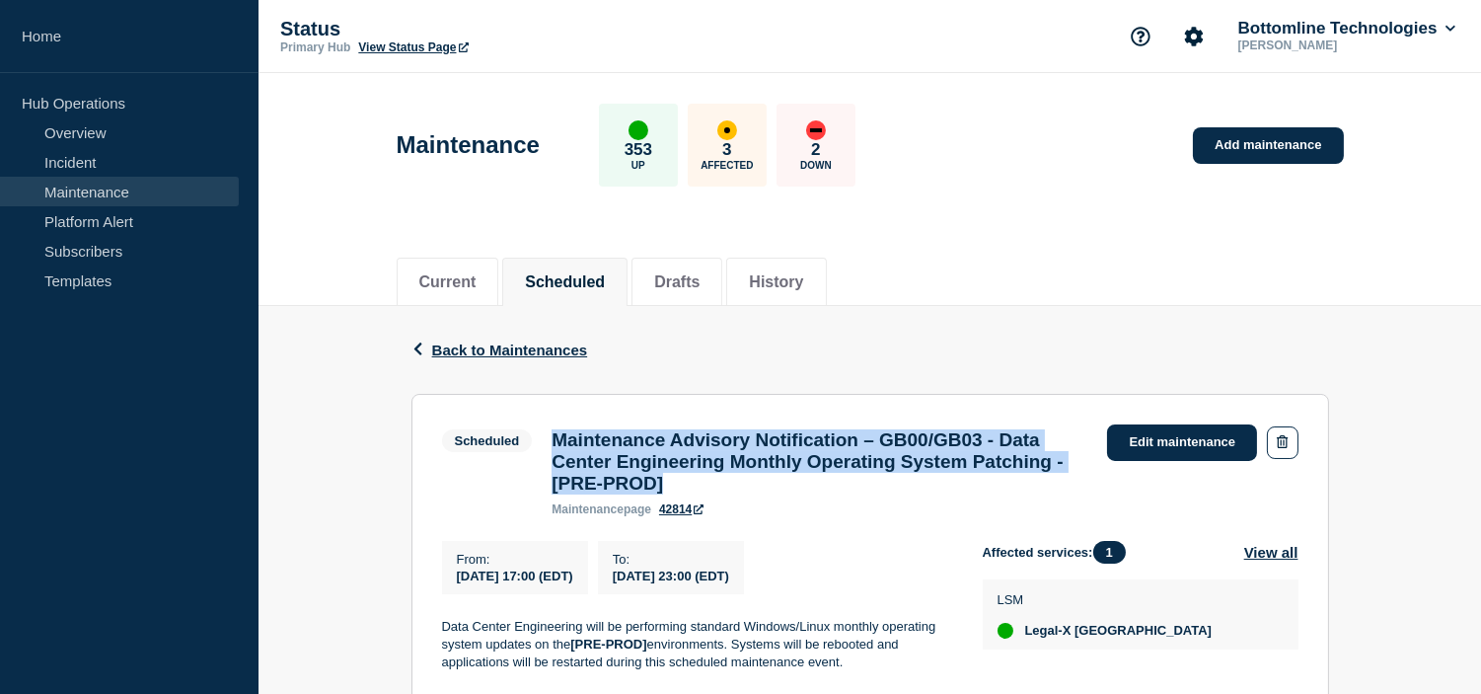
drag, startPoint x: 794, startPoint y: 497, endPoint x: 535, endPoint y: 441, distance: 265.6
click at [535, 441] on div "Scheduled Maintenance Advisory Notification – GB00/GB03 - Data Center Engineeri…" at bounding box center [770, 470] width 656 height 92
copy div "Maintenance Advisory Notification – GB00/GB03 - Data Center Engineering Monthly…"
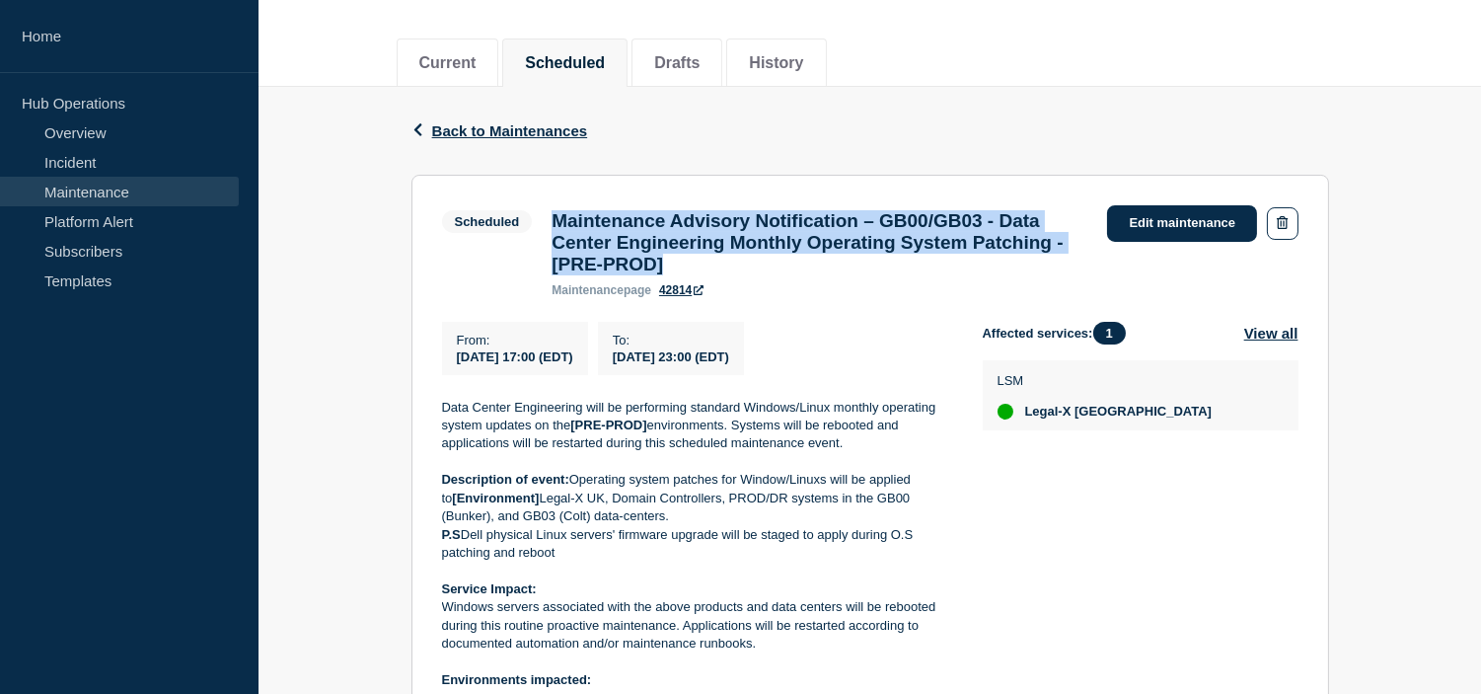
scroll to position [329, 0]
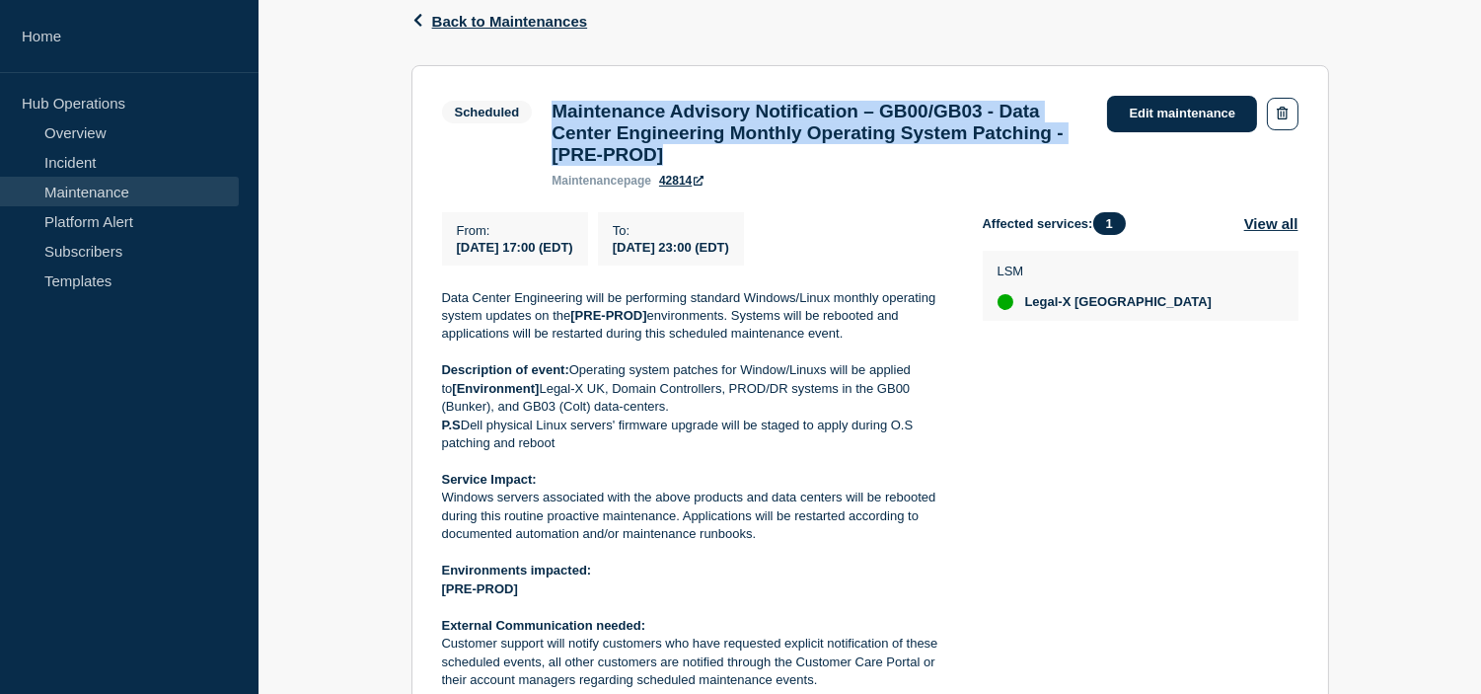
drag, startPoint x: 766, startPoint y: 548, endPoint x: 444, endPoint y: 514, distance: 323.5
click at [444, 514] on p "Windows servers associated with the above products and data centers will be reb…" at bounding box center [696, 516] width 509 height 54
copy p "Windows servers associated with the above products and data centers will be reb…"
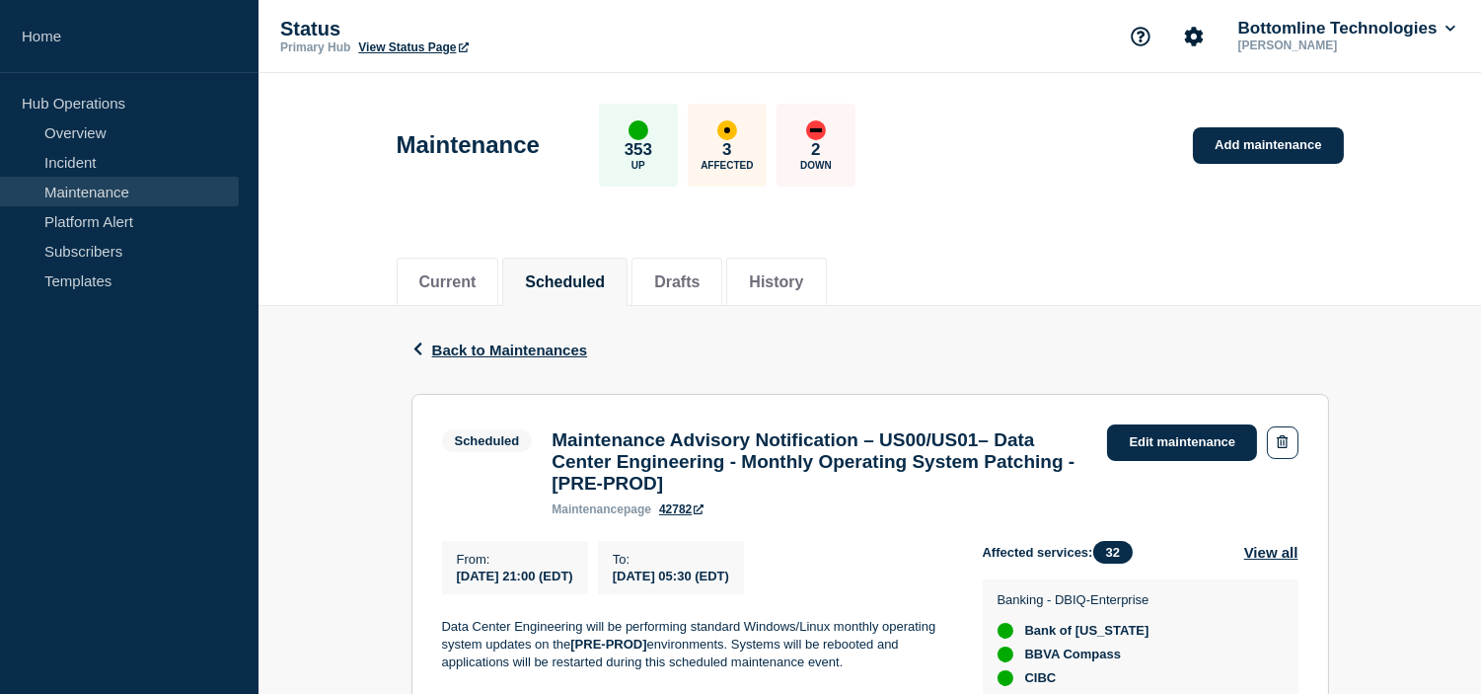
drag, startPoint x: 455, startPoint y: 594, endPoint x: 630, endPoint y: 596, distance: 174.7
click at [588, 594] on div "From : 2025-08-16 21:00 (EDT)" at bounding box center [515, 567] width 146 height 53
click at [572, 583] on span "[DATE] 21:00 (EDT)" at bounding box center [515, 575] width 116 height 15
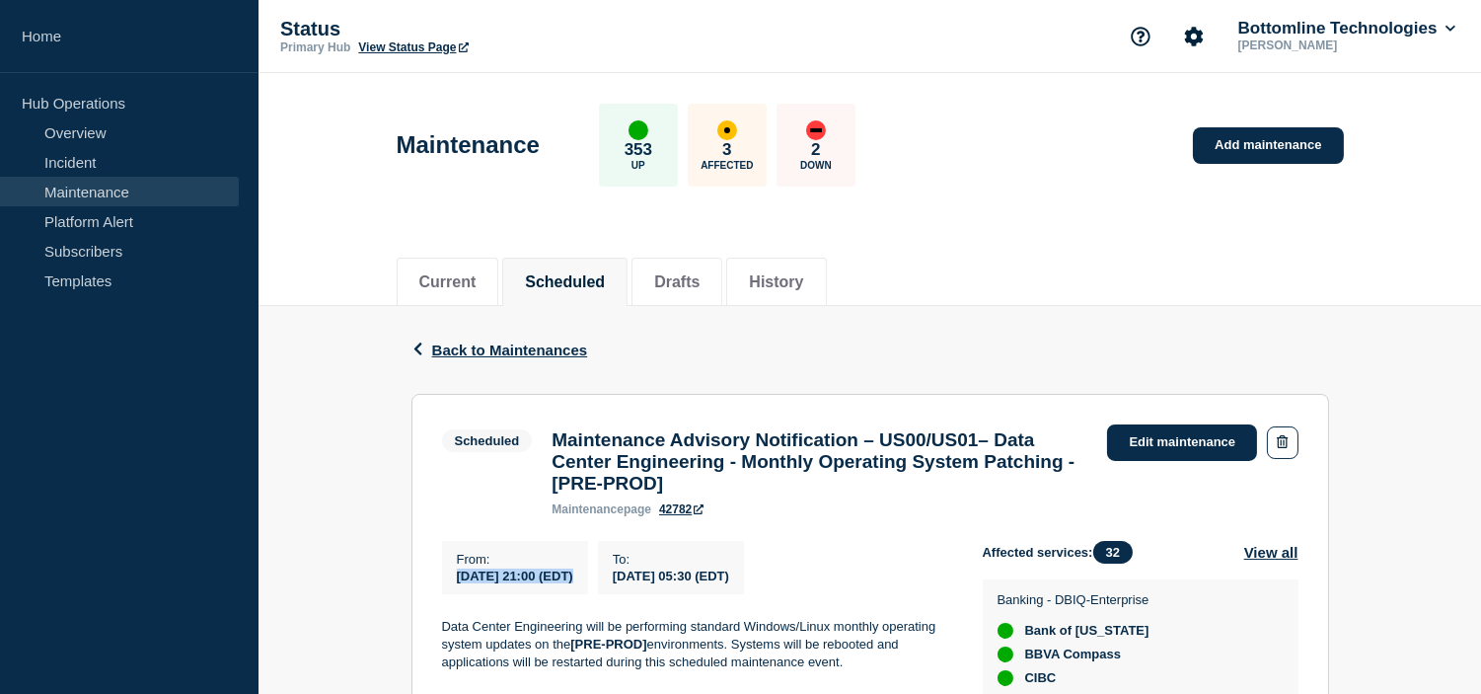
click at [504, 583] on span "[DATE] 21:00 (EDT)" at bounding box center [515, 575] width 116 height 15
copy div "[DATE] 21:00 (EDT)"
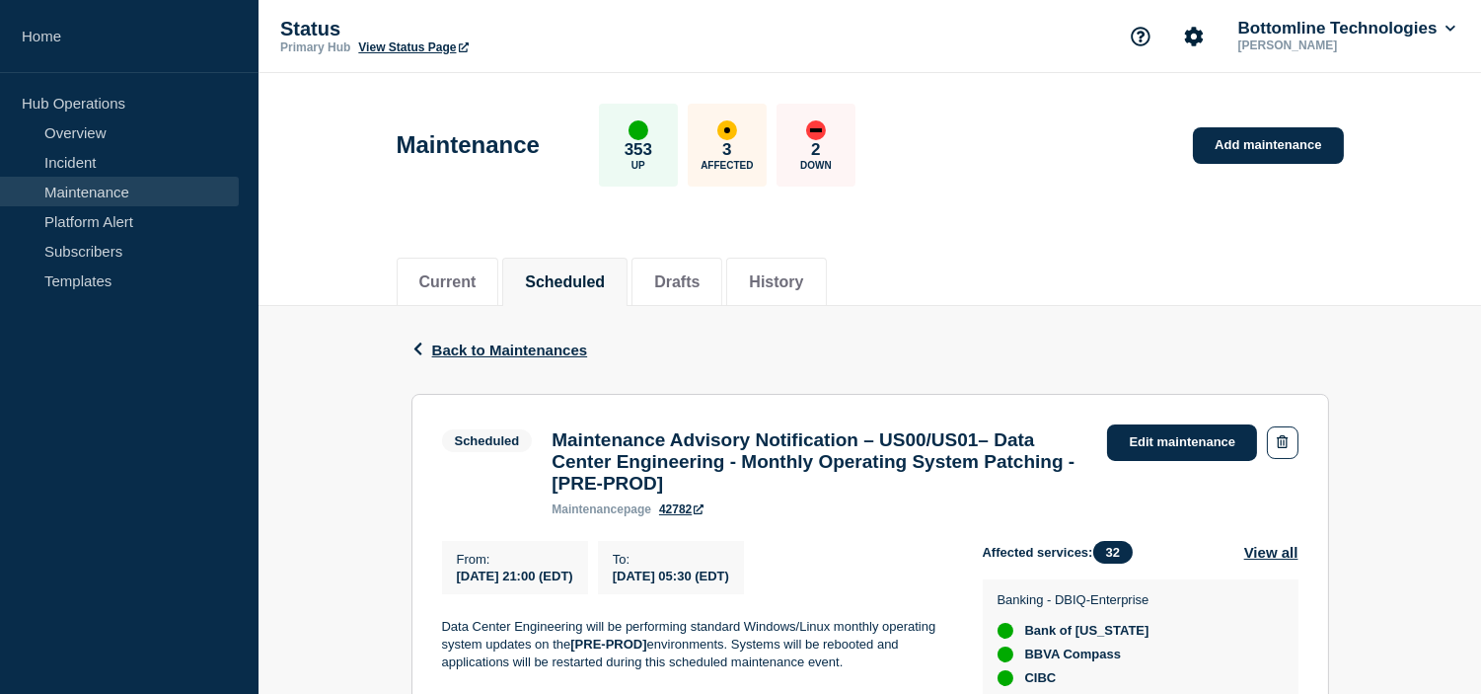
click at [693, 583] on span "2025-08-17 05:30 (EDT)" at bounding box center [671, 575] width 116 height 15
copy div "2025-08-17 05:30 (EDT)"
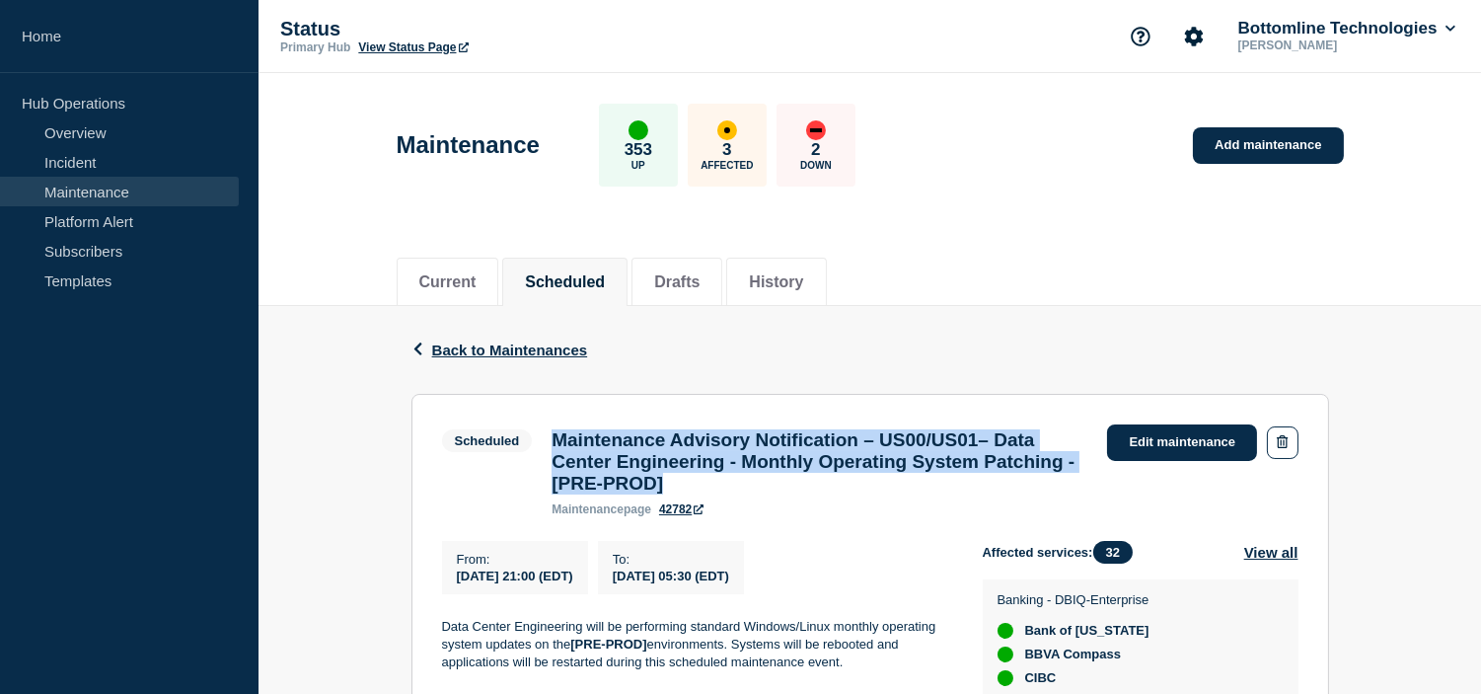
drag, startPoint x: 883, startPoint y: 495, endPoint x: 551, endPoint y: 438, distance: 337.5
click at [552, 438] on h3 "Maintenance Advisory Notification – US00/US01– Data Center Engineering - Monthl…" at bounding box center [820, 461] width 536 height 65
copy h3 "Maintenance Advisory Notification – US00/US01– Data Center Engineering - Monthl…"
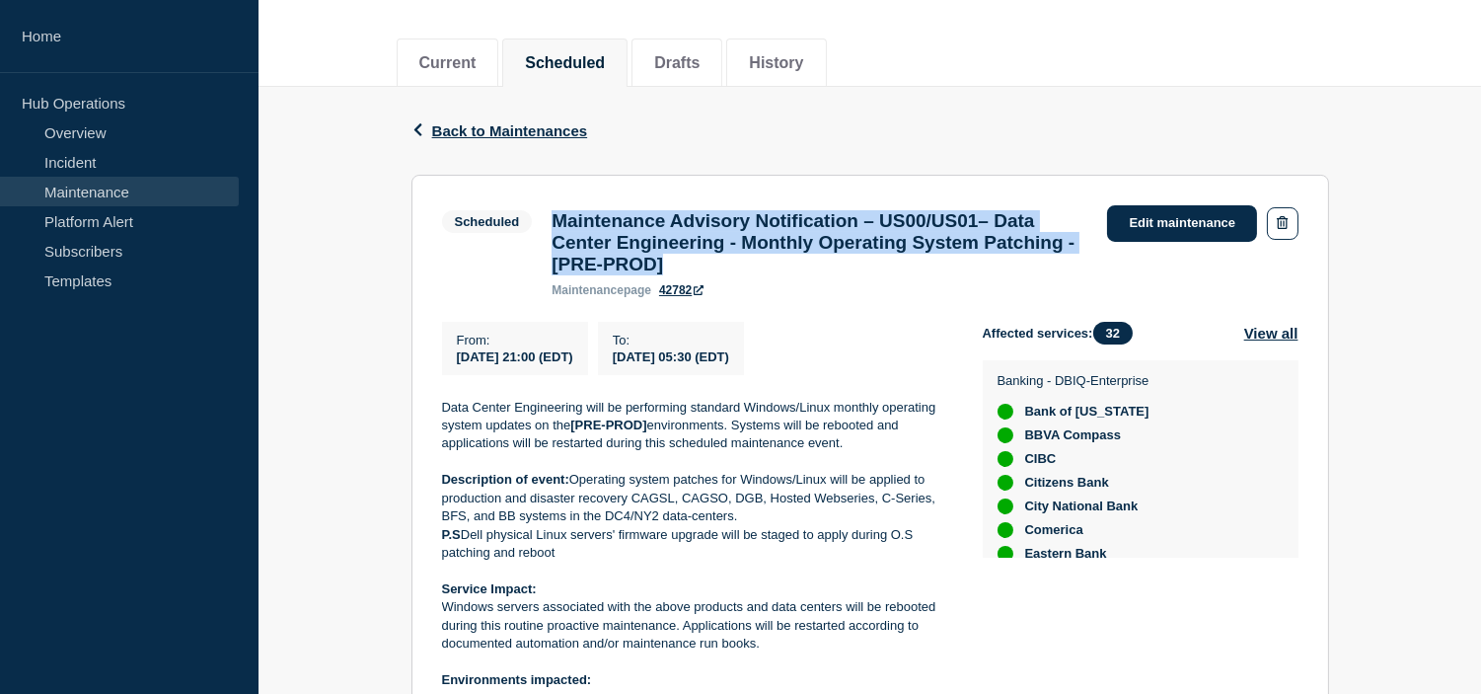
scroll to position [329, 0]
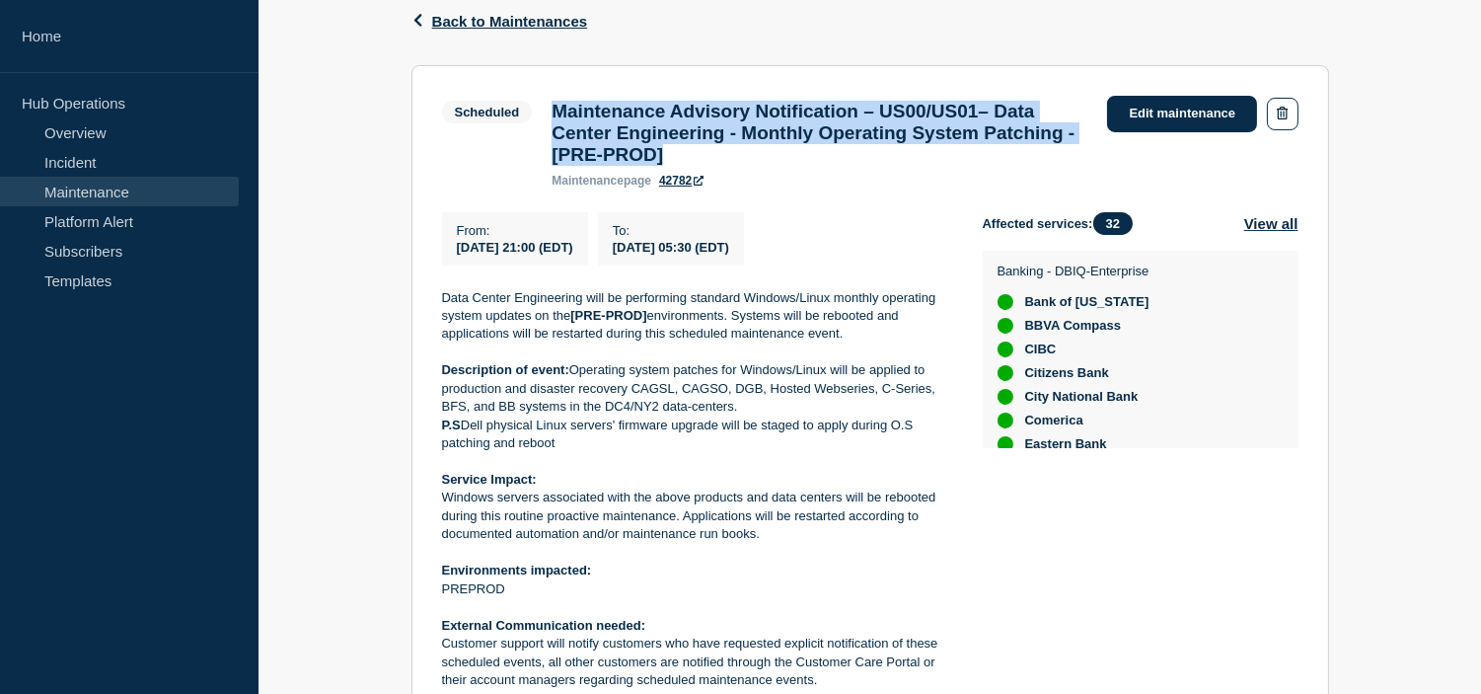
drag, startPoint x: 768, startPoint y: 551, endPoint x: 438, endPoint y: 517, distance: 331.3
click at [438, 517] on section "Scheduled Maintenance Advisory Notification – US00/US01– Data Center Engineerin…" at bounding box center [871, 456] width 918 height 783
copy p "Windows servers associated with the above products and data centers will be reb…"
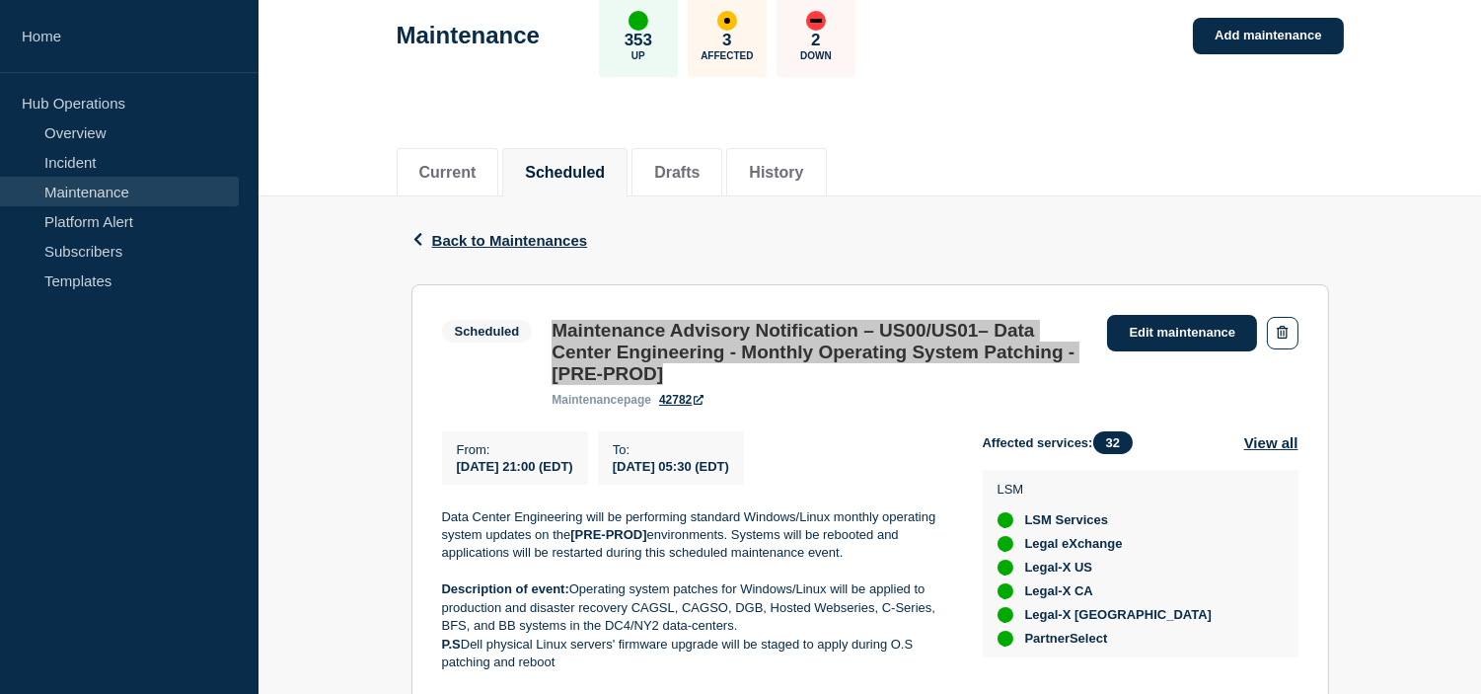
scroll to position [0, 0]
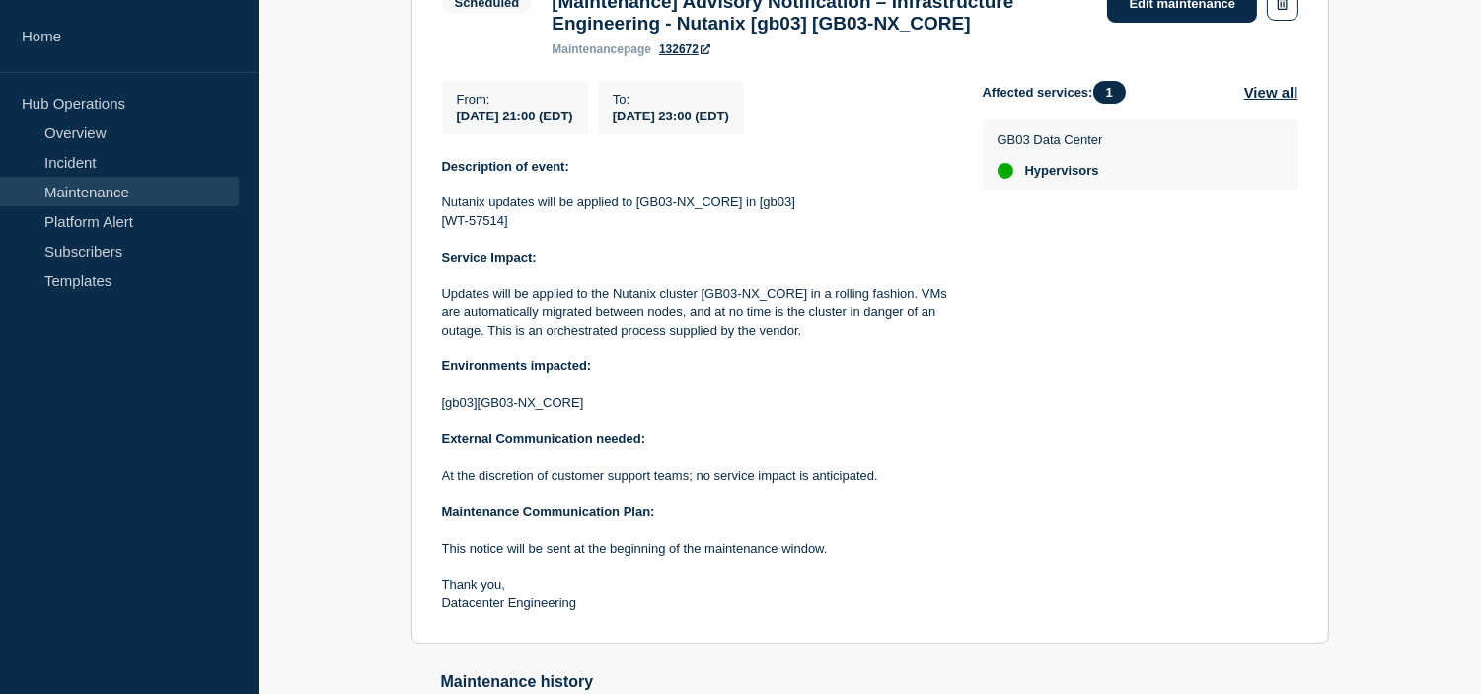
scroll to position [548, 0]
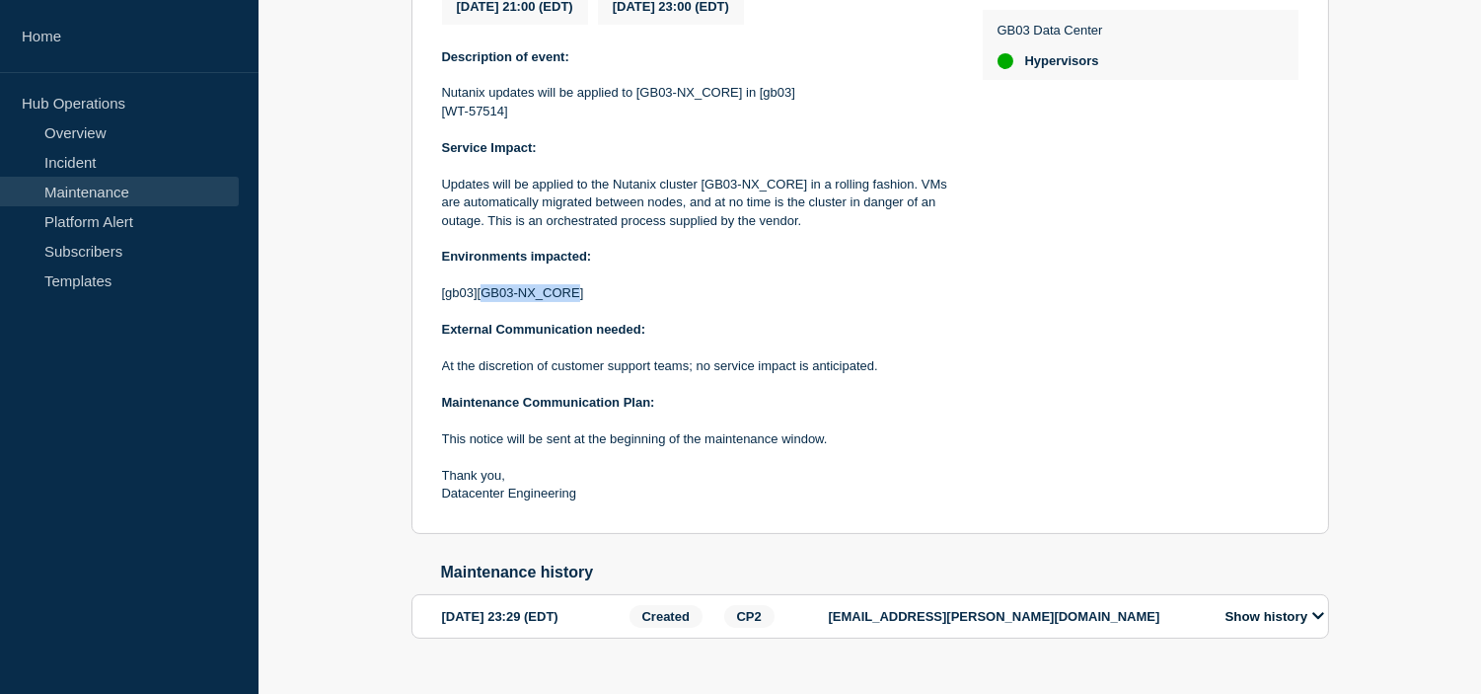
drag, startPoint x: 484, startPoint y: 307, endPoint x: 578, endPoint y: 306, distance: 94.7
click at [578, 302] on p "[gb03][GB03-NX_CORE]" at bounding box center [696, 293] width 509 height 18
copy p "GB03-NX_CORE"
drag, startPoint x: 446, startPoint y: 119, endPoint x: 504, endPoint y: 120, distance: 58.2
click at [504, 120] on p "[WT-57514]" at bounding box center [696, 112] width 509 height 18
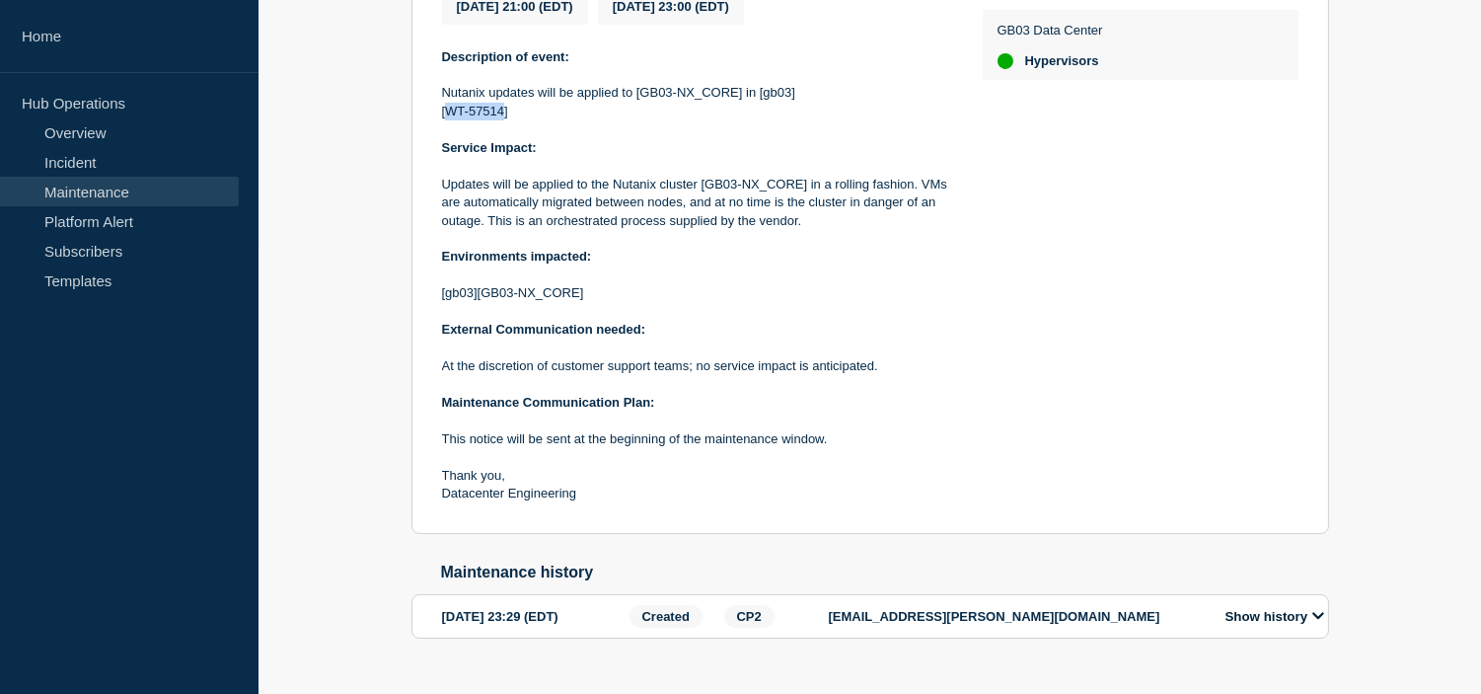
copy p "WT-57514"
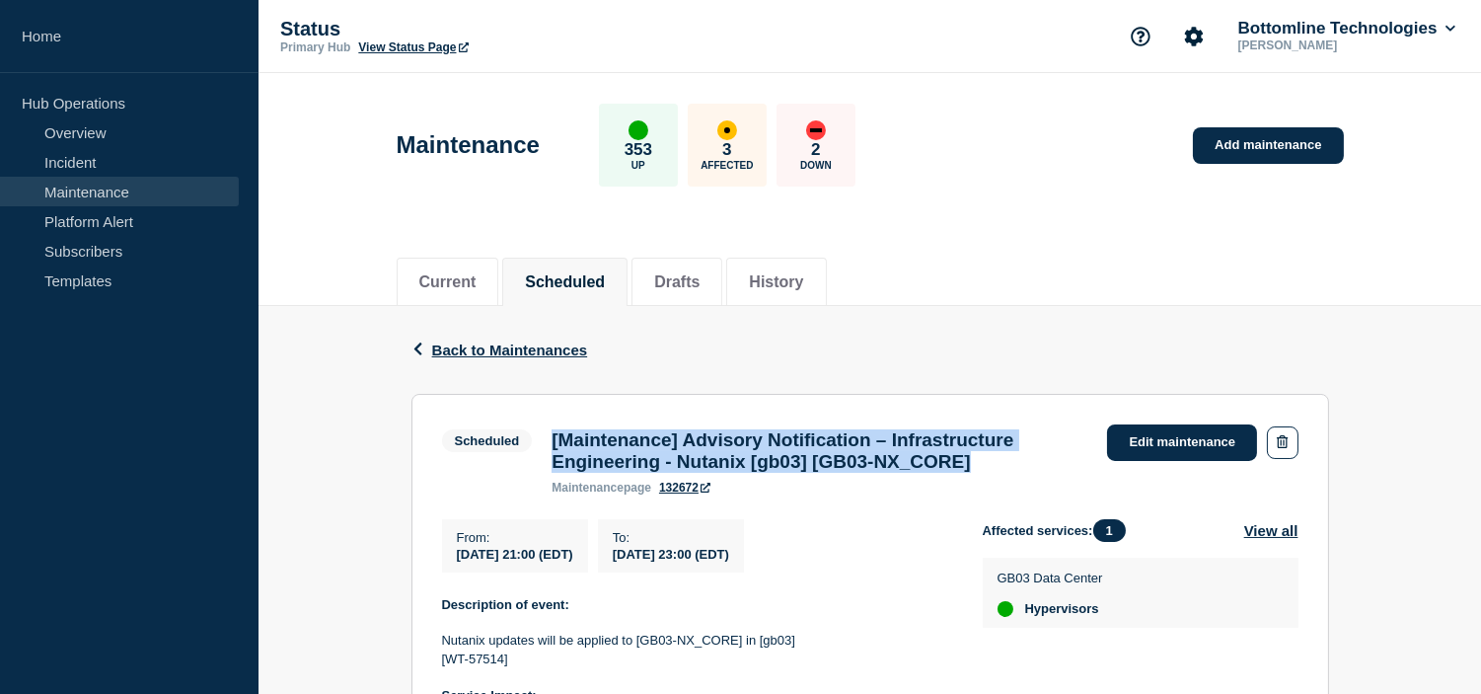
drag, startPoint x: 1028, startPoint y: 472, endPoint x: 550, endPoint y: 449, distance: 479.2
click at [550, 449] on div "[Maintenance] Advisory Notification – Infrastructure Engineering - Nutanix [gb0…" at bounding box center [820, 461] width 556 height 65
copy h3 "[Maintenance] Advisory Notification – Infrastructure Engineering - Nutanix [gb0…"
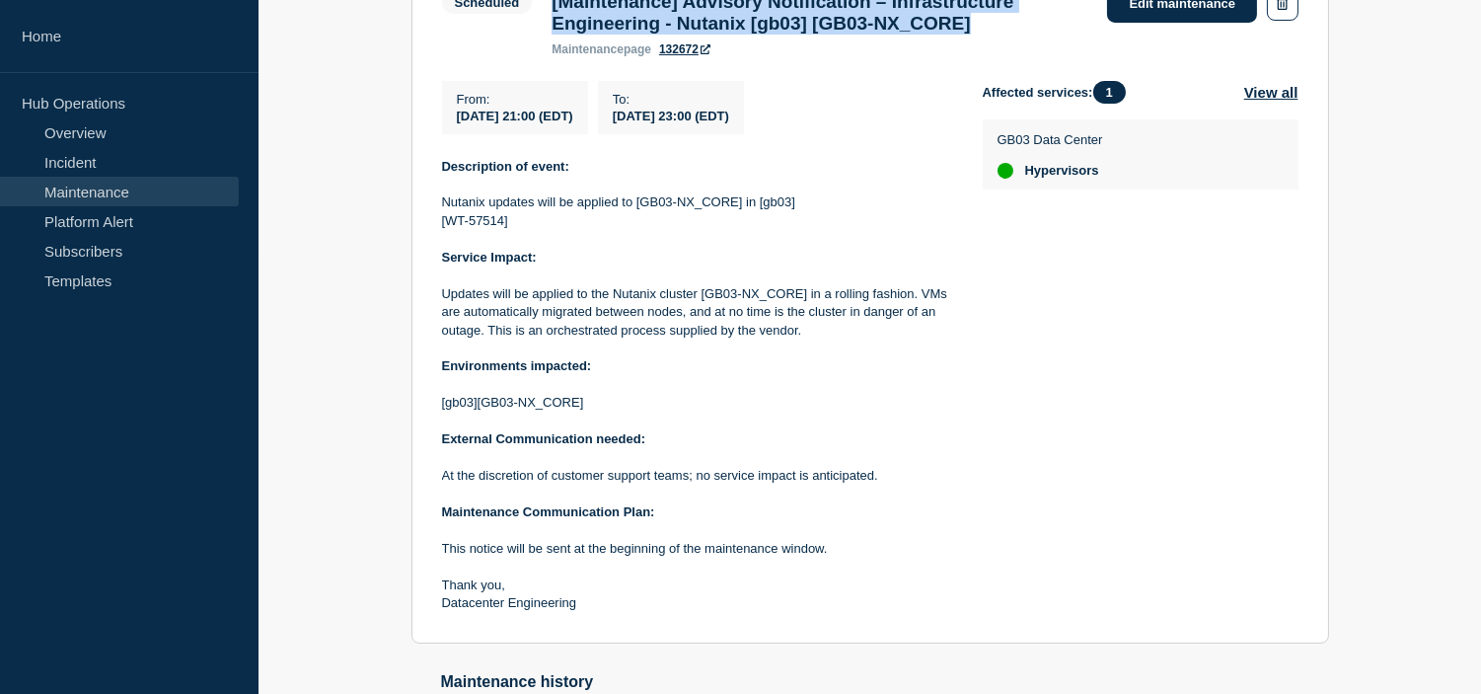
scroll to position [599, 0]
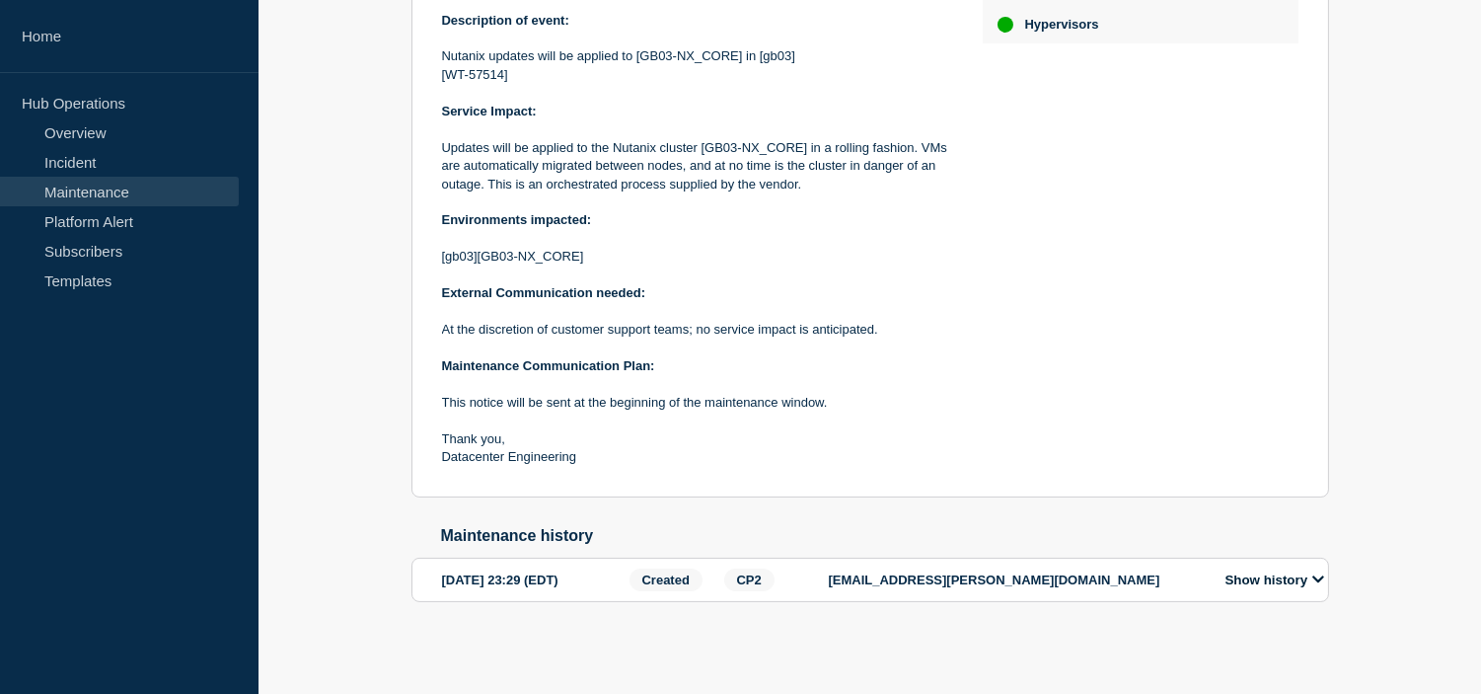
click at [1280, 578] on button "Show history" at bounding box center [1275, 579] width 111 height 17
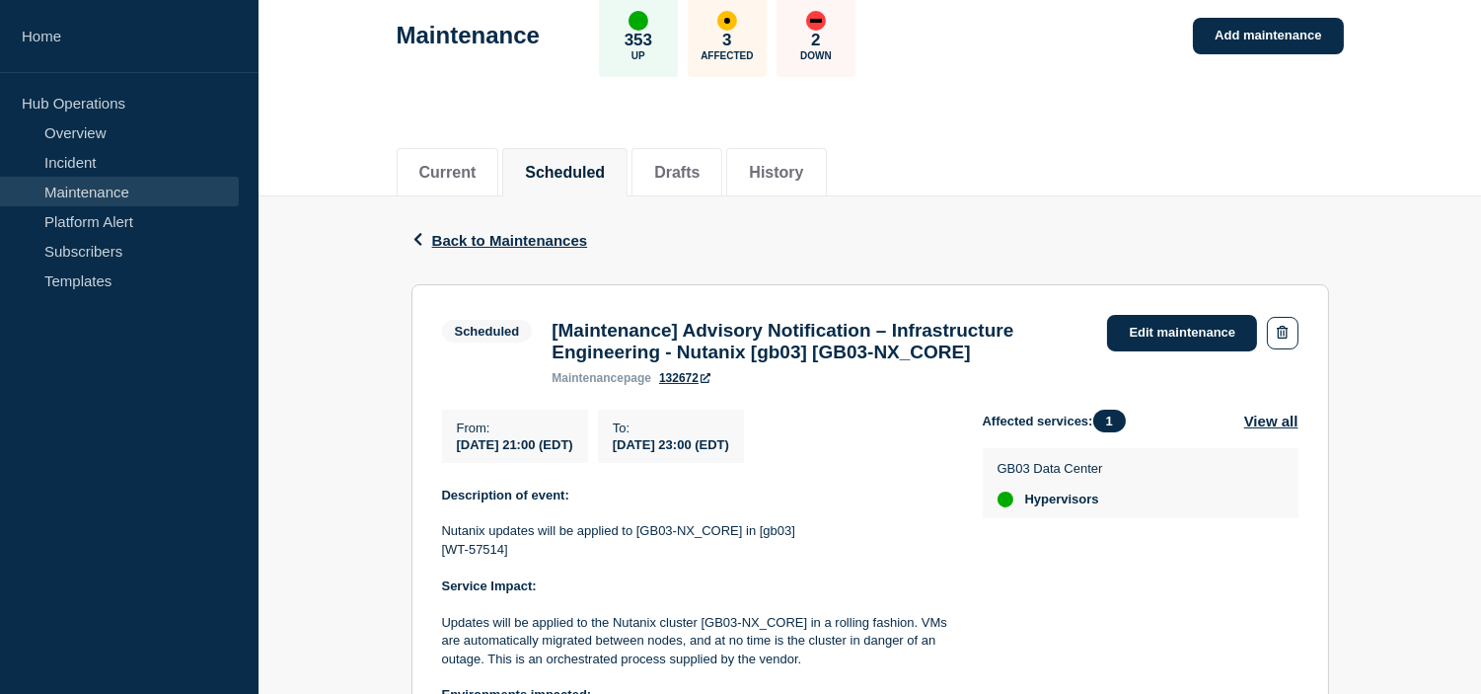
scroll to position [219, 0]
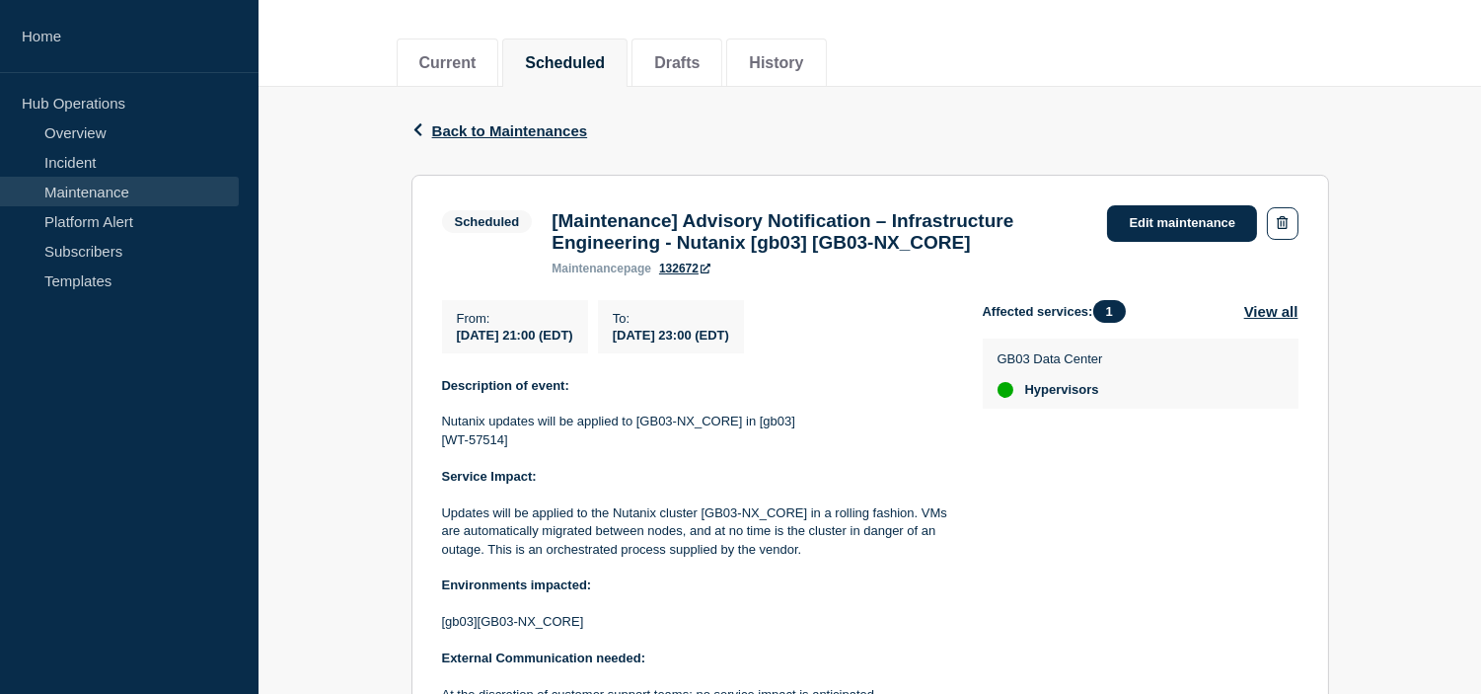
click at [490, 342] on span "[DATE] 21:00 (EDT)" at bounding box center [515, 335] width 116 height 15
copy div "[DATE] 21:00 (EDT)"
click at [712, 342] on span "[DATE] 23:00 (EDT)" at bounding box center [671, 335] width 116 height 15
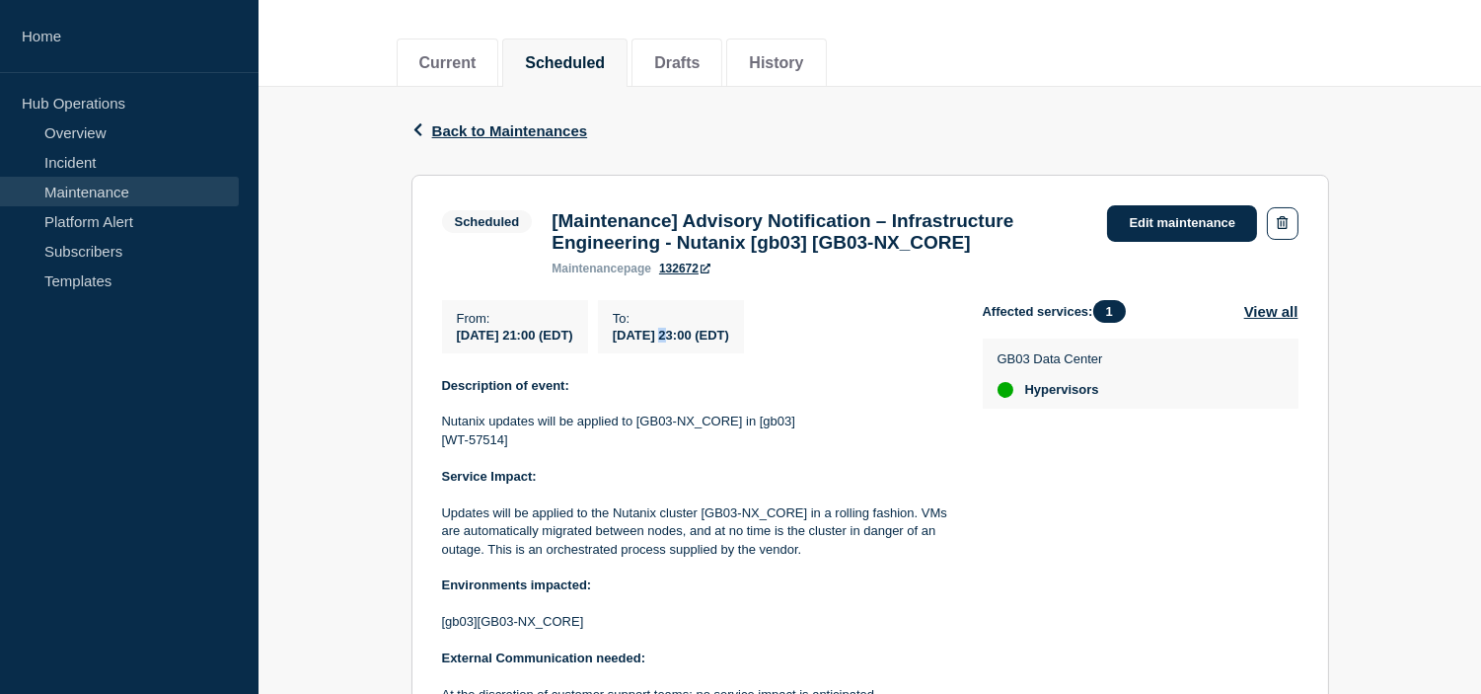
click at [712, 342] on span "[DATE] 23:00 (EDT)" at bounding box center [671, 335] width 116 height 15
copy div "[DATE] 23:00 (EDT)"
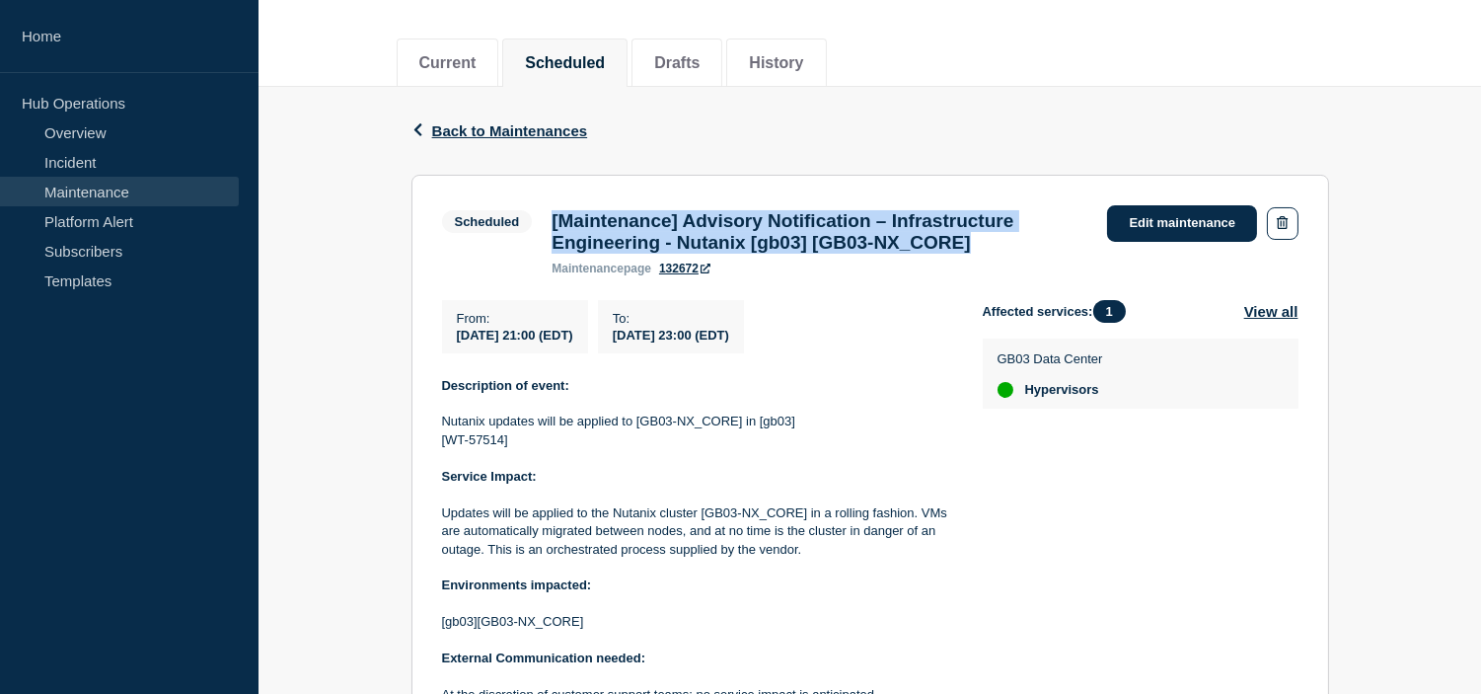
drag, startPoint x: 1028, startPoint y: 252, endPoint x: 554, endPoint y: 223, distance: 475.6
click at [554, 223] on h3 "[Maintenance] Advisory Notification – Infrastructure Engineering - Nutanix [gb0…" at bounding box center [820, 231] width 536 height 43
copy h3 "[Maintenance] Advisory Notification – Infrastructure Engineering - Nutanix [gb0…"
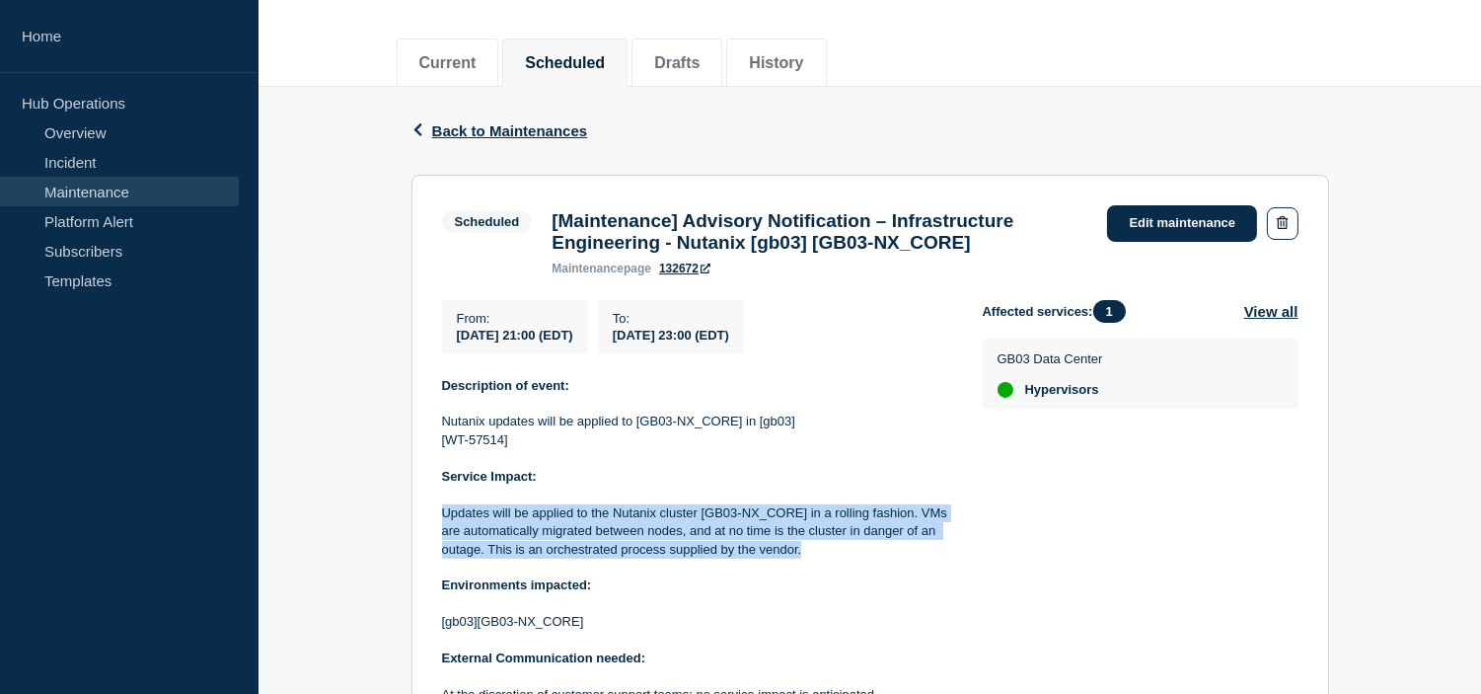
drag, startPoint x: 811, startPoint y: 563, endPoint x: 429, endPoint y: 521, distance: 384.2
click at [429, 521] on section "Scheduled [Maintenance] Advisory Notification – Infrastructure Engineering - Nu…" at bounding box center [871, 519] width 918 height 688
copy p "Updates will be applied to the Nutanix cluster [GB03-NX_CORE] in a rolling fash…"
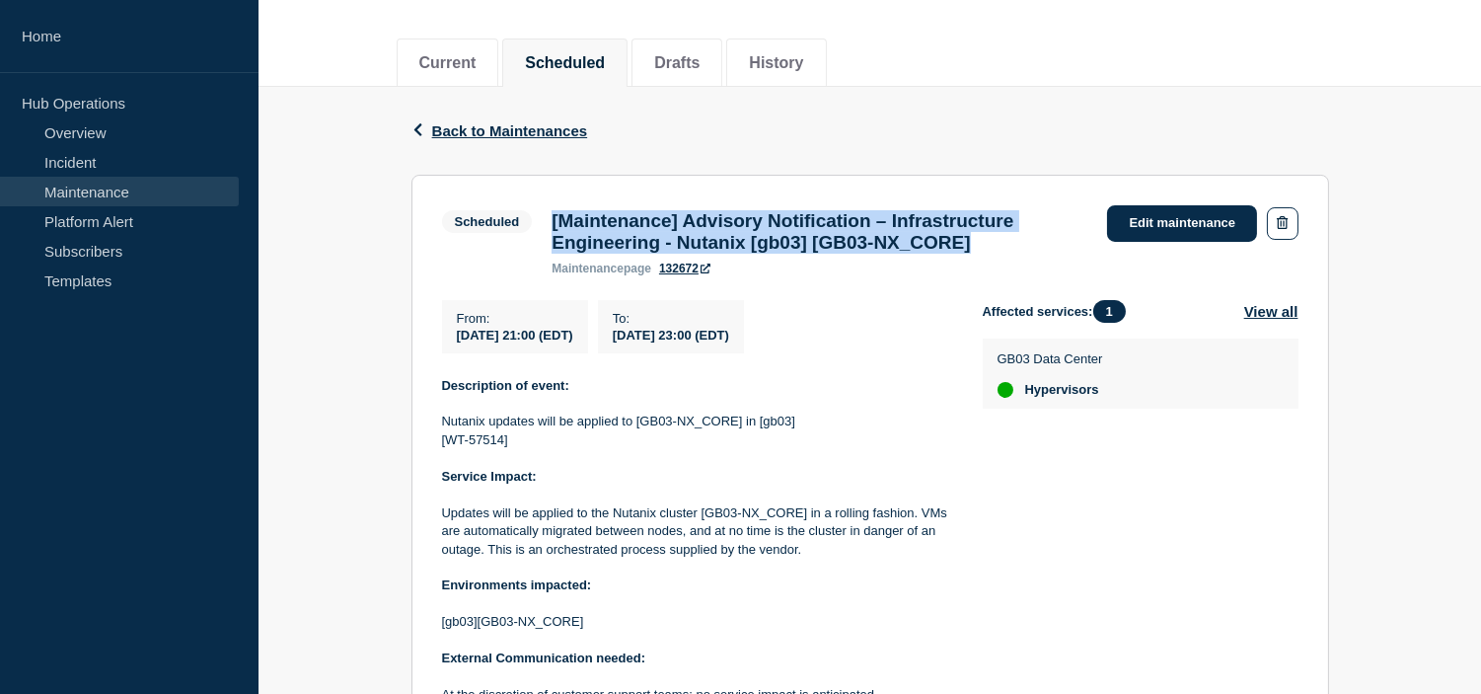
drag, startPoint x: 1040, startPoint y: 249, endPoint x: 536, endPoint y: 234, distance: 504.5
click at [536, 234] on div "Scheduled [Maintenance] Advisory Notification – Infrastructure Engineering - Nu…" at bounding box center [770, 240] width 656 height 70
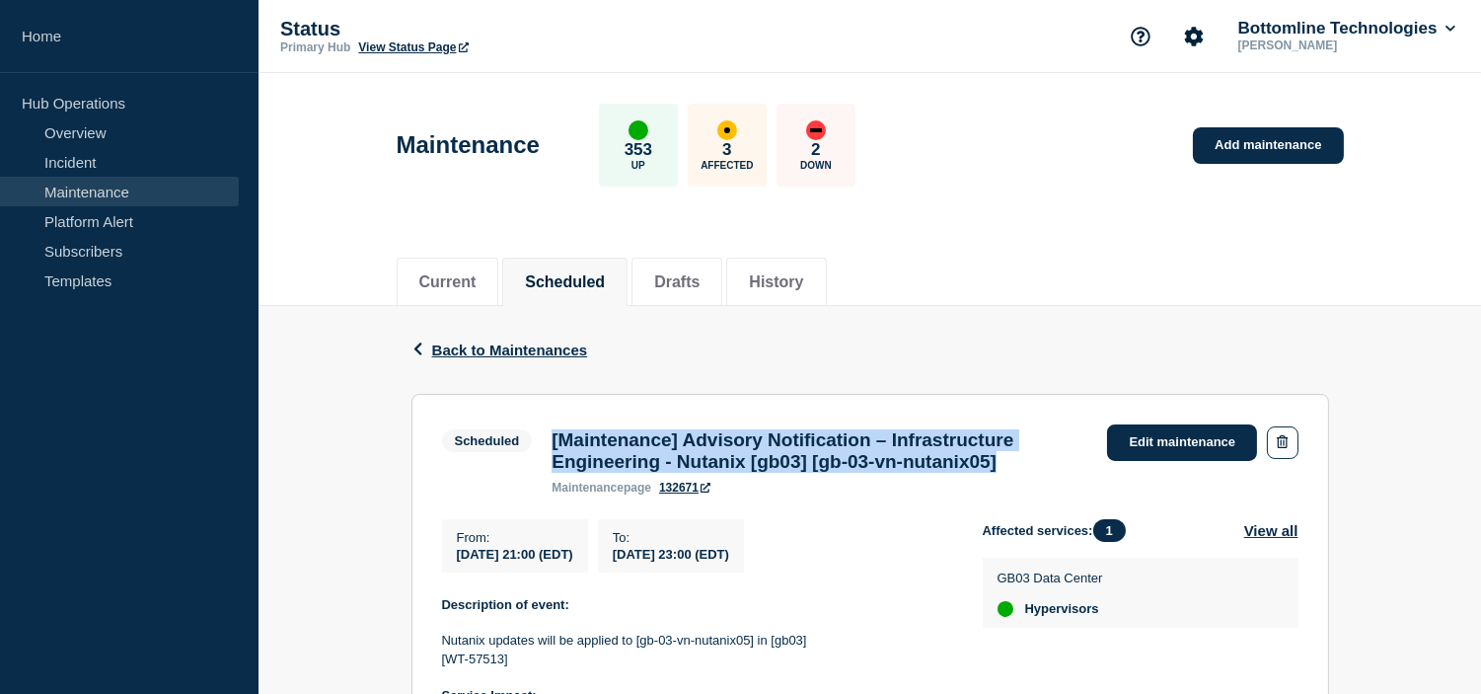
drag, startPoint x: 1067, startPoint y: 472, endPoint x: 546, endPoint y: 441, distance: 522.0
click at [546, 441] on div "[Maintenance] Advisory Notification – Infrastructure Engineering - Nutanix [gb0…" at bounding box center [820, 461] width 556 height 65
copy h3 "[Maintenance] Advisory Notification – Infrastructure Engineering - Nutanix [gb0…"
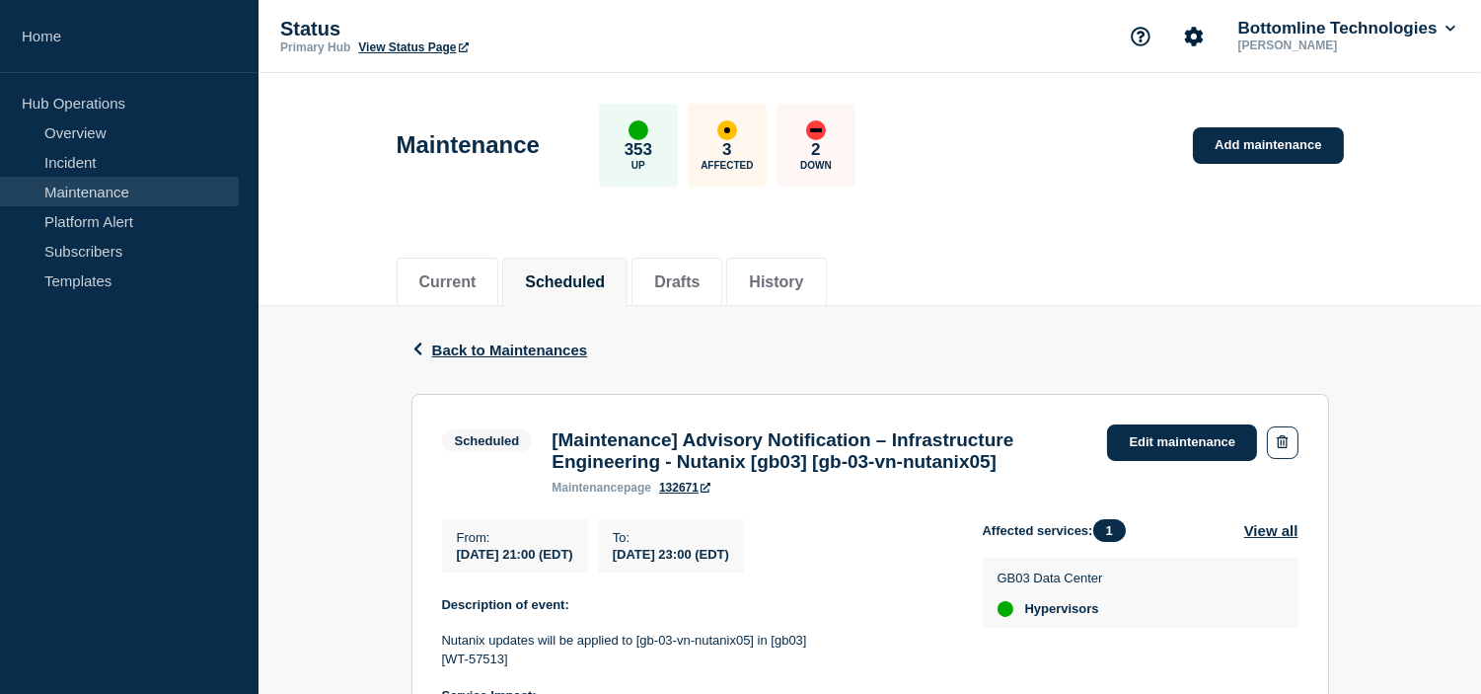
click at [539, 558] on span "2025-08-16 21:00 (EDT)" at bounding box center [515, 554] width 116 height 15
copy div "2025-08-16 21:00 (EDT)"
click at [729, 562] on span "2025-08-17 23:00 (EDT)" at bounding box center [671, 554] width 116 height 15
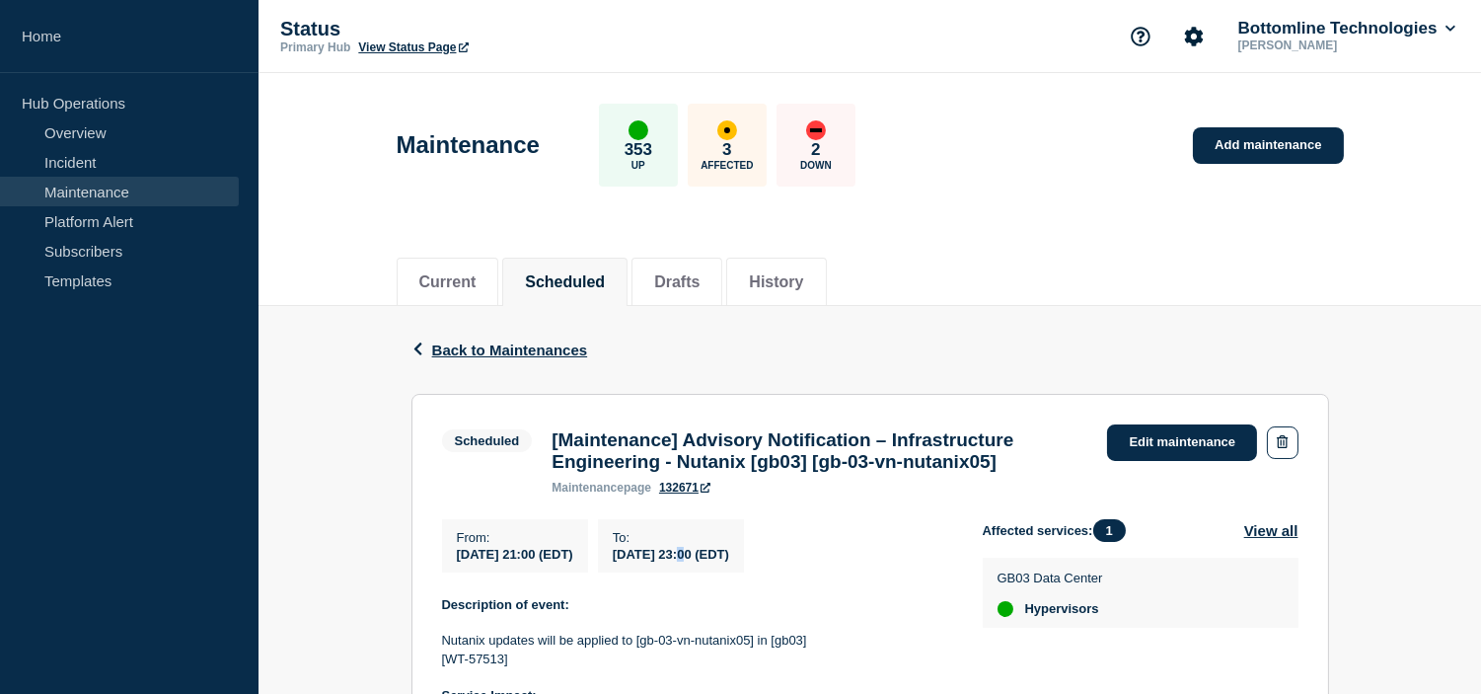
click at [729, 562] on span "2025-08-17 23:00 (EDT)" at bounding box center [671, 554] width 116 height 15
copy div "2025-08-17 23:00 (EDT)"
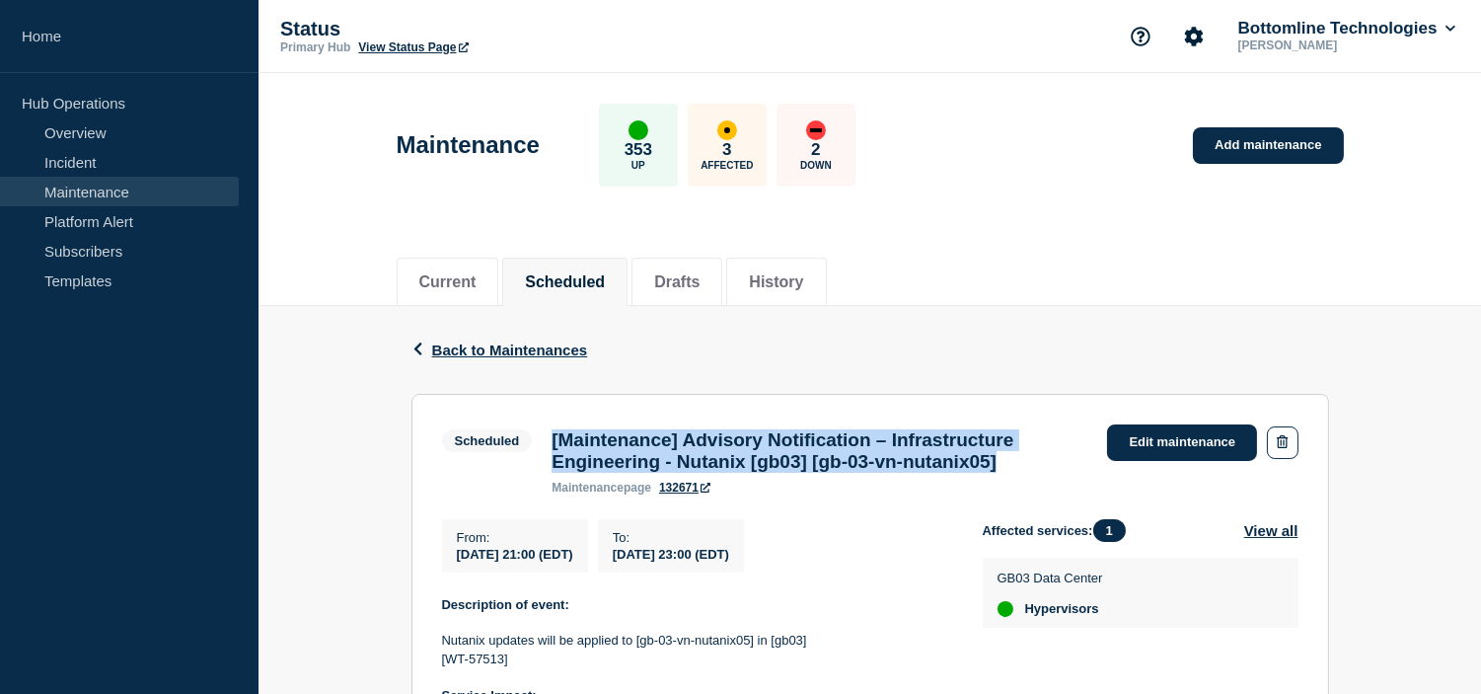
drag, startPoint x: 1071, startPoint y: 470, endPoint x: 554, endPoint y: 445, distance: 517.7
click at [554, 445] on h3 "[Maintenance] Advisory Notification – Infrastructure Engineering - Nutanix [gb0…" at bounding box center [820, 450] width 536 height 43
copy h3 "[Maintenance] Advisory Notification – Infrastructure Engineering - Nutanix [gb0…"
click at [950, 469] on h3 "[Maintenance] Advisory Notification – Infrastructure Engineering - Nutanix [gb0…" at bounding box center [820, 450] width 536 height 43
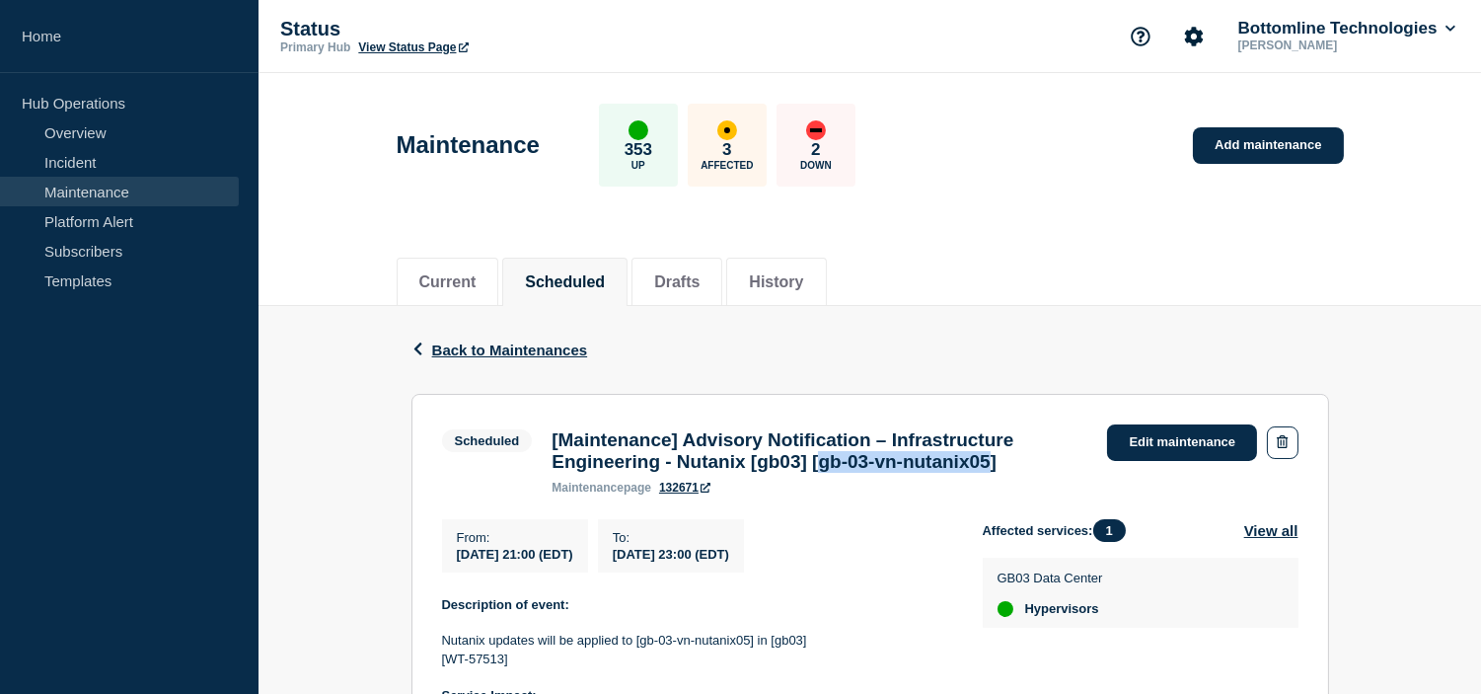
drag, startPoint x: 861, startPoint y: 468, endPoint x: 1048, endPoint y: 469, distance: 187.5
click at [1048, 469] on h3 "[Maintenance] Advisory Notification – Infrastructure Engineering - Nutanix [gb0…" at bounding box center [820, 450] width 536 height 43
copy h3 "gb-03-vn-nutanix05"
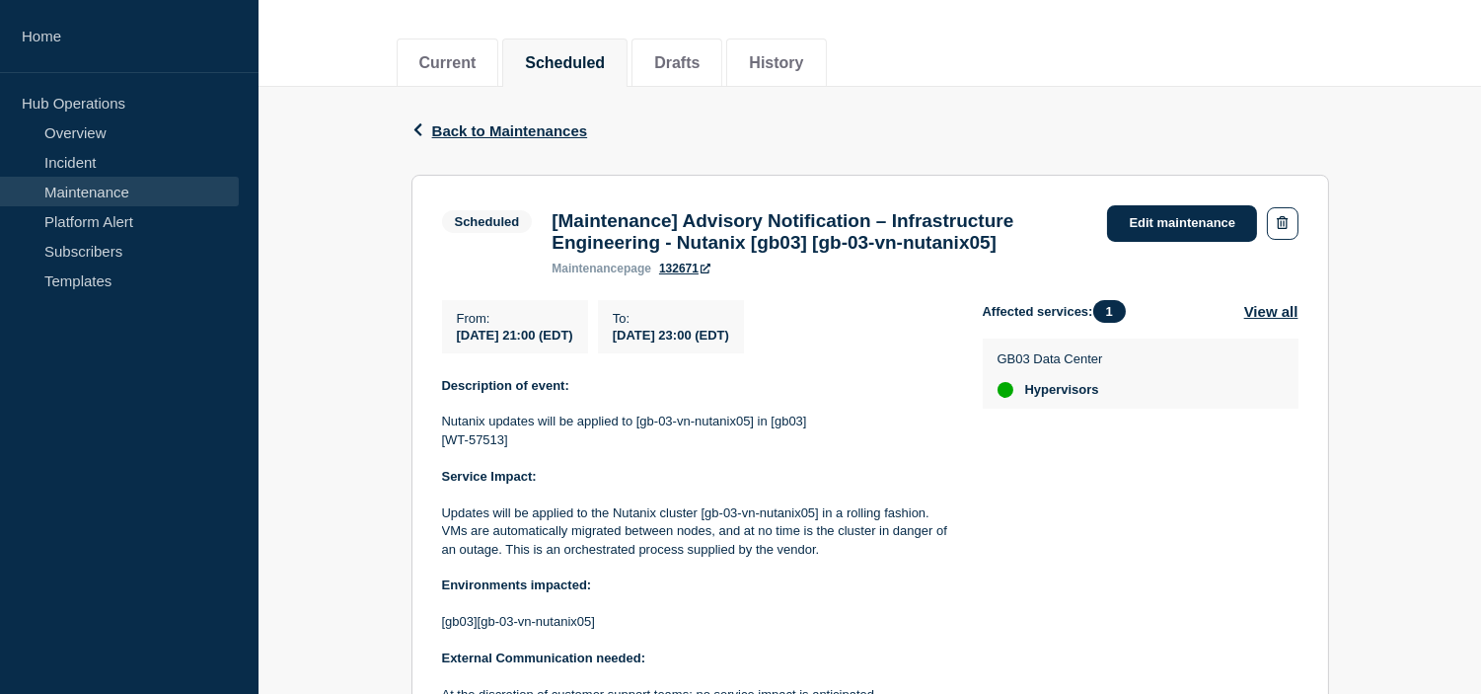
scroll to position [438, 0]
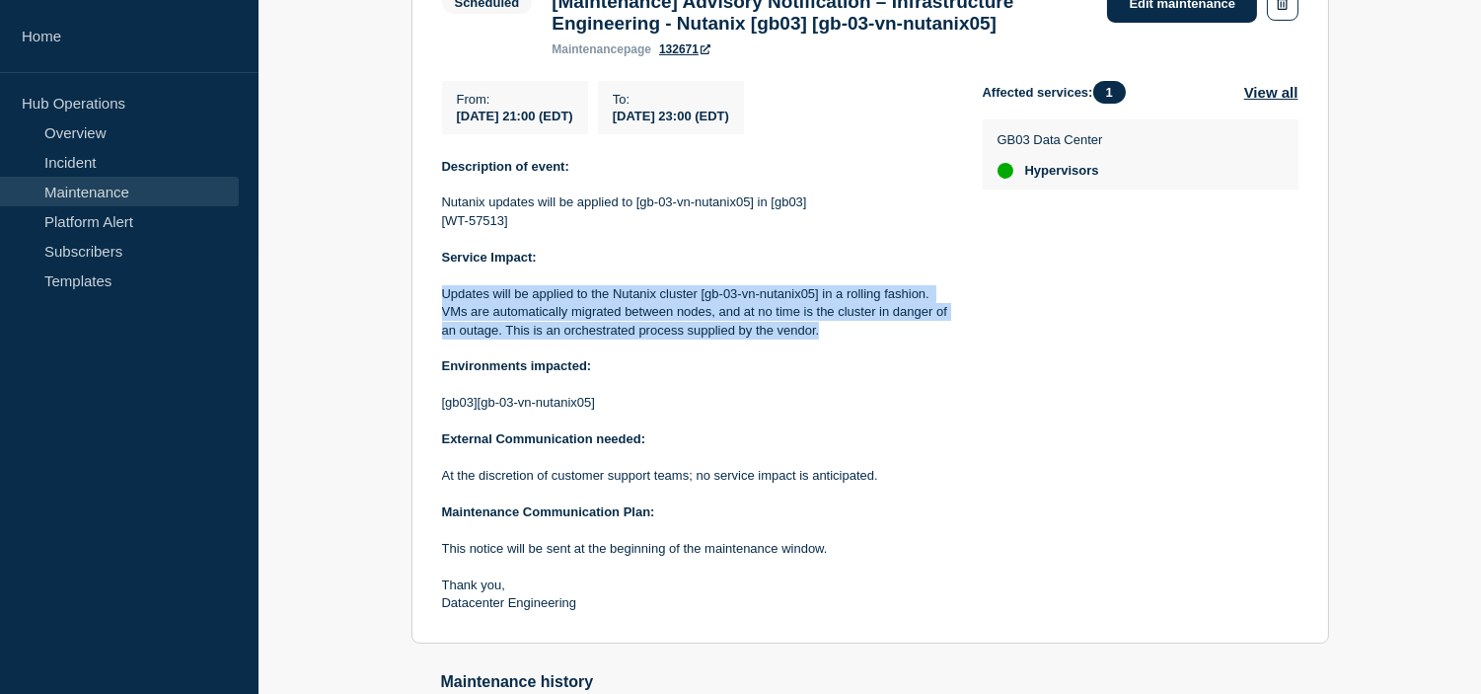
drag, startPoint x: 819, startPoint y: 340, endPoint x: 427, endPoint y: 306, distance: 393.2
click at [427, 306] on section "Scheduled [Maintenance] Advisory Notification – Infrastructure Engineering - Nu…" at bounding box center [871, 300] width 918 height 688
copy p "Updates will be applied to the Nutanix cluster [gb-03-vn-nutanix05] in a rollin…"
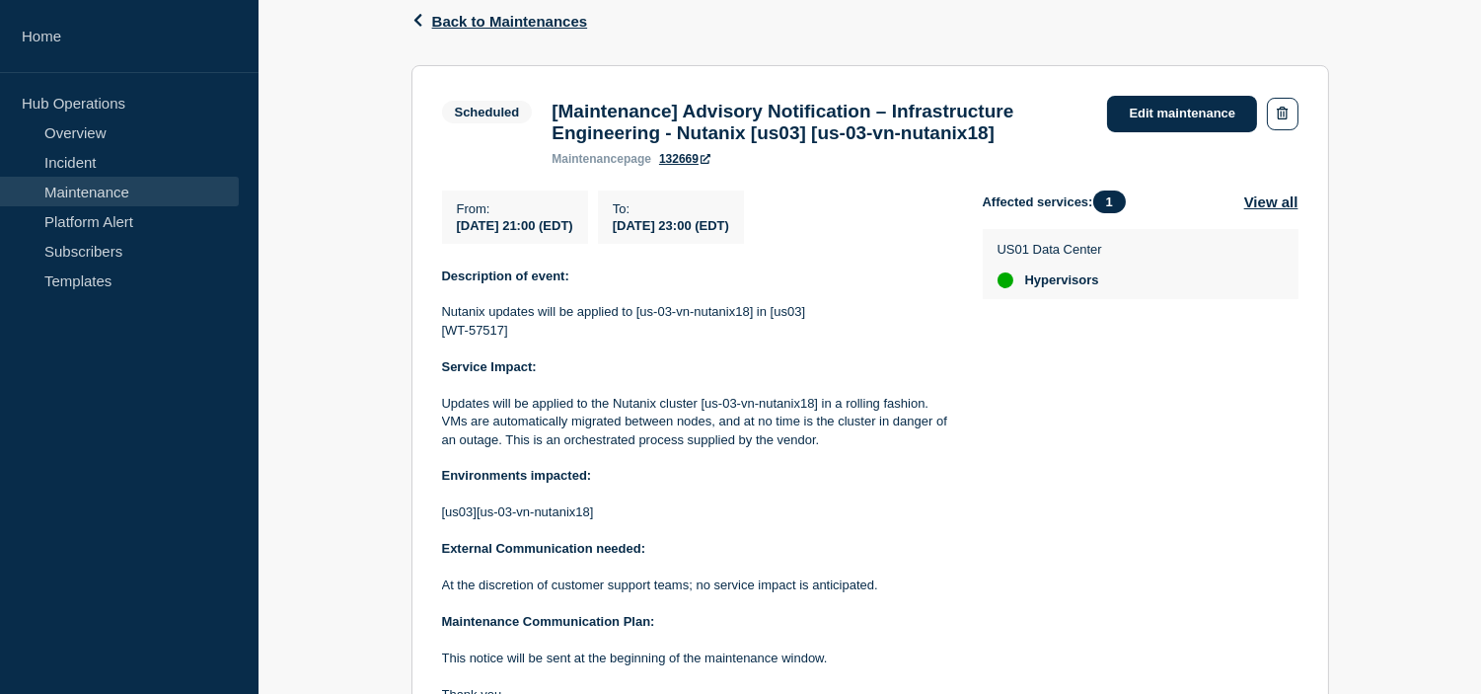
scroll to position [438, 0]
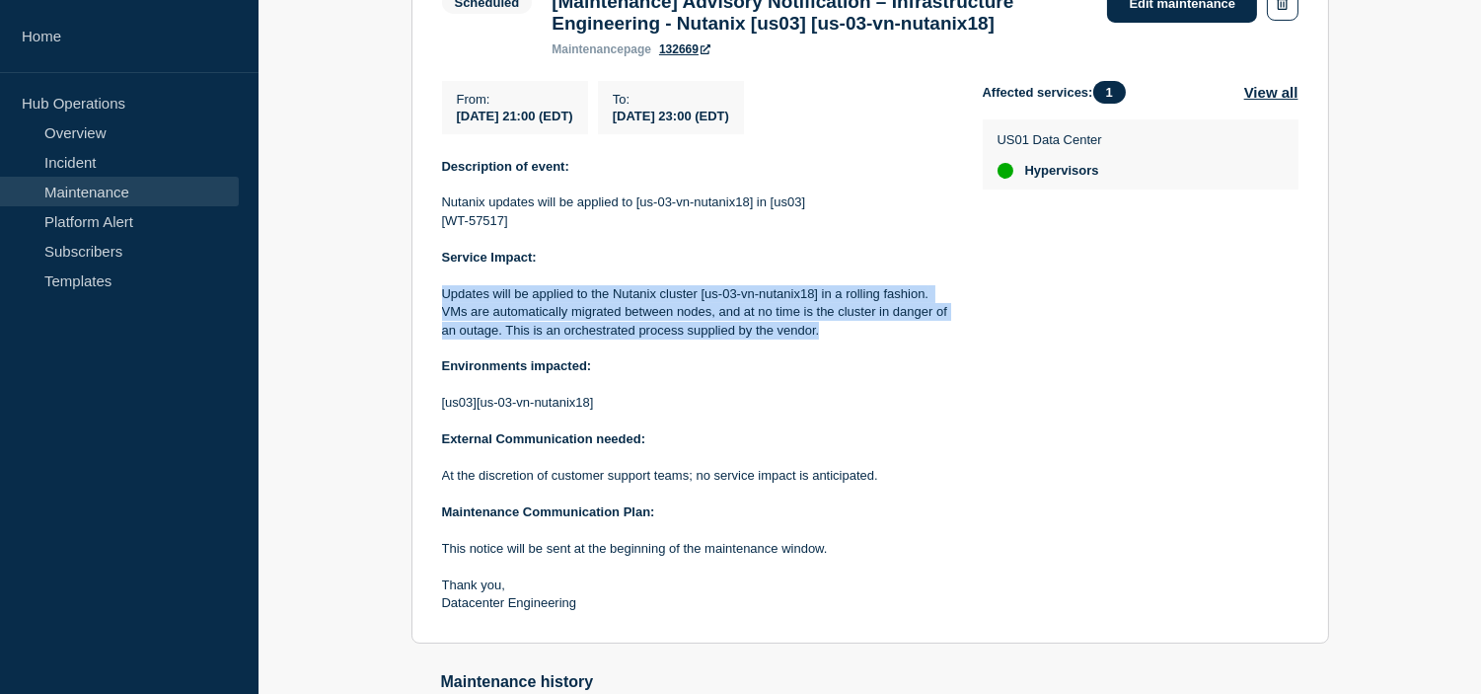
drag, startPoint x: 830, startPoint y: 342, endPoint x: 428, endPoint y: 302, distance: 403.7
click at [428, 302] on section "Scheduled [Maintenance] Advisory Notification – Infrastructure Engineering - Nu…" at bounding box center [871, 300] width 918 height 688
copy p "Updates will be applied to the Nutanix cluster [us-03-vn-nutanix18] in a rollin…"
click at [835, 340] on p "Updates will be applied to the Nutanix cluster [us-03-vn-nutanix18] in a rollin…" at bounding box center [696, 312] width 509 height 54
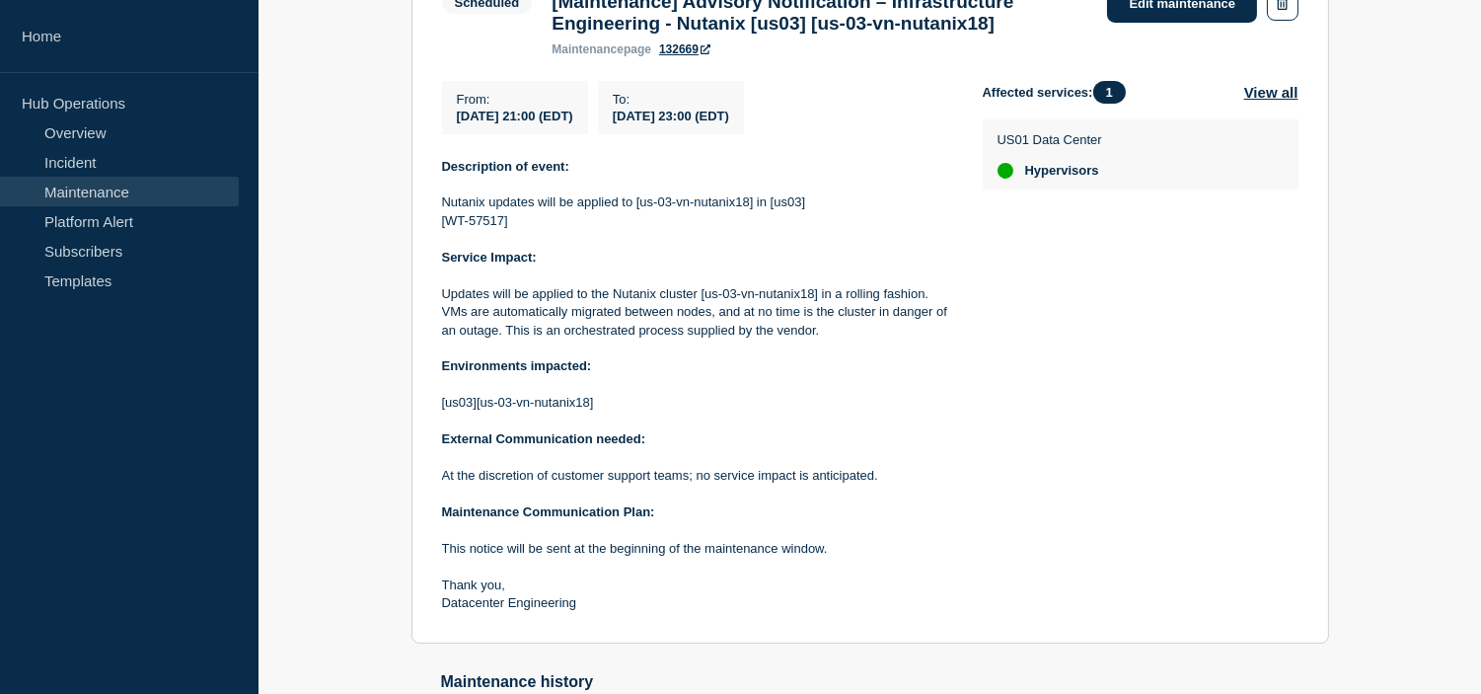
scroll to position [0, 0]
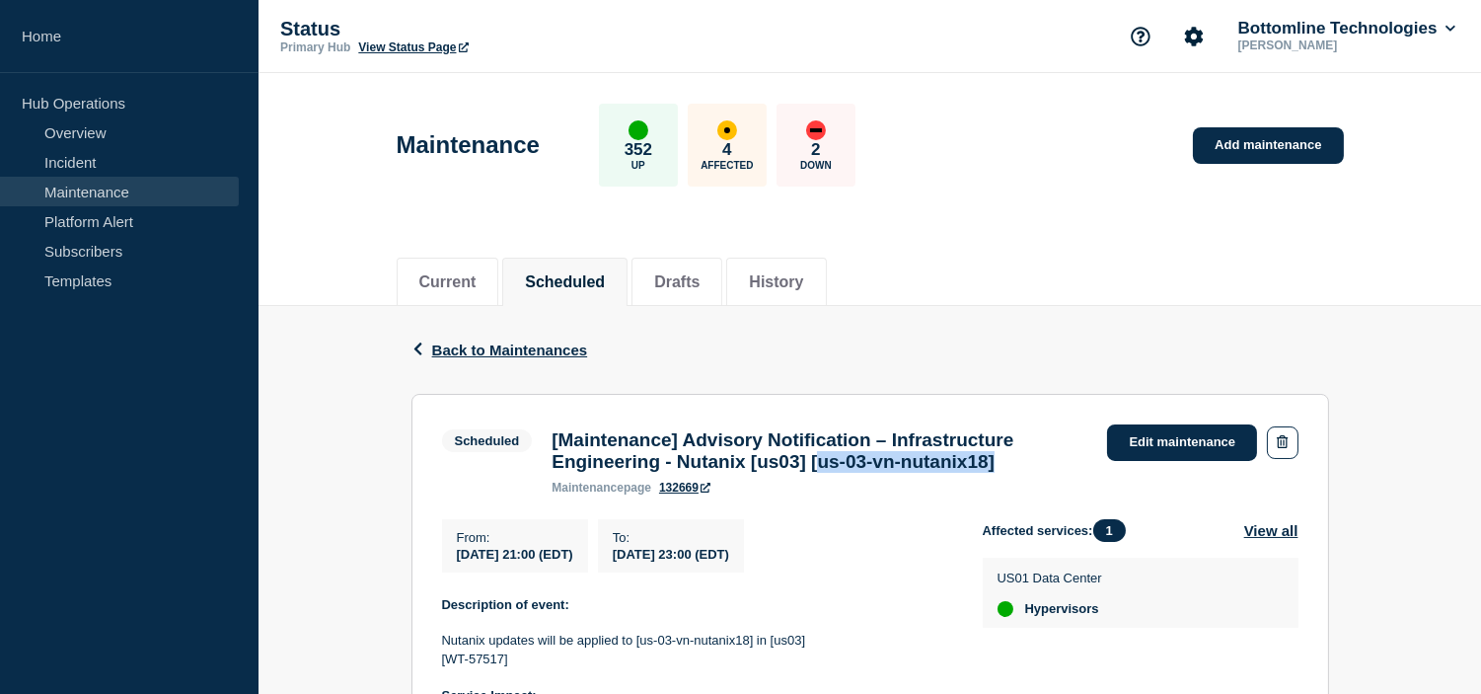
drag, startPoint x: 856, startPoint y: 468, endPoint x: 1053, endPoint y: 467, distance: 197.4
click at [1053, 467] on h3 "[Maintenance] Advisory Notification – Infrastructure Engineering - Nutanix [us0…" at bounding box center [820, 450] width 536 height 43
copy h3 "us-03-vn-nutanix18"
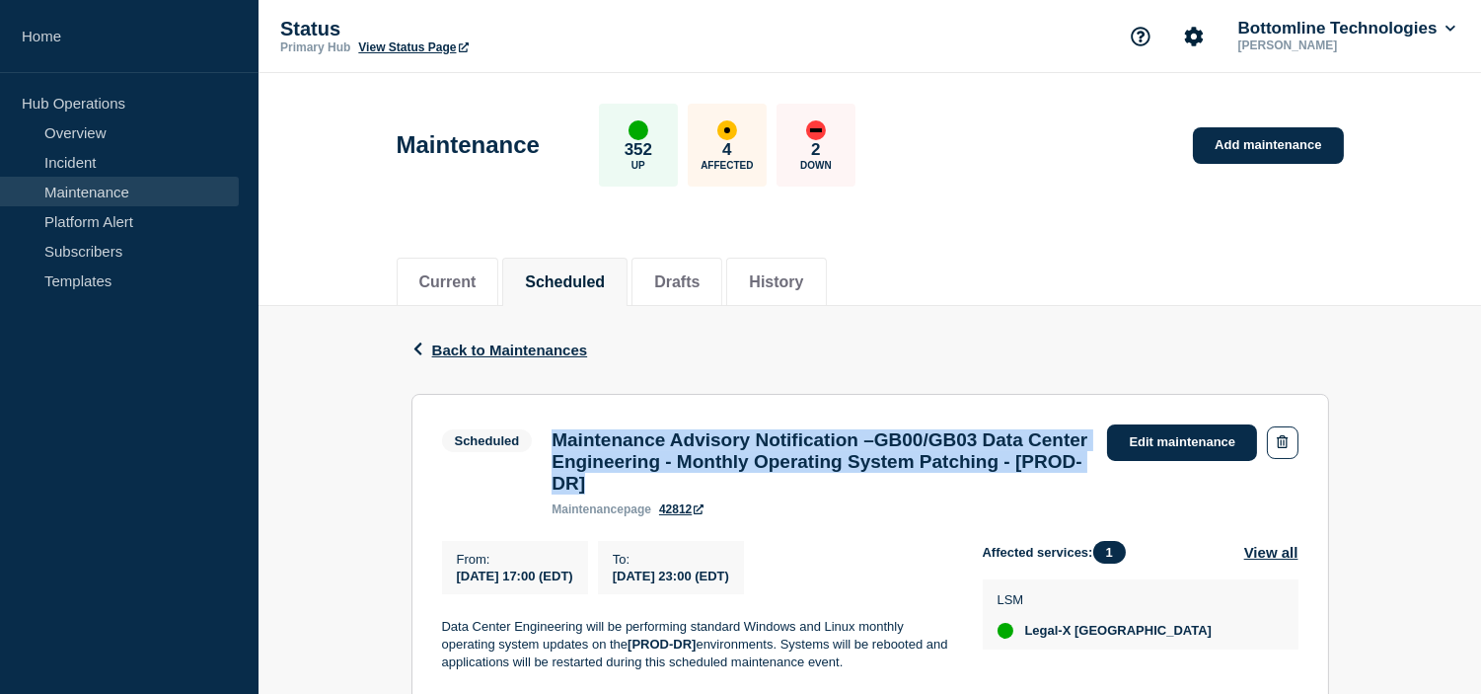
drag, startPoint x: 862, startPoint y: 491, endPoint x: 531, endPoint y: 449, distance: 333.3
click at [531, 449] on div "Scheduled Maintenance Advisory Notification –GB00/GB03 Data Center Engineering …" at bounding box center [770, 470] width 656 height 92
copy div "Maintenance Advisory Notification –GB00/GB03 Data Center Engineering - Monthly …"
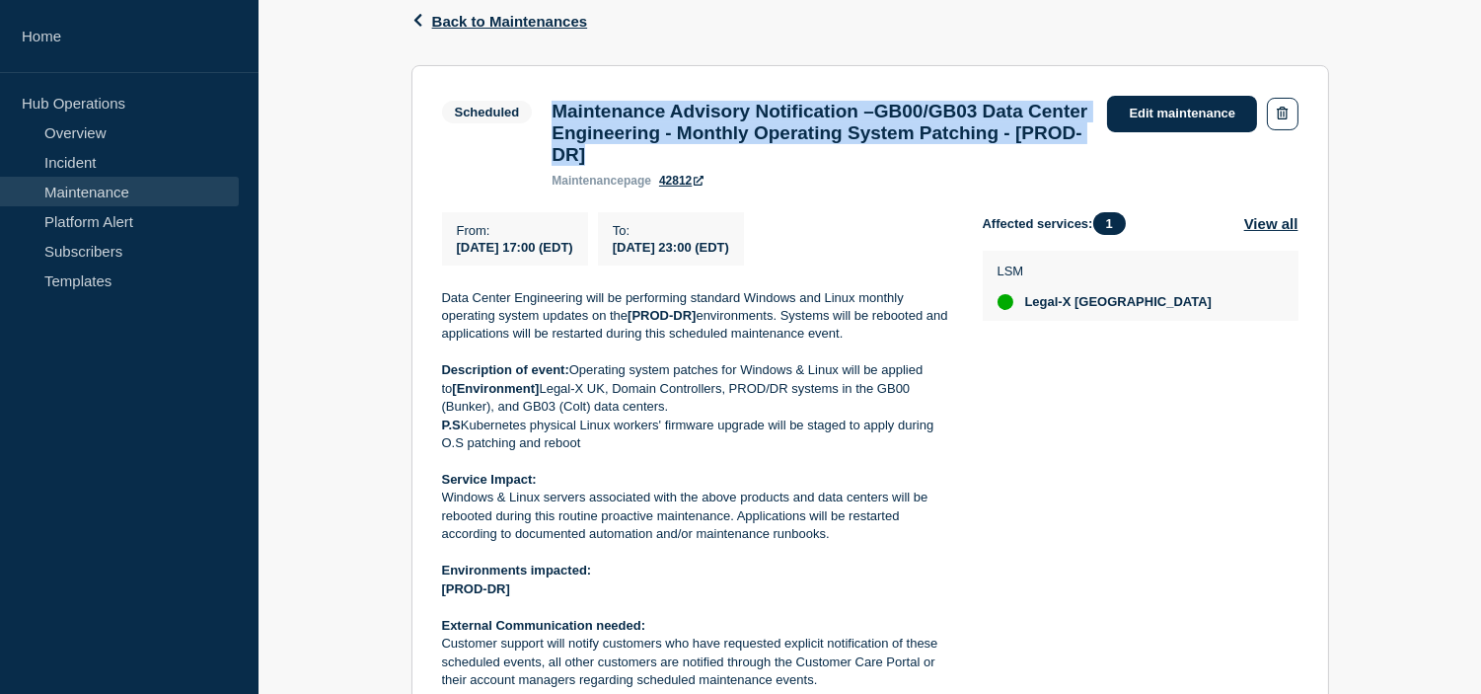
drag, startPoint x: 839, startPoint y: 550, endPoint x: 441, endPoint y: 516, distance: 399.1
click at [442, 516] on p "Windows & Linux servers associated with the above products and data centers wil…" at bounding box center [696, 516] width 509 height 54
copy p "Windows & Linux servers associated with the above products and data centers wil…"
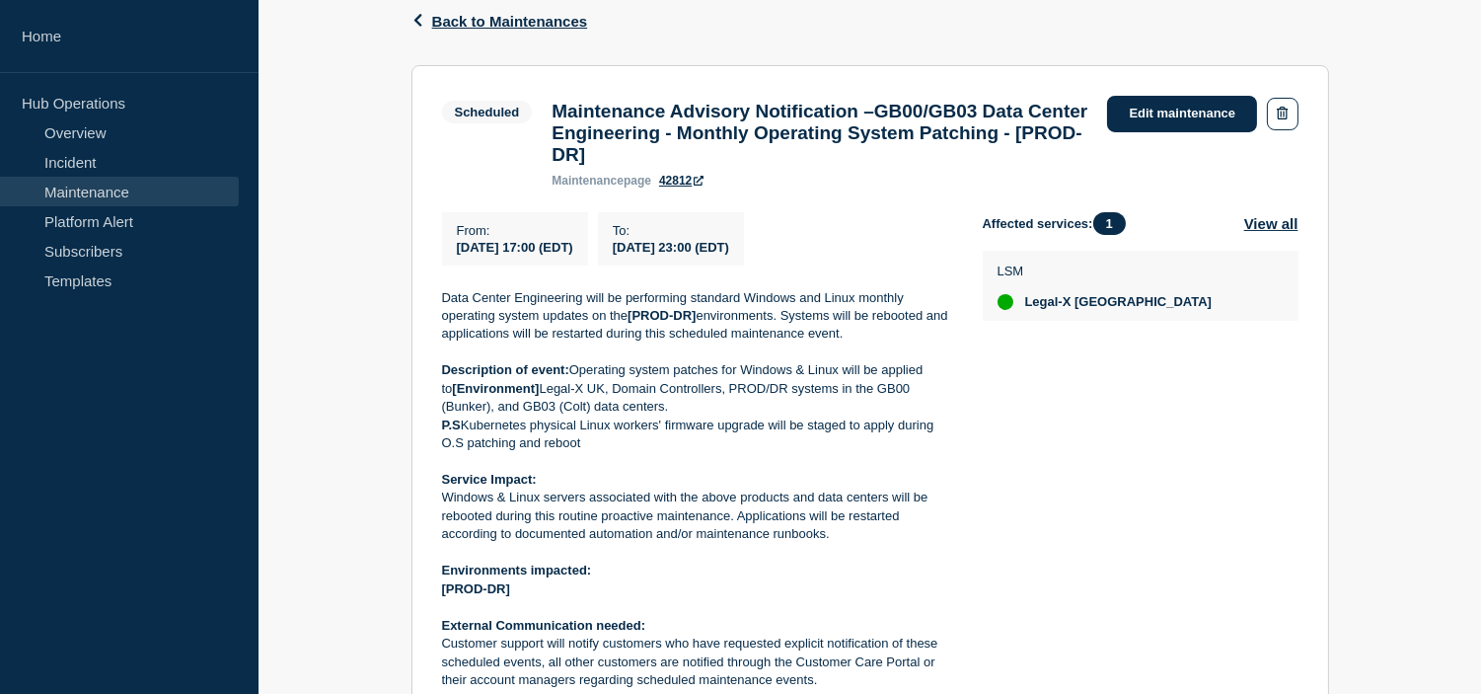
click at [515, 252] on span "[DATE] 17:00 (EDT)" at bounding box center [515, 247] width 116 height 15
copy div "[DATE] 17:00 (EDT)"
click at [729, 255] on span "[DATE] 23:00 (EDT)" at bounding box center [671, 247] width 116 height 15
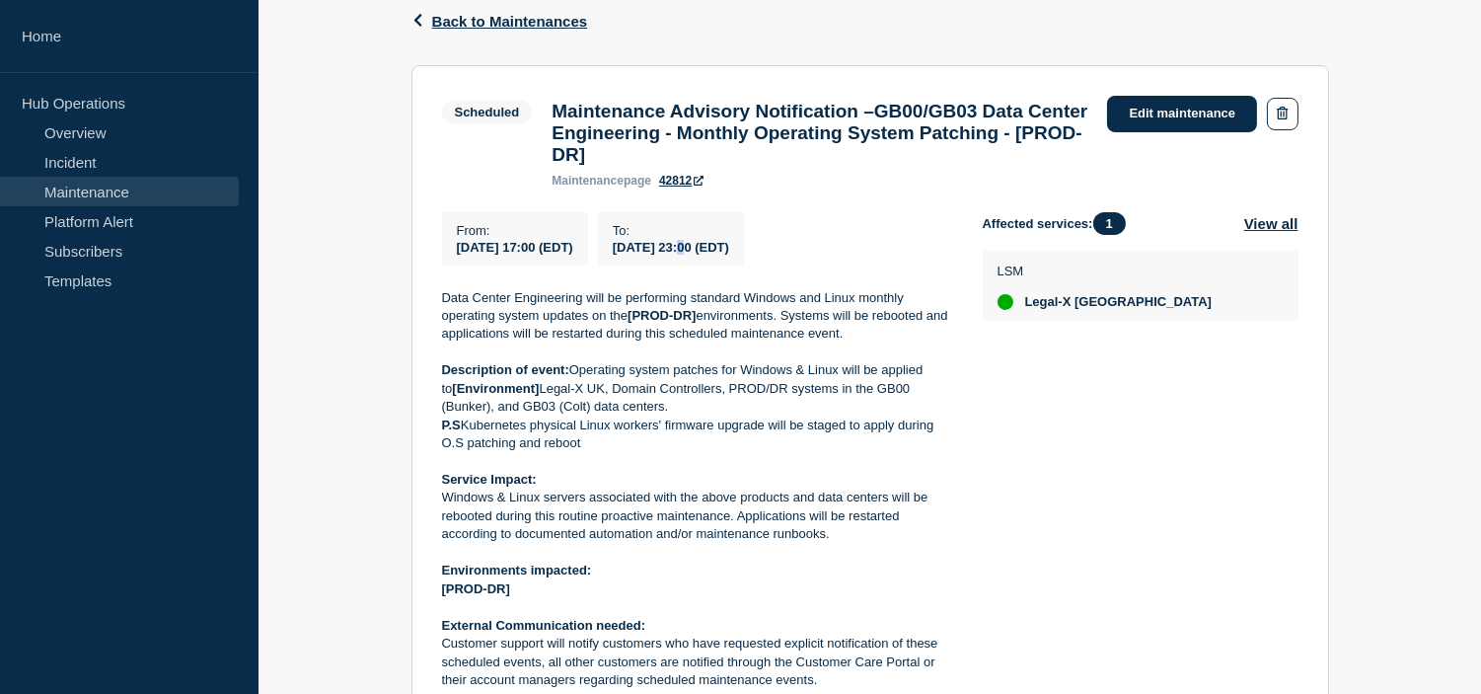
click at [729, 255] on span "[DATE] 23:00 (EDT)" at bounding box center [671, 247] width 116 height 15
copy div "[DATE] 23:00 (EDT)"
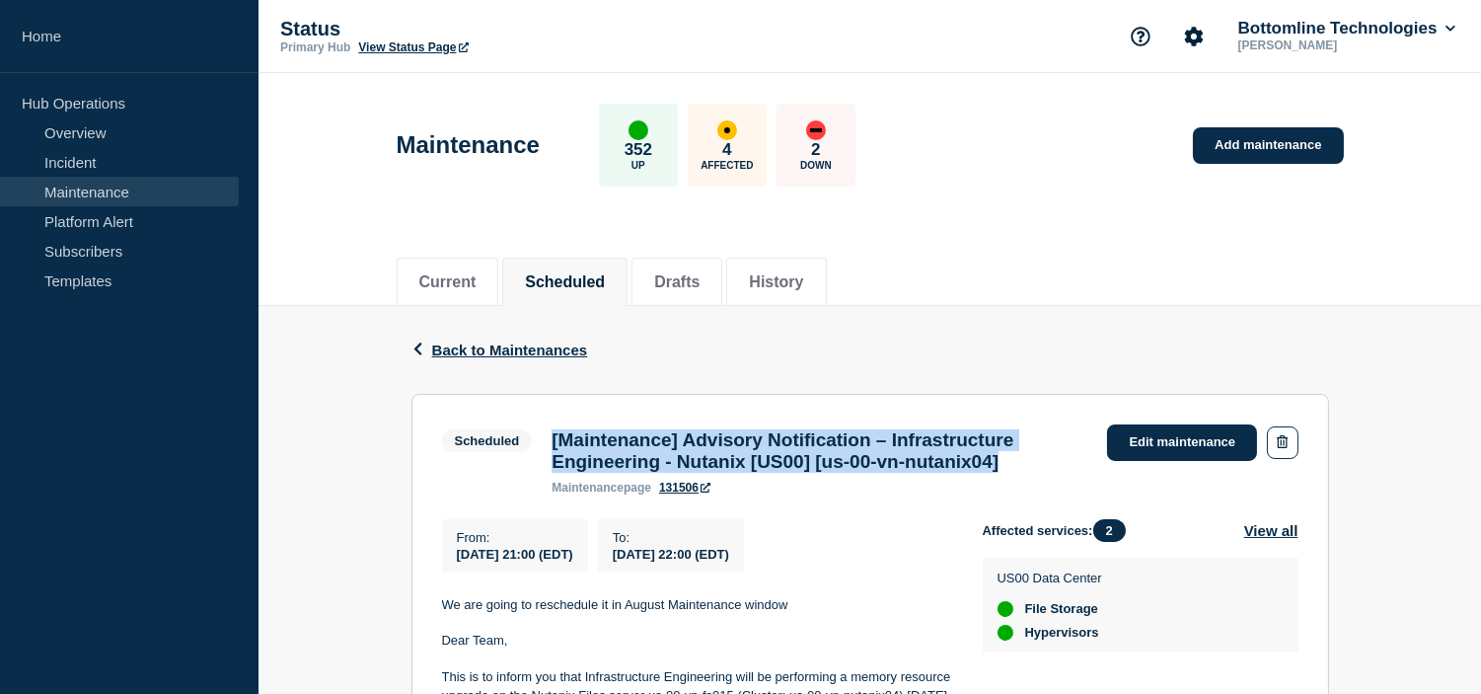
drag, startPoint x: 1064, startPoint y: 461, endPoint x: 568, endPoint y: 460, distance: 495.4
click at [554, 445] on h3 "[Maintenance] Advisory Notification – Infrastructure Engineering - Nutanix [US0…" at bounding box center [820, 450] width 536 height 43
copy h3 "[Maintenance] Advisory Notification – Infrastructure Engineering - Nutanix [US0…"
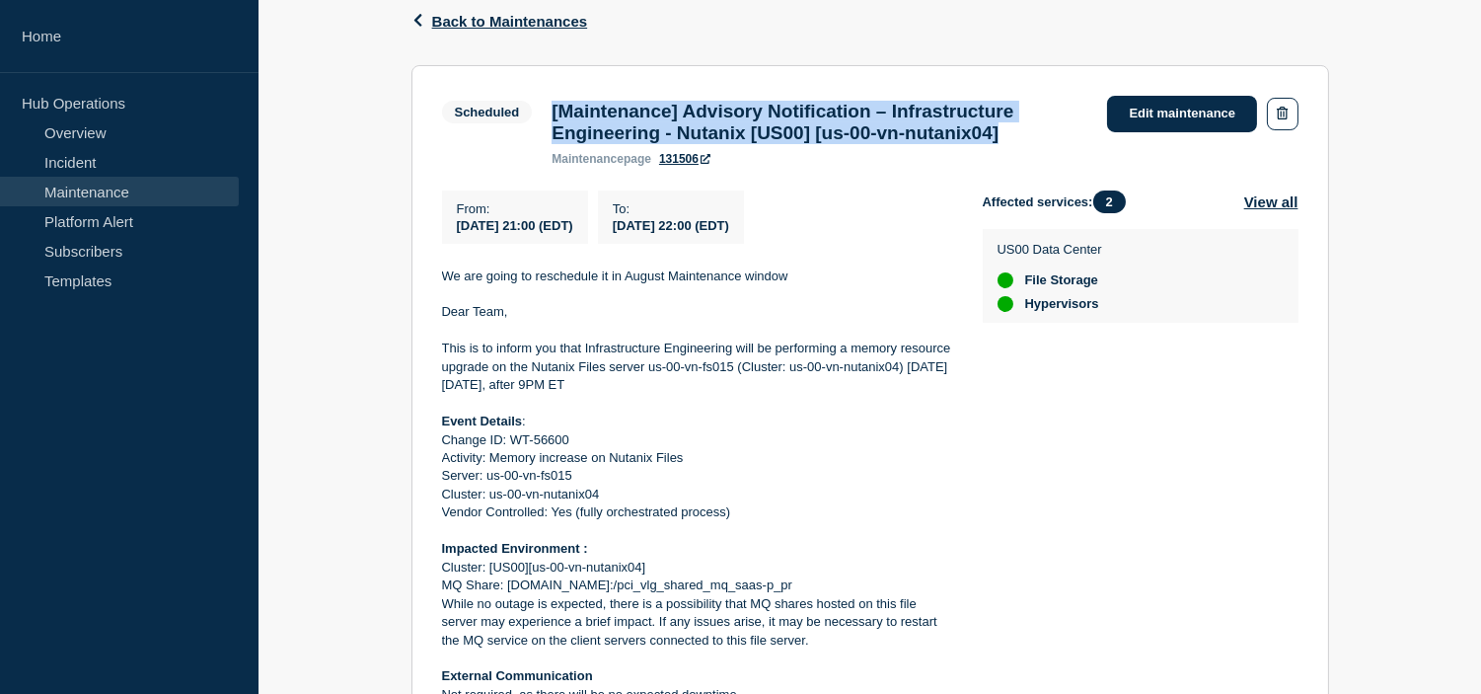
scroll to position [438, 0]
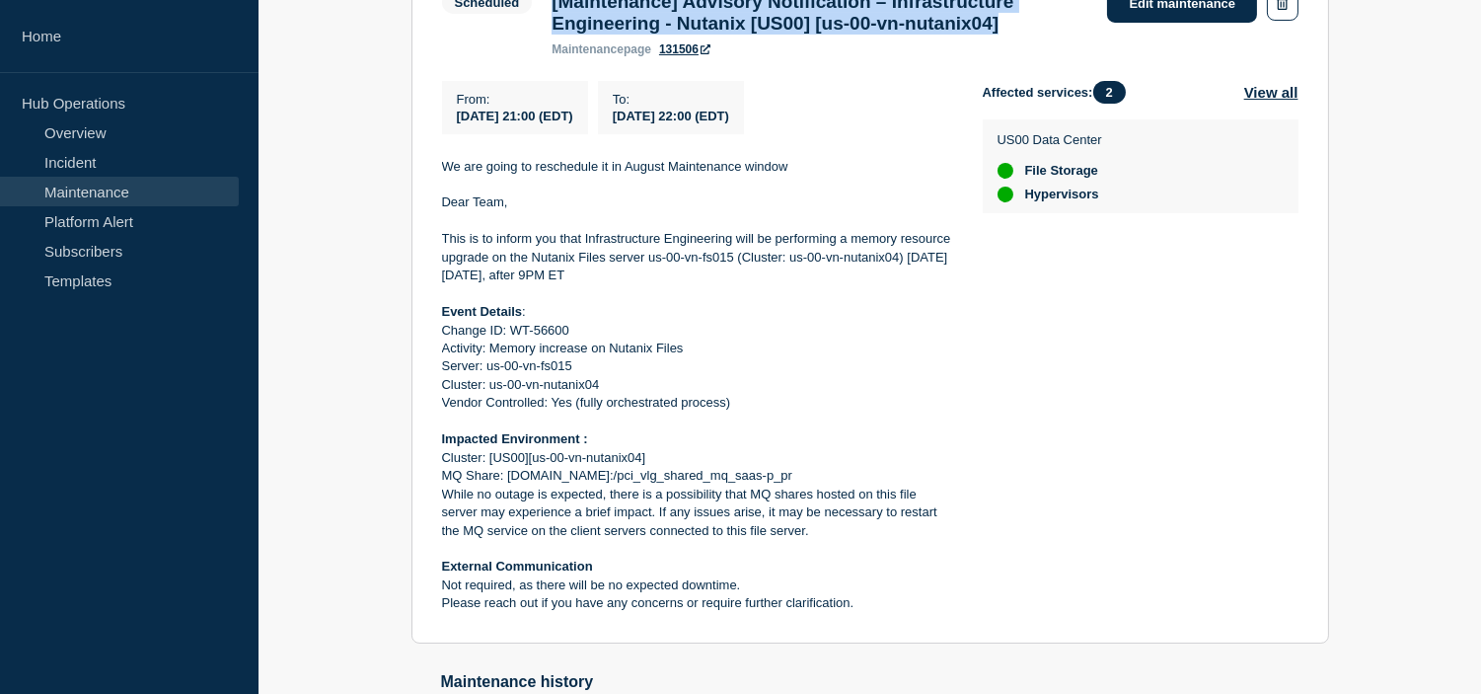
copy h3 "[Maintenance] Advisory Notification – Infrastructure Engineering - Nutanix [US0…"
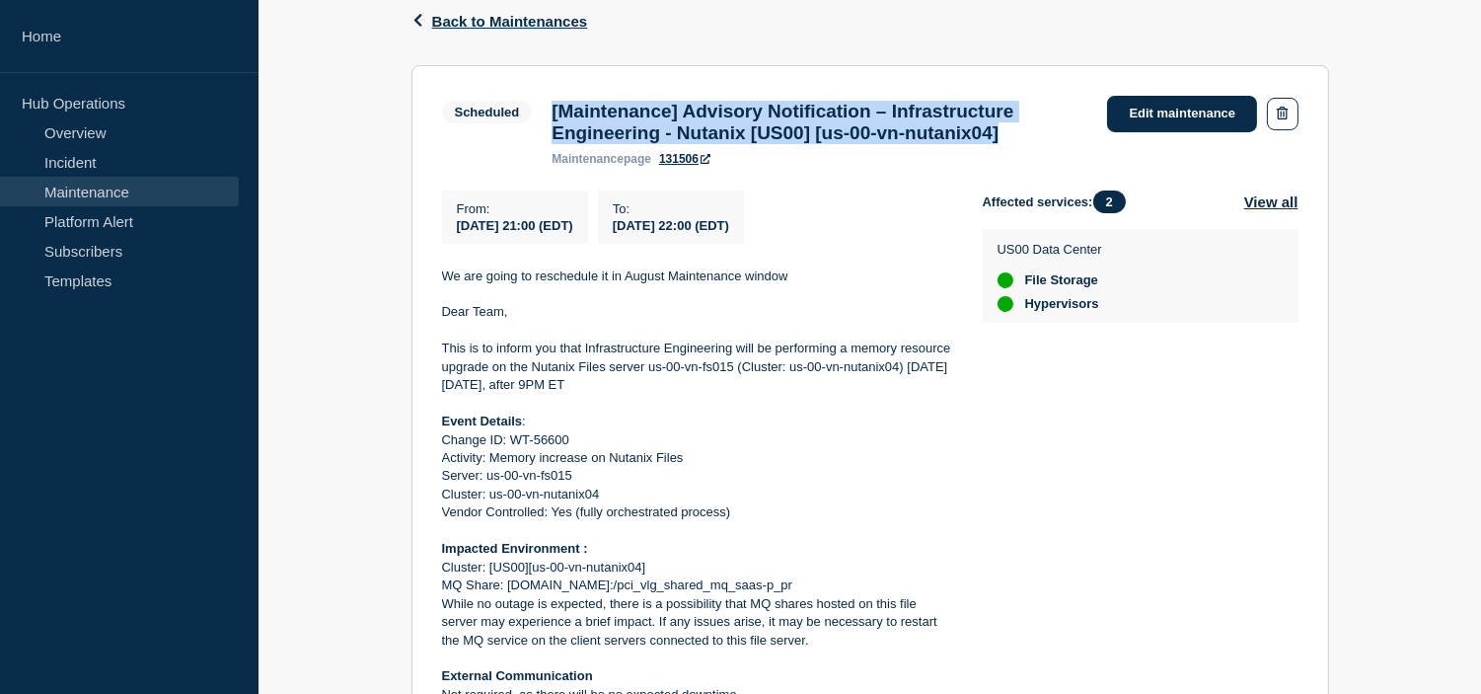
scroll to position [219, 0]
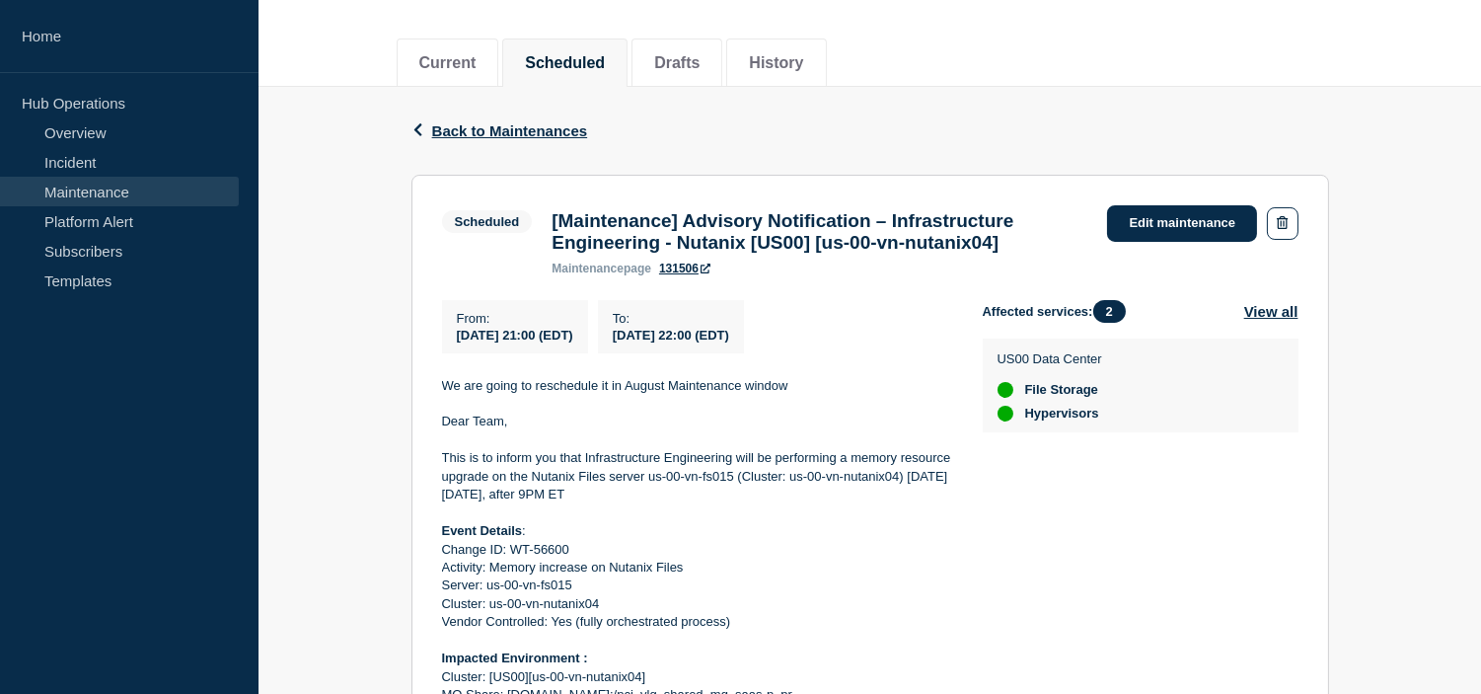
click at [527, 340] on span "[DATE] 21:00 (EDT)" at bounding box center [515, 335] width 116 height 15
click at [527, 339] on span "[DATE] 21:00 (EDT)" at bounding box center [515, 335] width 116 height 15
copy div "[DATE] 21:00 (EDT)"
click at [711, 337] on span "2025-08-23 22:00 (EDT)" at bounding box center [671, 335] width 116 height 15
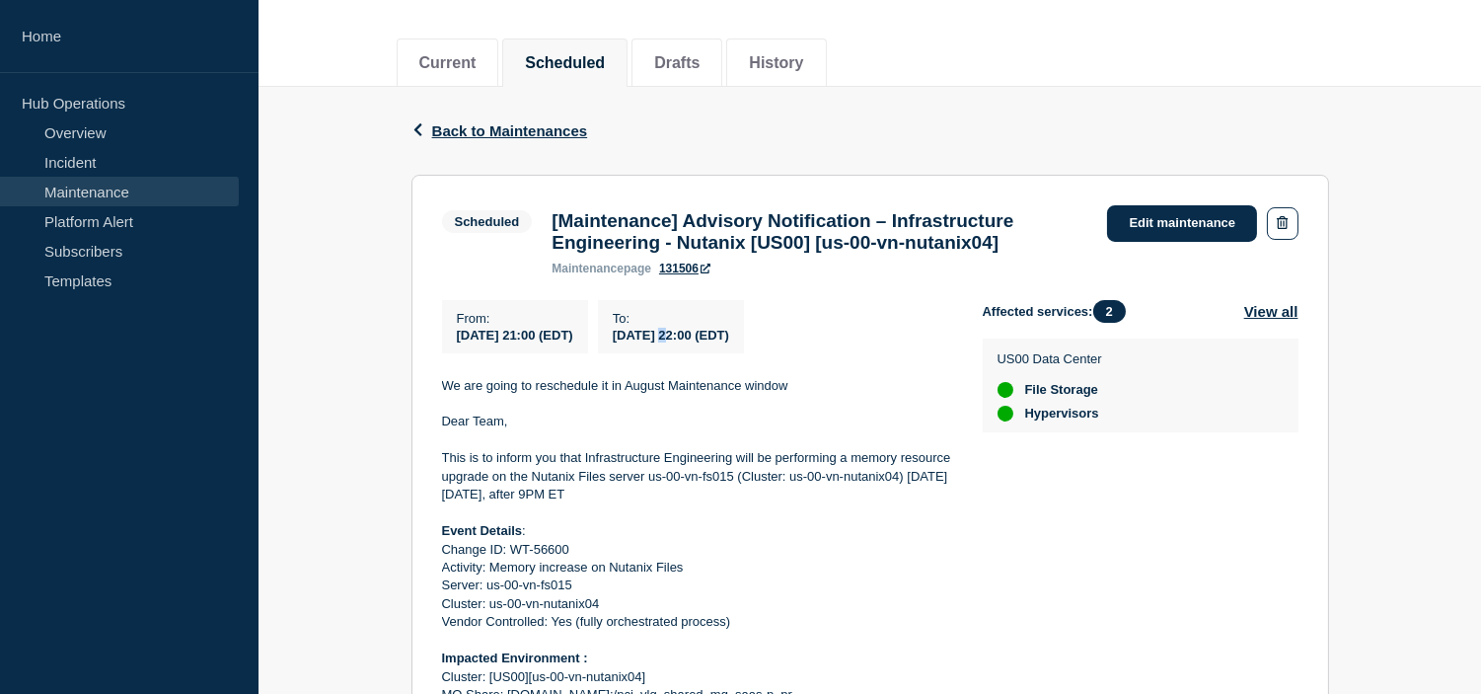
click at [711, 337] on span "2025-08-23 22:00 (EDT)" at bounding box center [671, 335] width 116 height 15
copy div "2025-08-23 22:00 (EDT)"
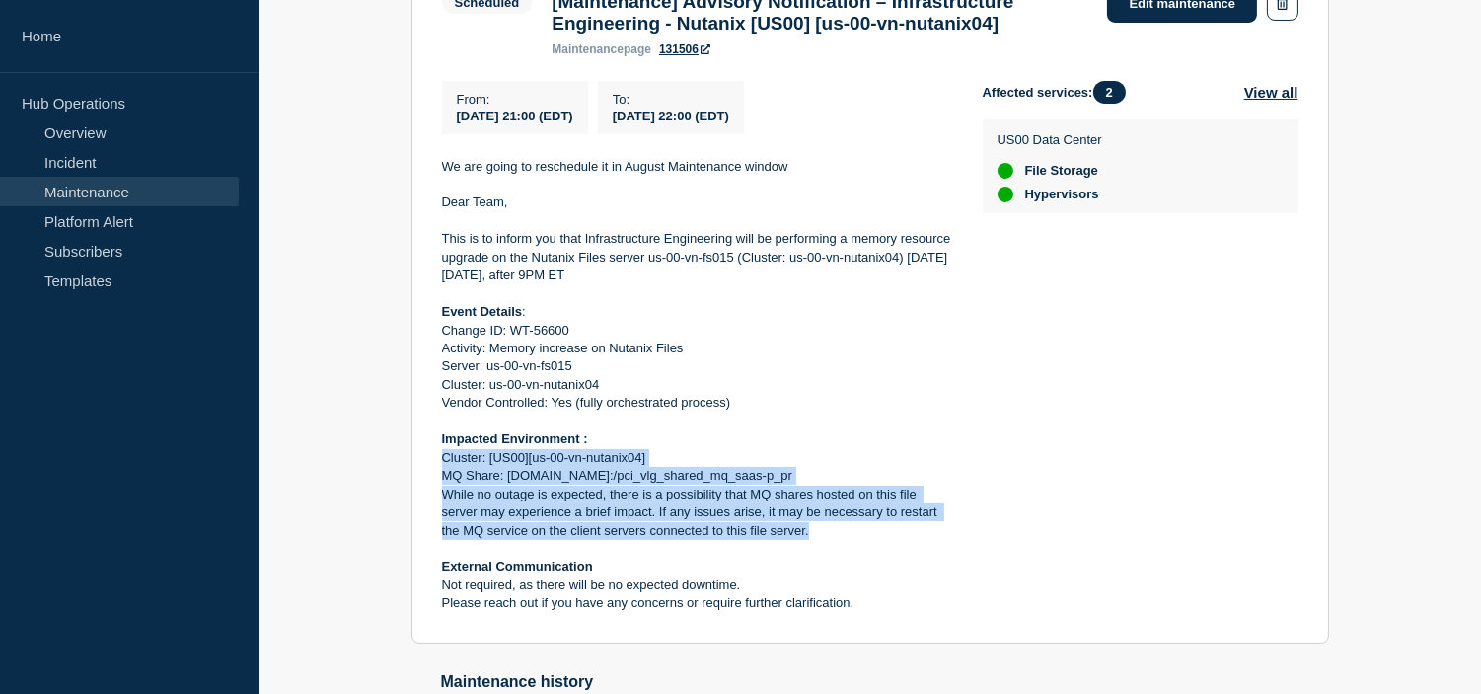
drag, startPoint x: 811, startPoint y: 541, endPoint x: 436, endPoint y: 477, distance: 380.5
click at [436, 477] on section "Scheduled [Maintenance] Advisory Notification – Infrastructure Engineering - Nu…" at bounding box center [871, 300] width 918 height 688
copy div "Cluster: [US00][us-00-vn-nutanix04] MQ Share: us-00-vn-fs015.saas-p.com:/pci_vl…"
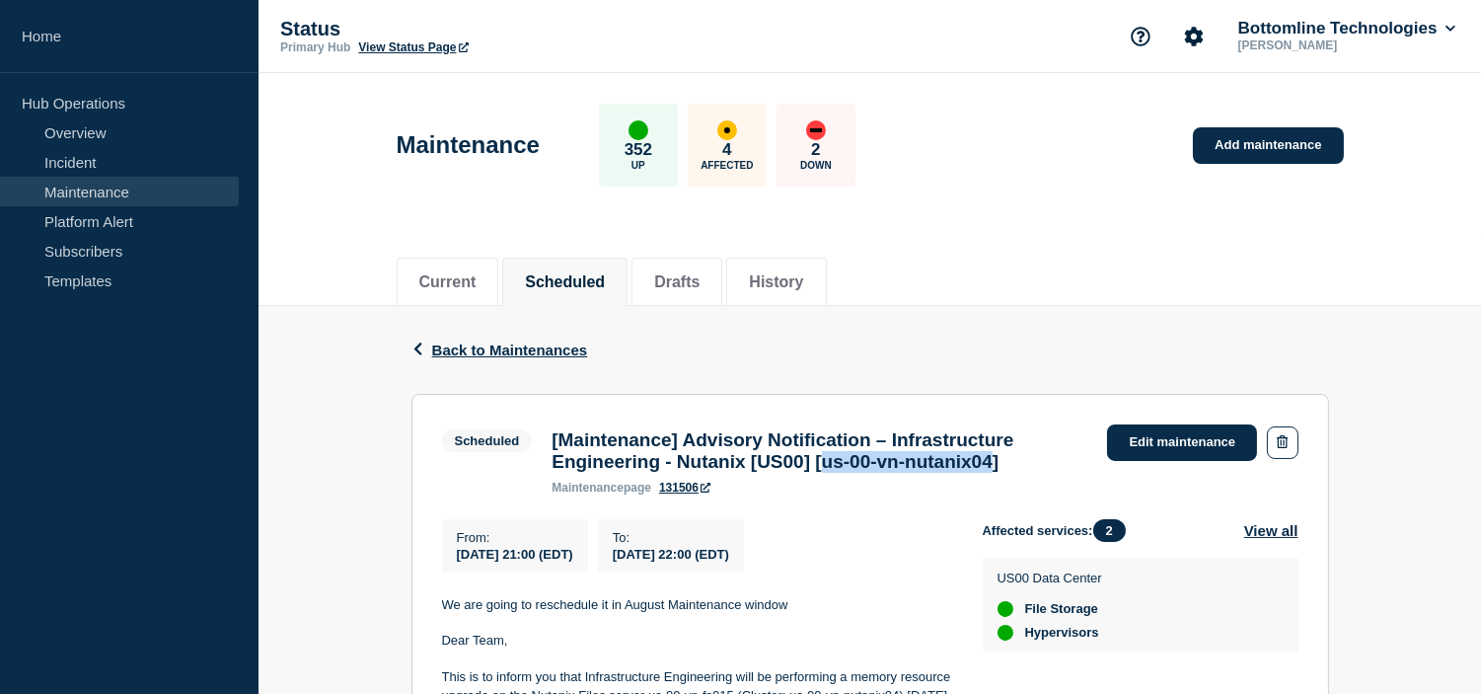
drag, startPoint x: 865, startPoint y: 469, endPoint x: 1053, endPoint y: 469, distance: 188.5
click at [1053, 469] on h3 "[Maintenance] Advisory Notification – Infrastructure Engineering - Nutanix [US0…" at bounding box center [820, 450] width 536 height 43
copy h3 "us-00-vn-nutanix04"
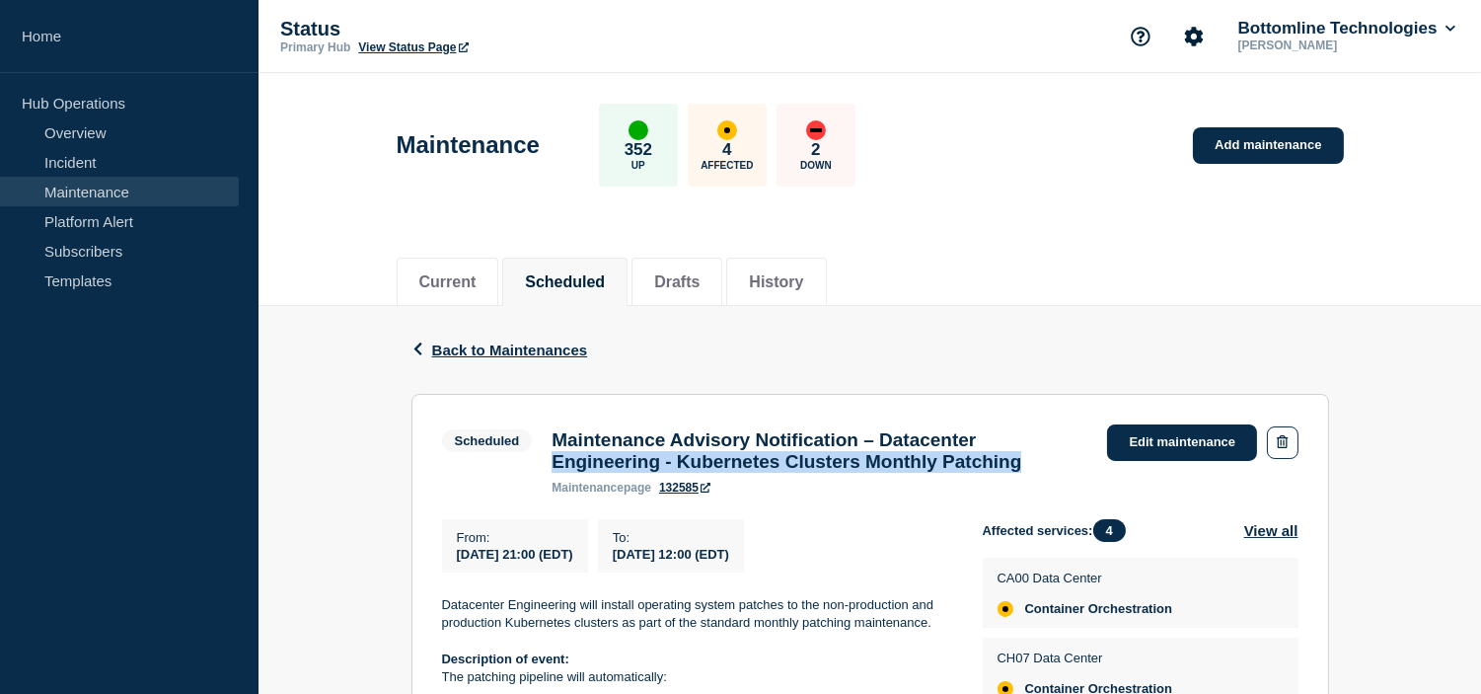
drag, startPoint x: 1092, startPoint y: 477, endPoint x: 550, endPoint y: 455, distance: 542.3
click at [550, 455] on div "Maintenance Advisory Notification – Datacenter Engineering - Kubernetes Cluster…" at bounding box center [820, 461] width 556 height 65
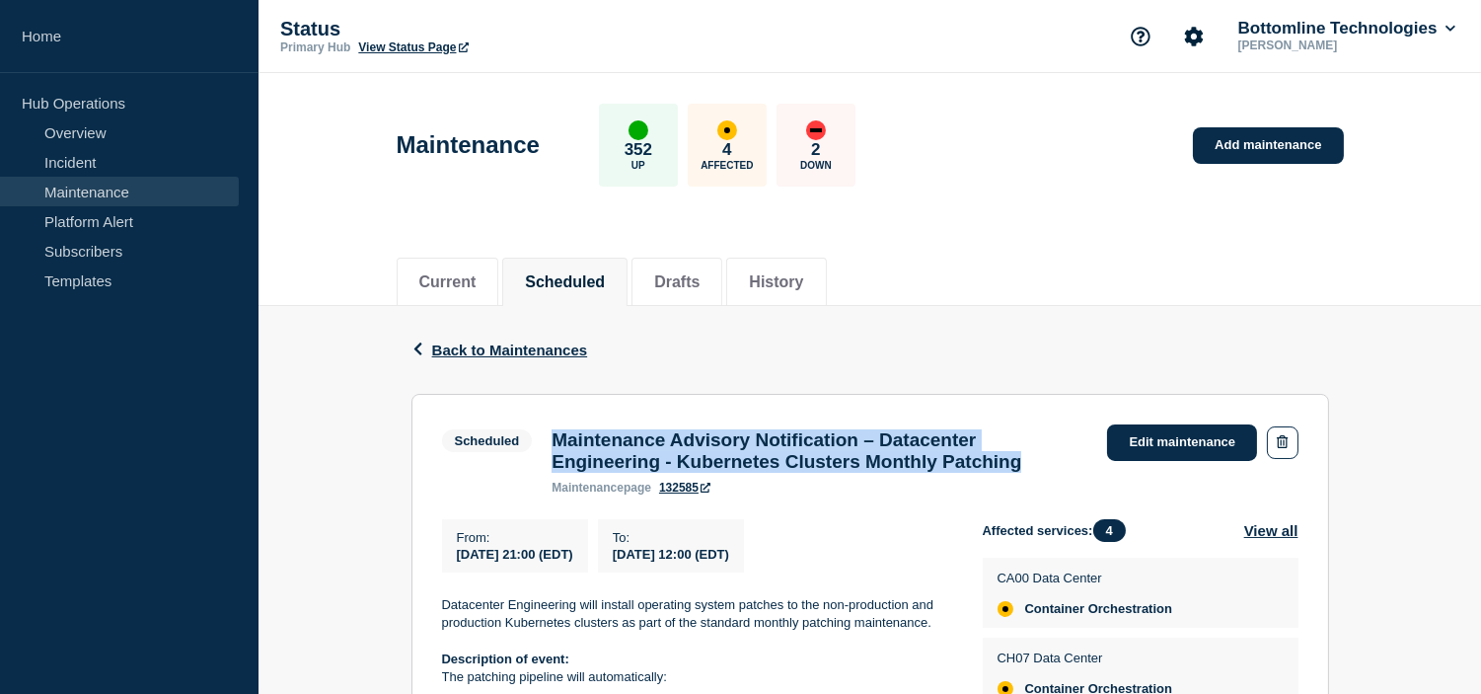
click at [557, 439] on h3 "Maintenance Advisory Notification – Datacenter Engineering - Kubernetes Cluster…" at bounding box center [820, 450] width 536 height 43
copy h3 "Maintenance Advisory Notification – Datacenter Engineering - Kubernetes Cluster…"
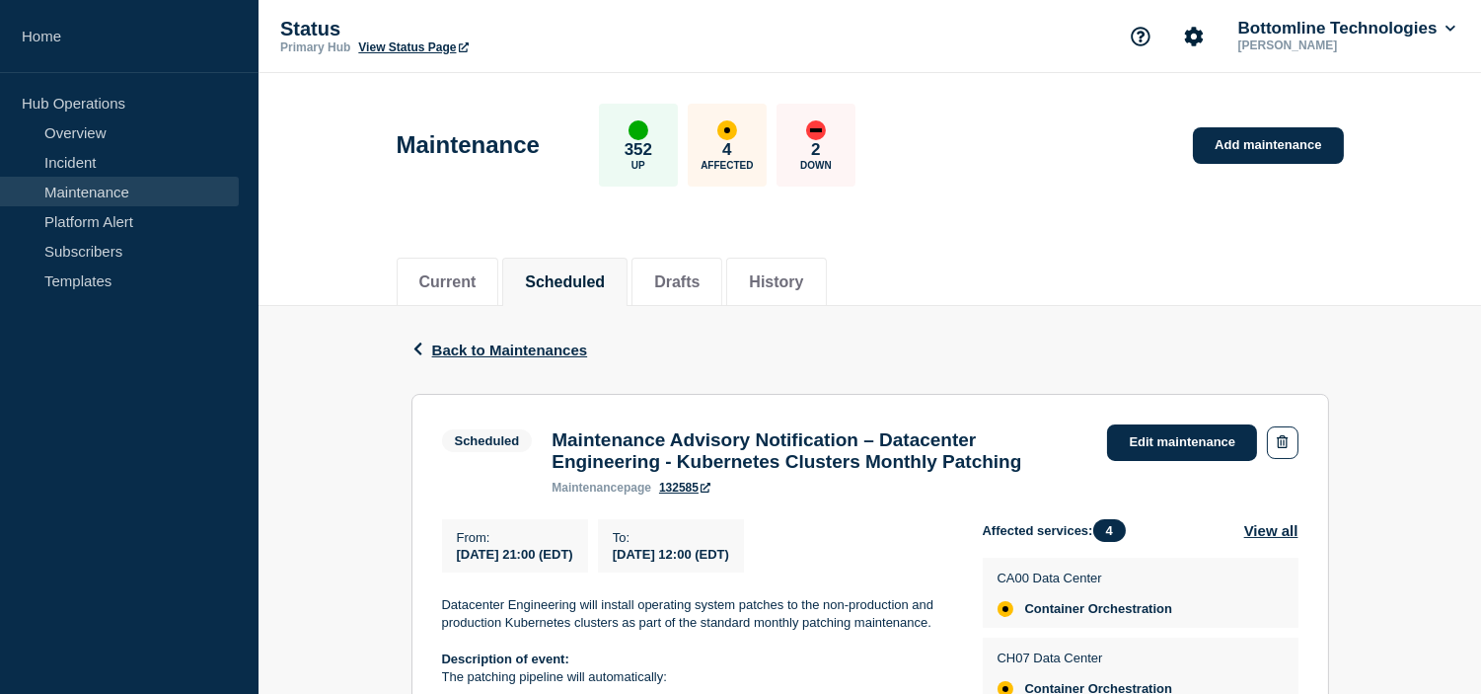
click at [546, 562] on span "[DATE] 21:00 (EDT)" at bounding box center [515, 554] width 116 height 15
copy div "[DATE] 21:00 (EDT)"
click at [729, 556] on span "[DATE] 12:00 (EDT)" at bounding box center [671, 554] width 116 height 15
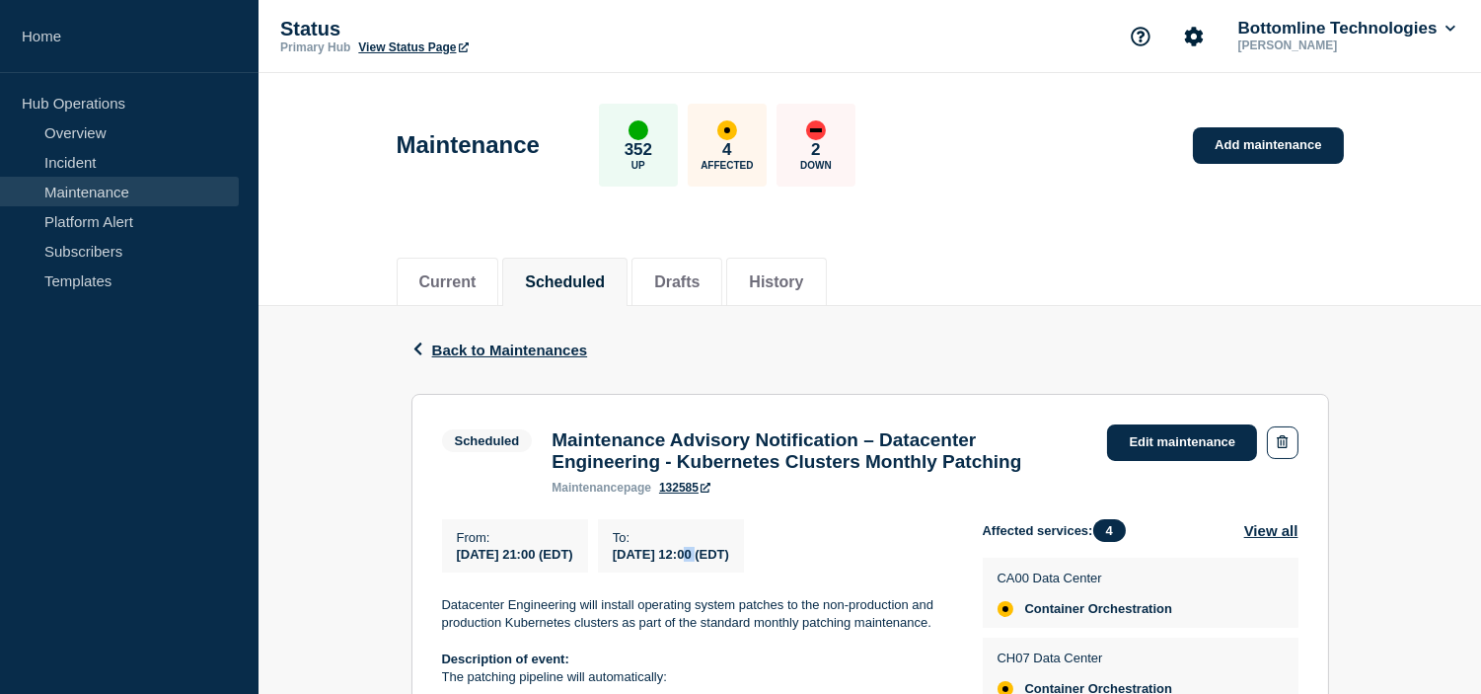
click at [729, 558] on span "[DATE] 12:00 (EDT)" at bounding box center [671, 554] width 116 height 15
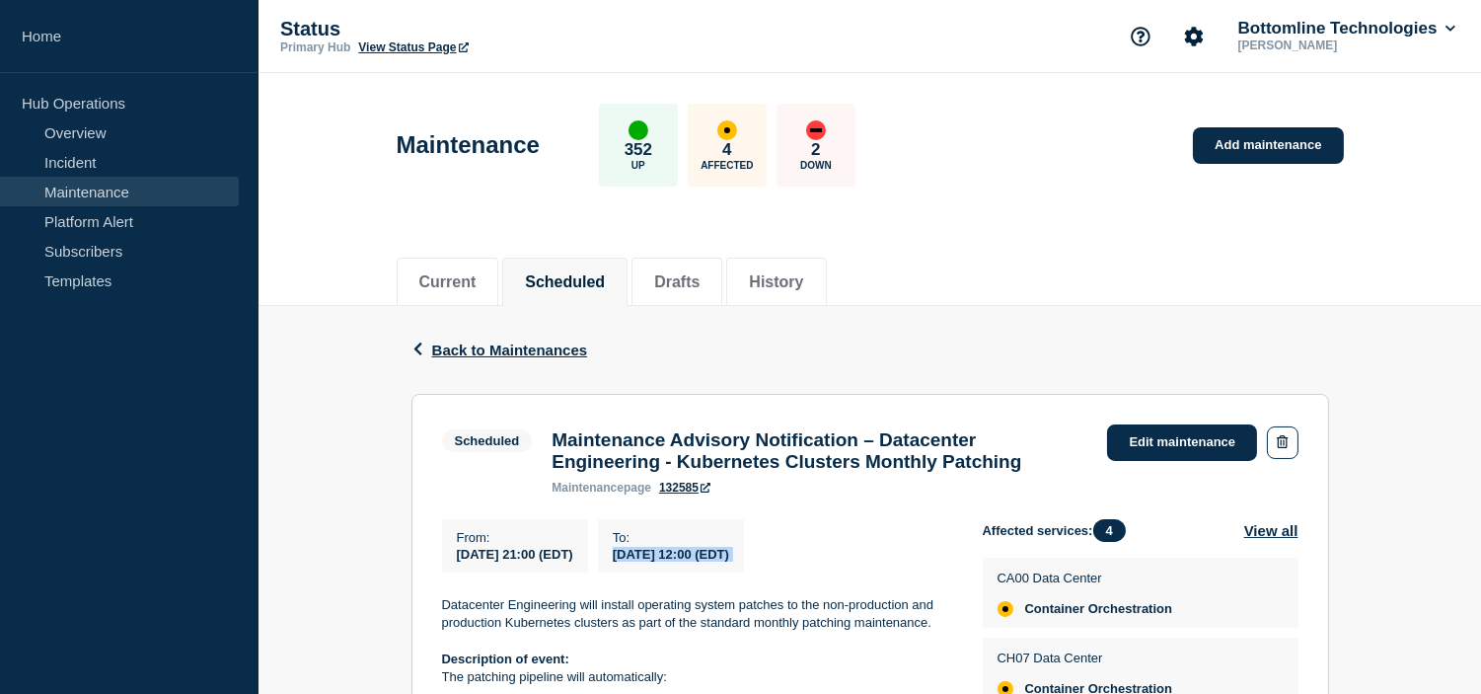
click at [729, 562] on span "[DATE] 12:00 (EDT)" at bounding box center [671, 554] width 116 height 15
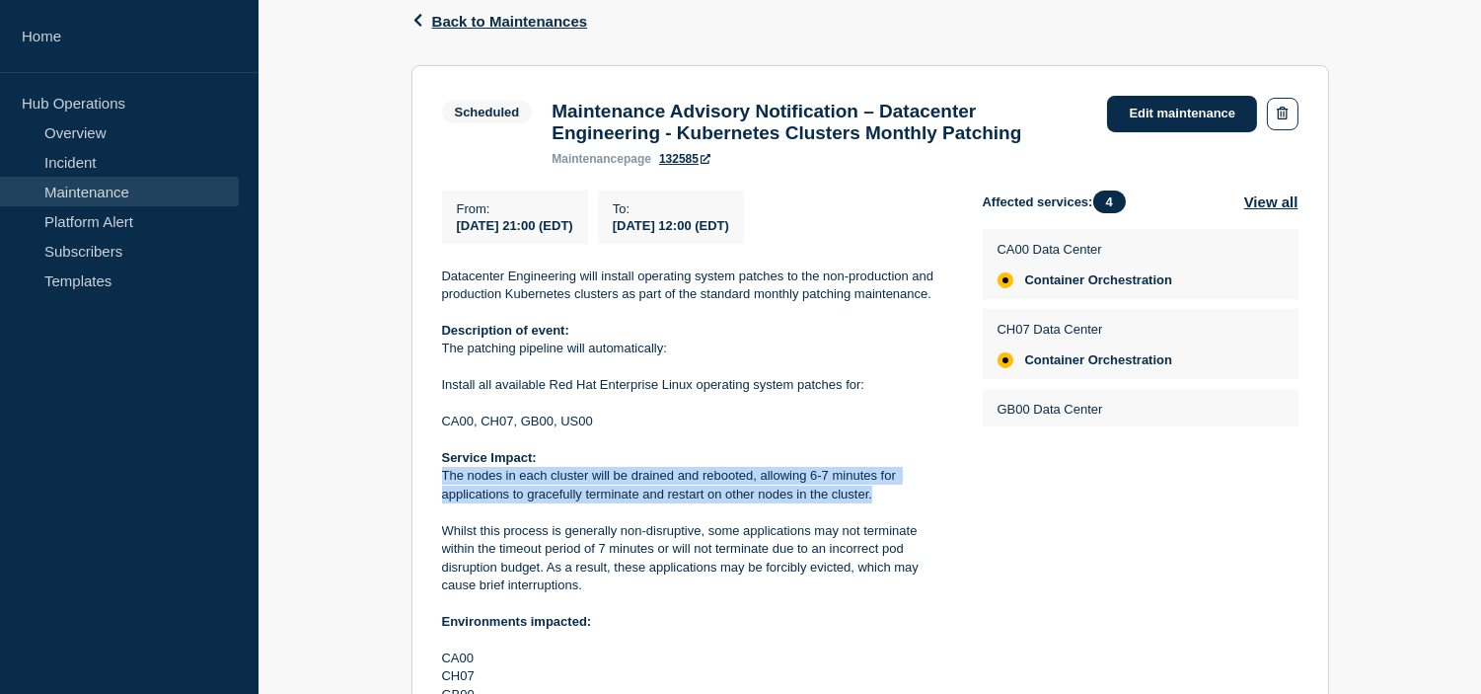
drag, startPoint x: 880, startPoint y: 498, endPoint x: 411, endPoint y: 487, distance: 469.9
click at [412, 487] on section "Scheduled Maintenance Advisory Notification – Datacenter Engineering - Kubernet…" at bounding box center [871, 482] width 918 height 834
copy p "The nodes in each cluster will be drained and rebooted, allowing 6-7 minutes fo…"
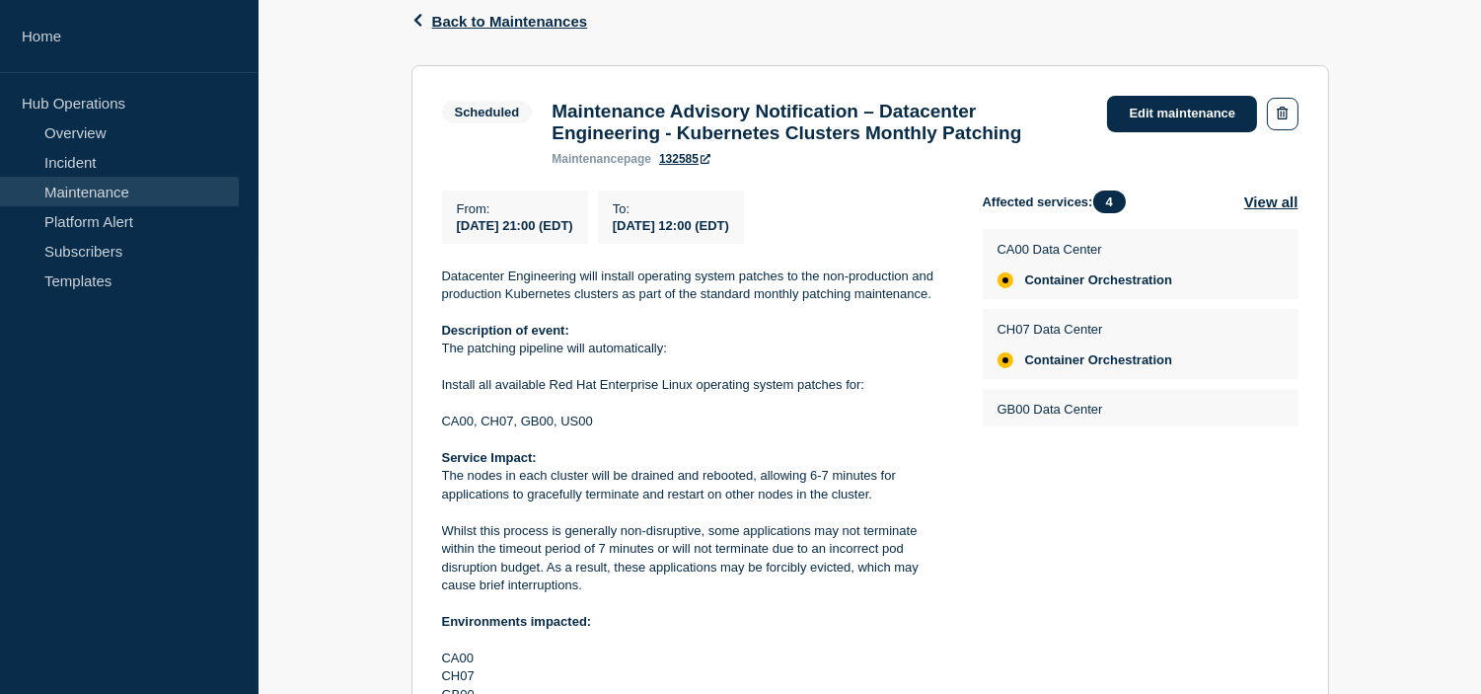
click at [614, 572] on p "Whilst this process is generally non-disruptive, some applications may not term…" at bounding box center [696, 558] width 509 height 73
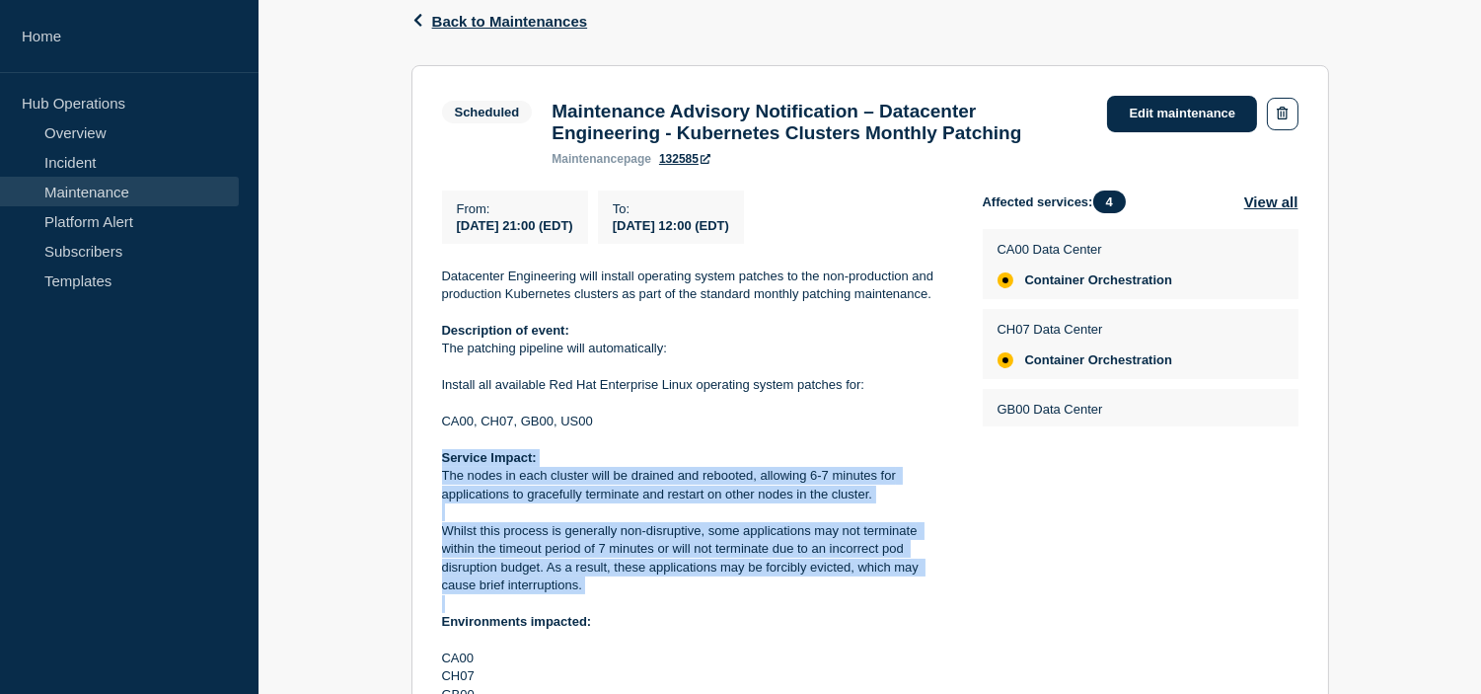
drag, startPoint x: 567, startPoint y: 586, endPoint x: 440, endPoint y: 477, distance: 168.0
click at [442, 477] on div "Datacenter Engineering will install operating system patches to the non-product…" at bounding box center [696, 567] width 509 height 601
click at [442, 490] on p "The nodes in each cluster will be drained and rebooted, allowing 6-7 minutes fo…" at bounding box center [696, 485] width 509 height 37
copy div "The nodes in each cluster will be drained and rebooted, allowing 6-7 minutes fo…"
click at [714, 503] on p "The nodes in each cluster will be drained and rebooted, allowing 6-7 minutes fo…" at bounding box center [696, 485] width 509 height 37
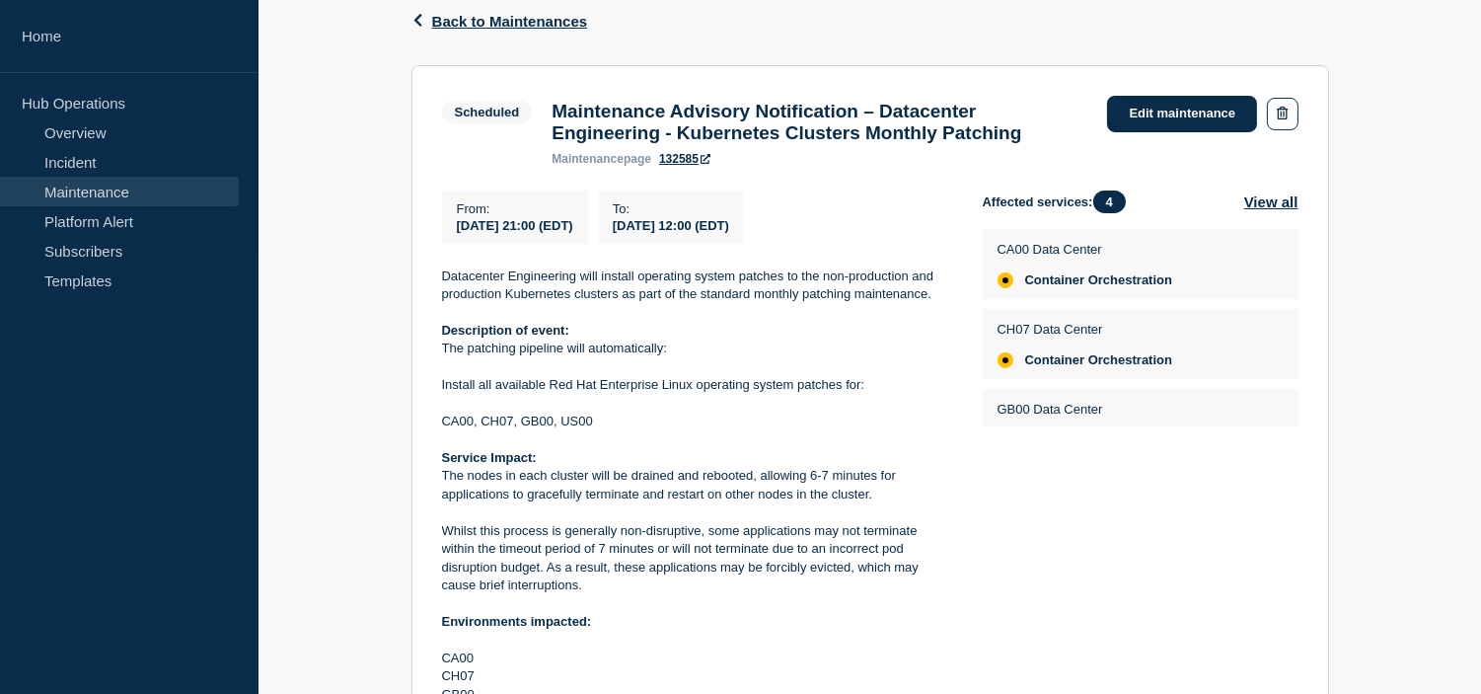
click at [640, 376] on p at bounding box center [696, 367] width 509 height 18
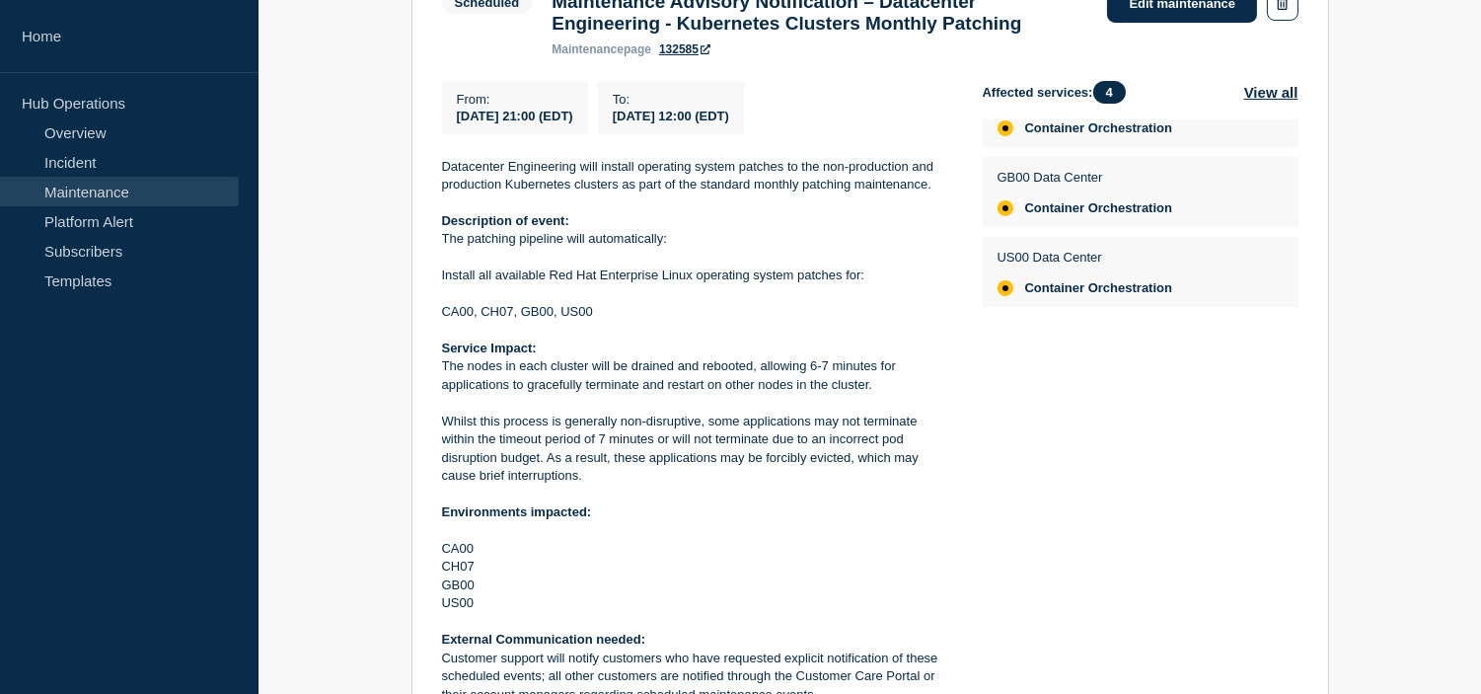
scroll to position [219, 0]
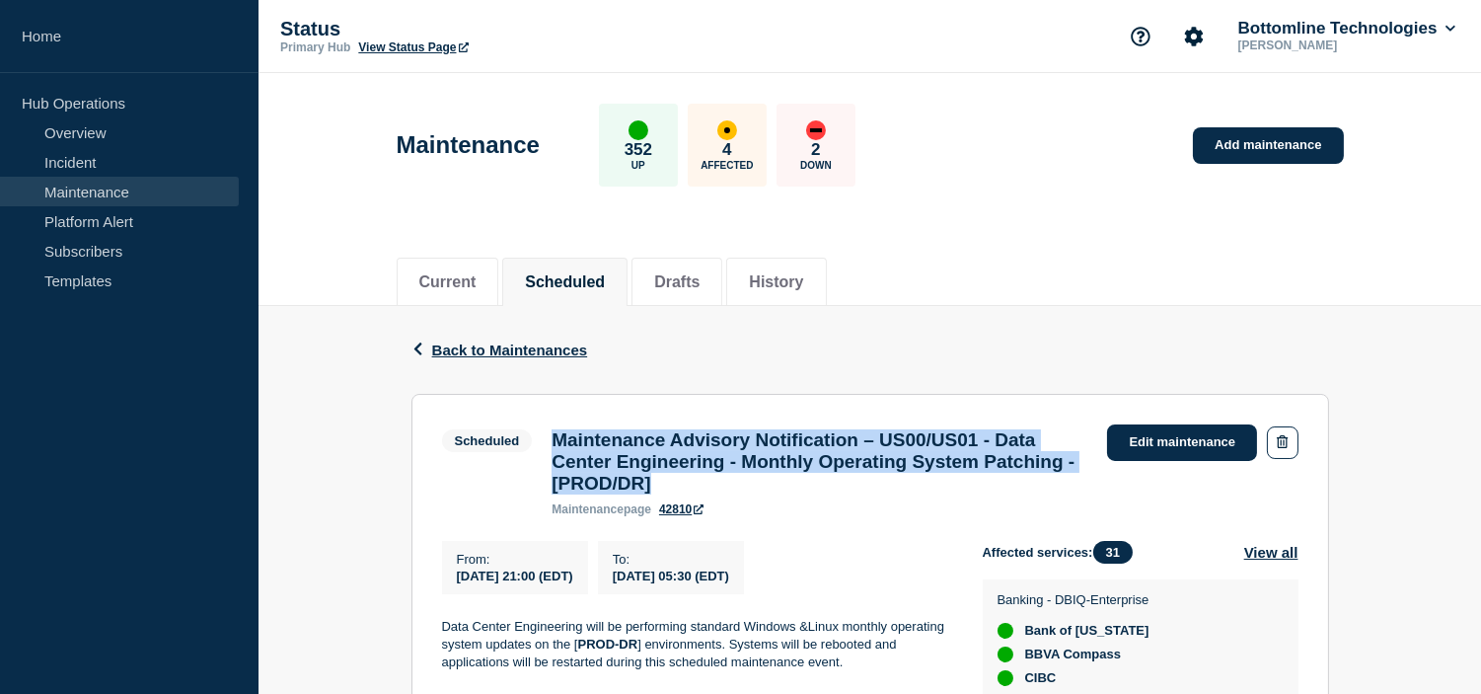
drag, startPoint x: 873, startPoint y: 494, endPoint x: 553, endPoint y: 429, distance: 327.3
click at [553, 429] on h3 "Maintenance Advisory Notification – US00/US01 - Data Center Engineering - Month…" at bounding box center [820, 461] width 536 height 65
copy h3 "Maintenance Advisory Notification – US00/US01 - Data Center Engineering - Month…"
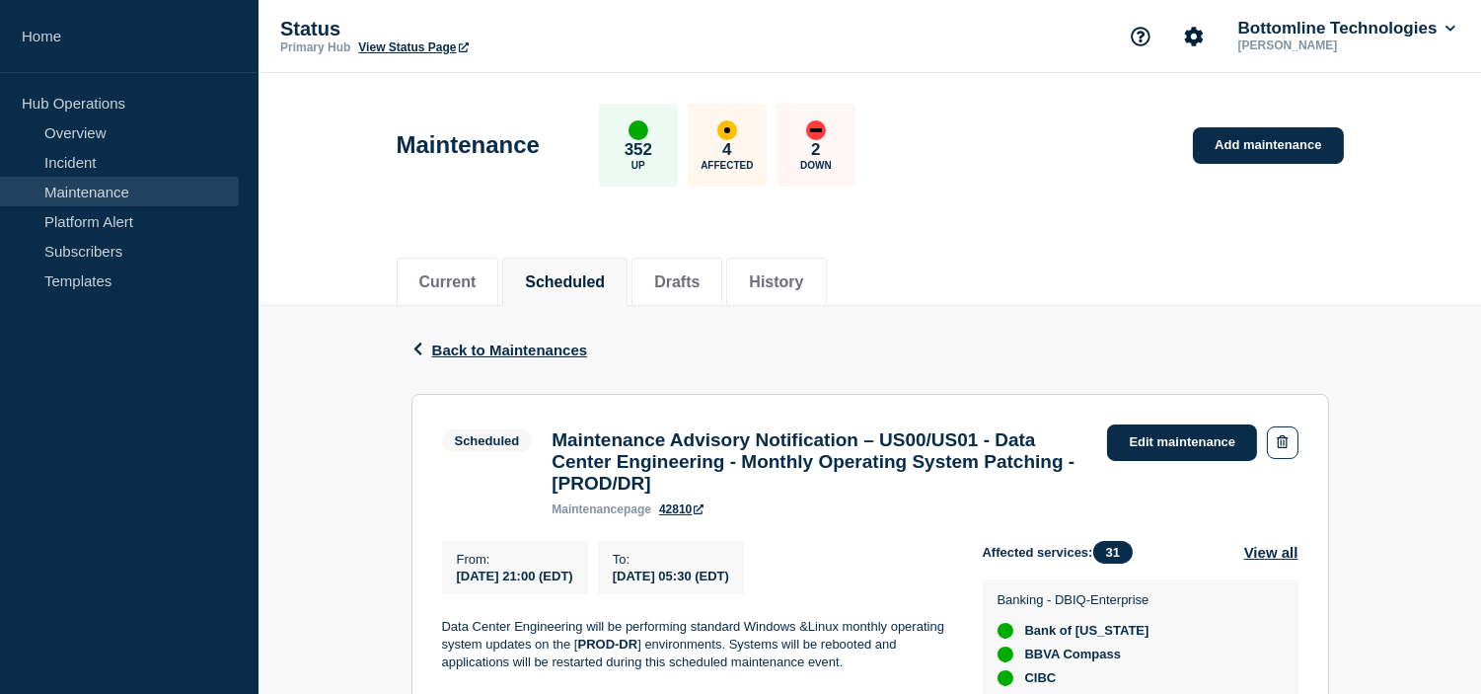
click at [507, 583] on span "[DATE] 21:00 (EDT)" at bounding box center [515, 575] width 116 height 15
copy div "[DATE] 21:00 (EDT)"
click at [717, 583] on span "[DATE] 05:30 (EDT)" at bounding box center [671, 575] width 116 height 15
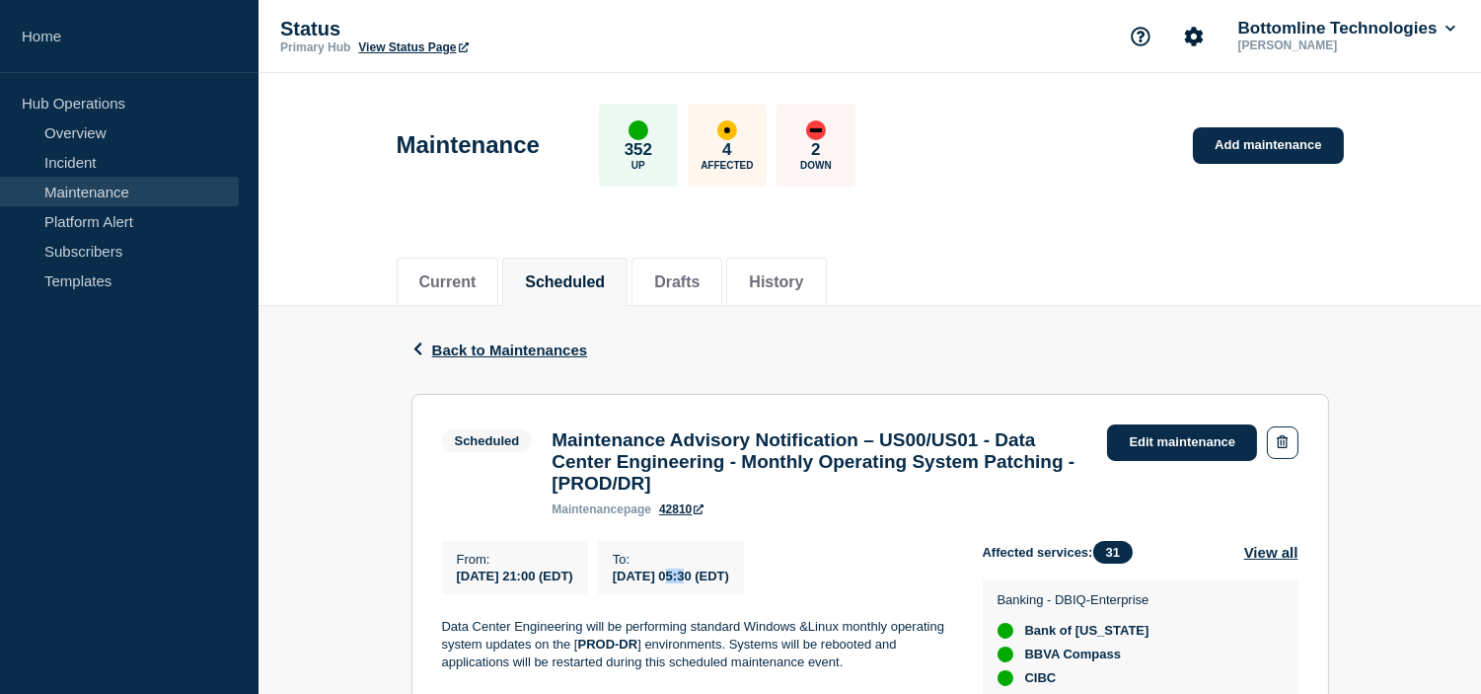
click at [717, 583] on span "[DATE] 05:30 (EDT)" at bounding box center [671, 575] width 116 height 15
copy div "[DATE] 05:30 (EDT)"
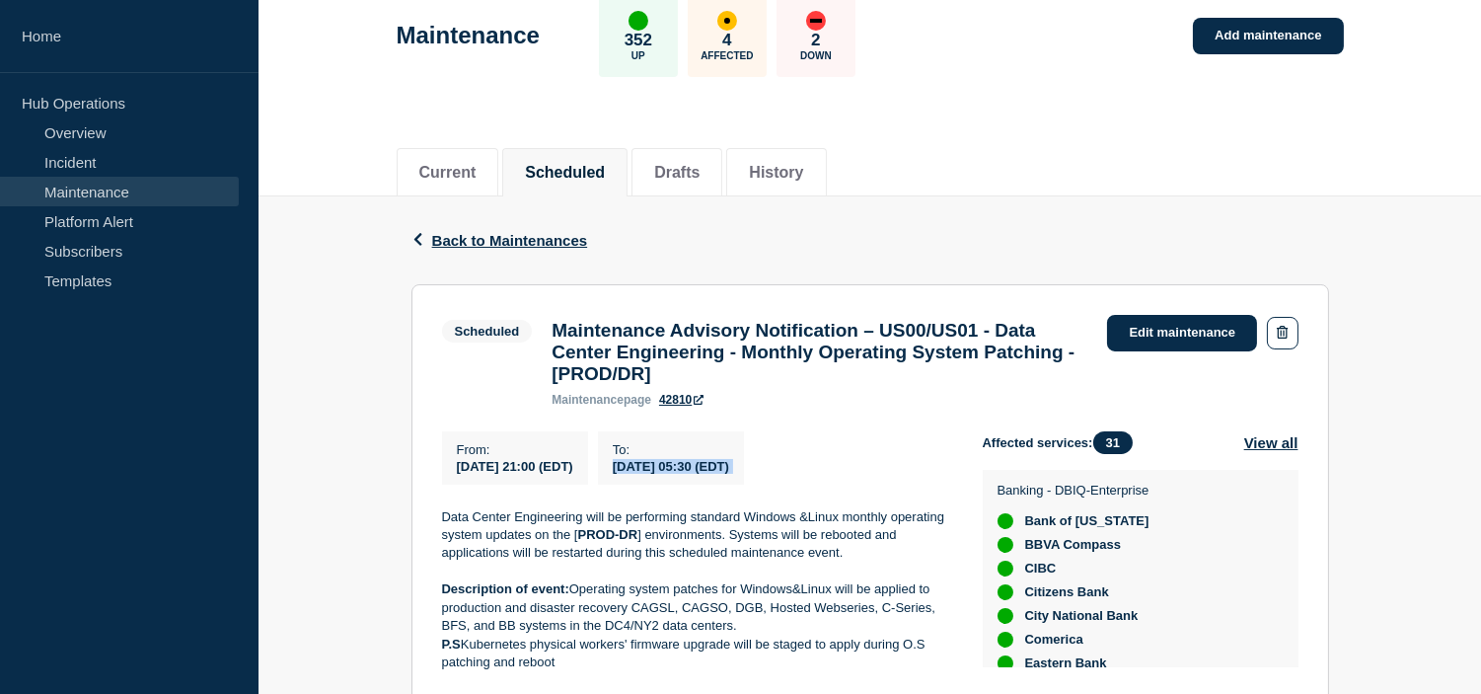
scroll to position [329, 0]
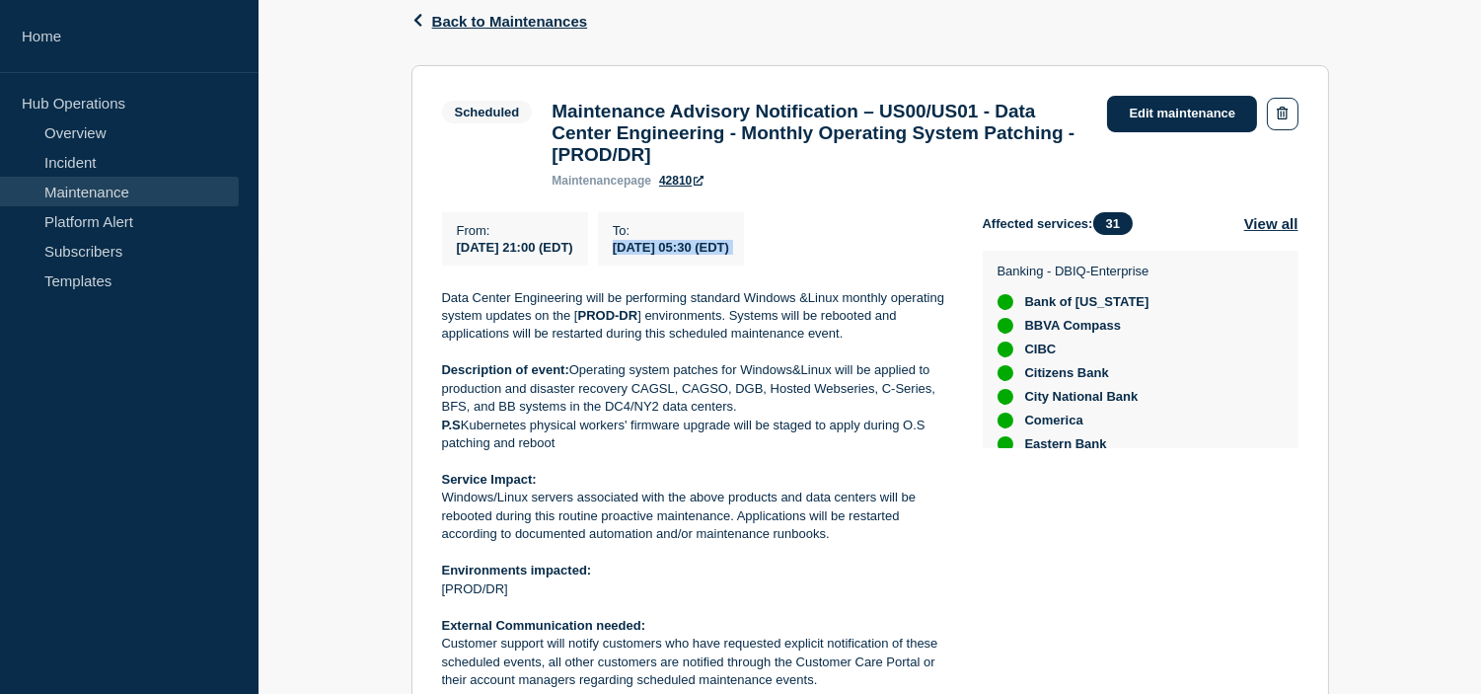
drag, startPoint x: 644, startPoint y: 538, endPoint x: 429, endPoint y: 505, distance: 217.6
click at [429, 503] on section "Scheduled Maintenance Advisory Notification – US00/US01 - Data Center Engineeri…" at bounding box center [871, 456] width 918 height 783
click at [446, 516] on p "Windows/Linux servers associated with the above products and data centers will …" at bounding box center [696, 516] width 509 height 54
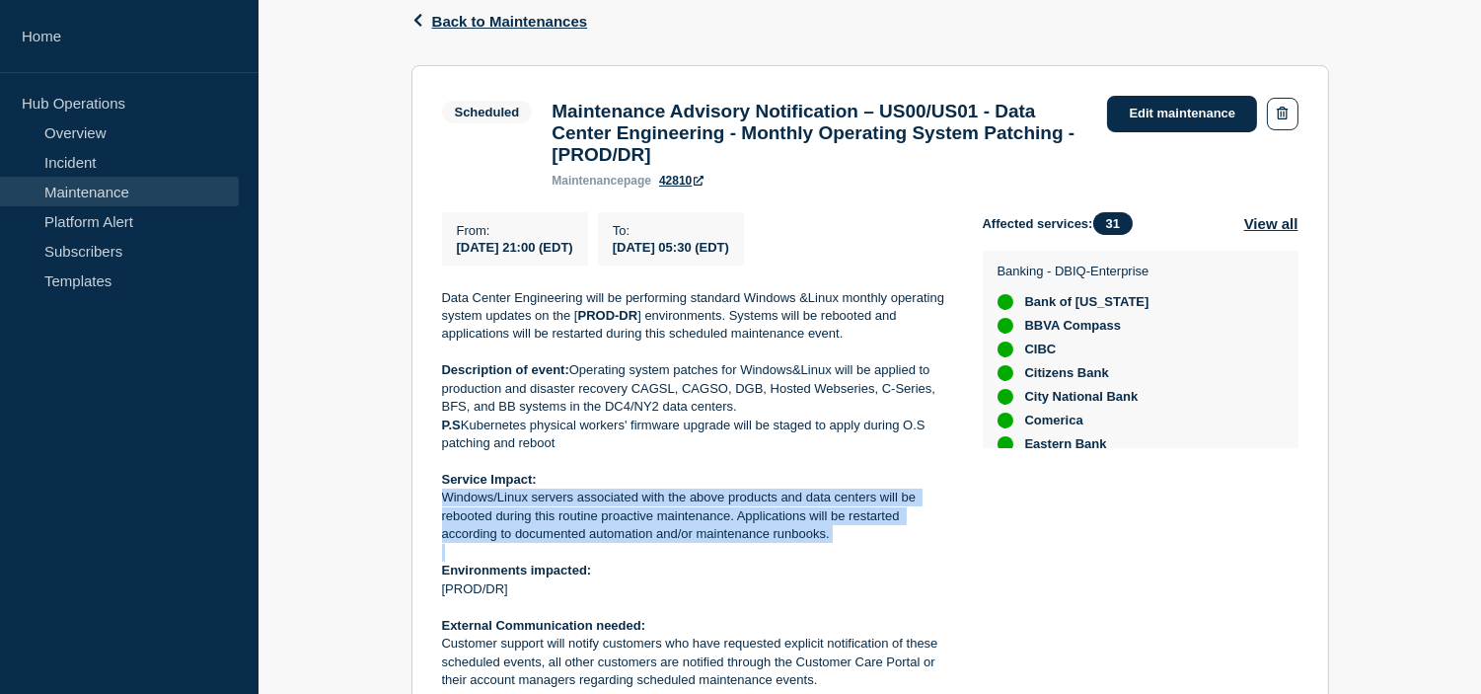
drag, startPoint x: 439, startPoint y: 508, endPoint x: 851, endPoint y: 563, distance: 415.1
click at [851, 563] on section "Scheduled Maintenance Advisory Notification – US00/US01 - Data Center Engineeri…" at bounding box center [871, 456] width 918 height 783
copy p "Windows/Linux servers associated with the above products and data centers will …"
